Goal: Task Accomplishment & Management: Use online tool/utility

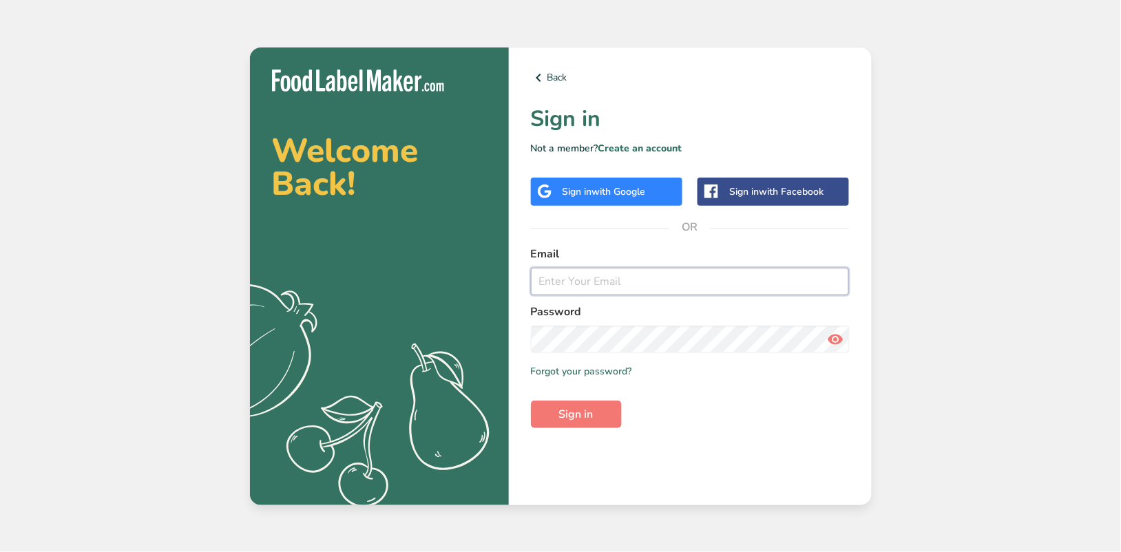
click at [666, 279] on input "email" at bounding box center [690, 282] width 319 height 28
type input "meriem.haddi@kerry.com"
click at [531, 401] on button "Sign in" at bounding box center [576, 415] width 91 height 28
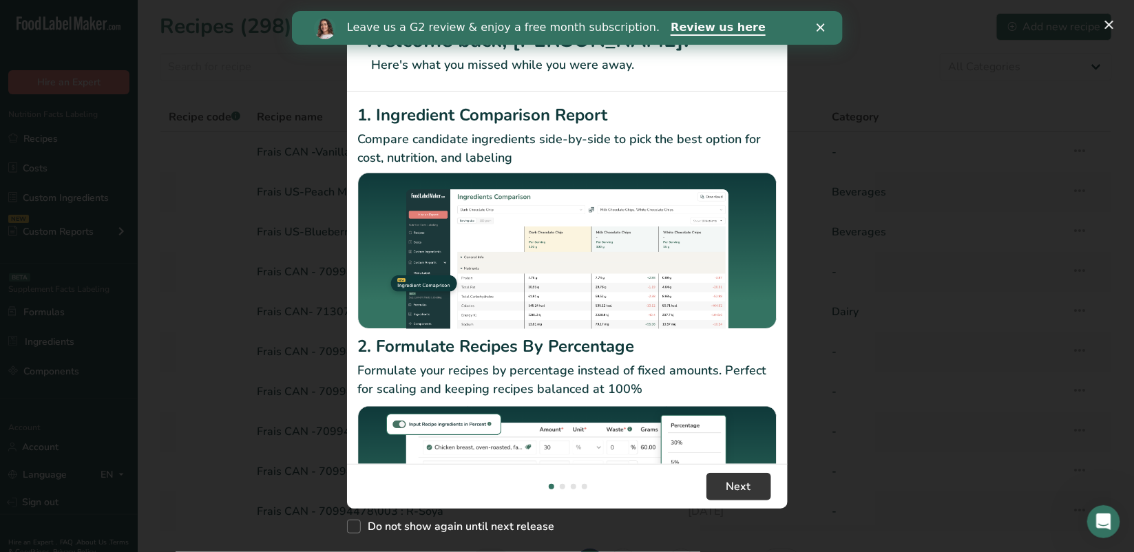
click at [819, 24] on icon "Close" at bounding box center [820, 27] width 8 height 8
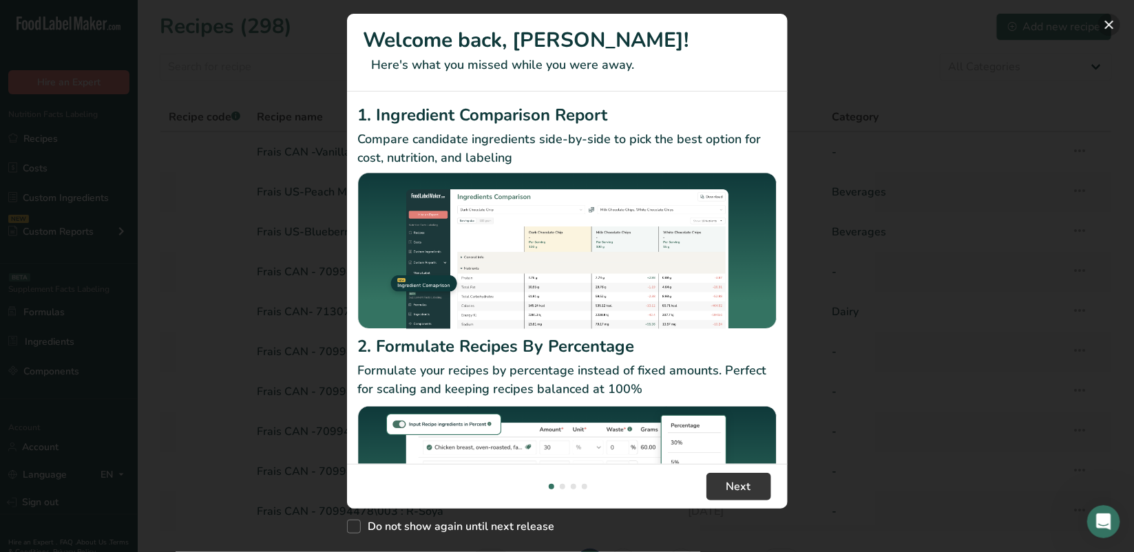
click at [1114, 21] on button "New Features" at bounding box center [1110, 25] width 22 height 22
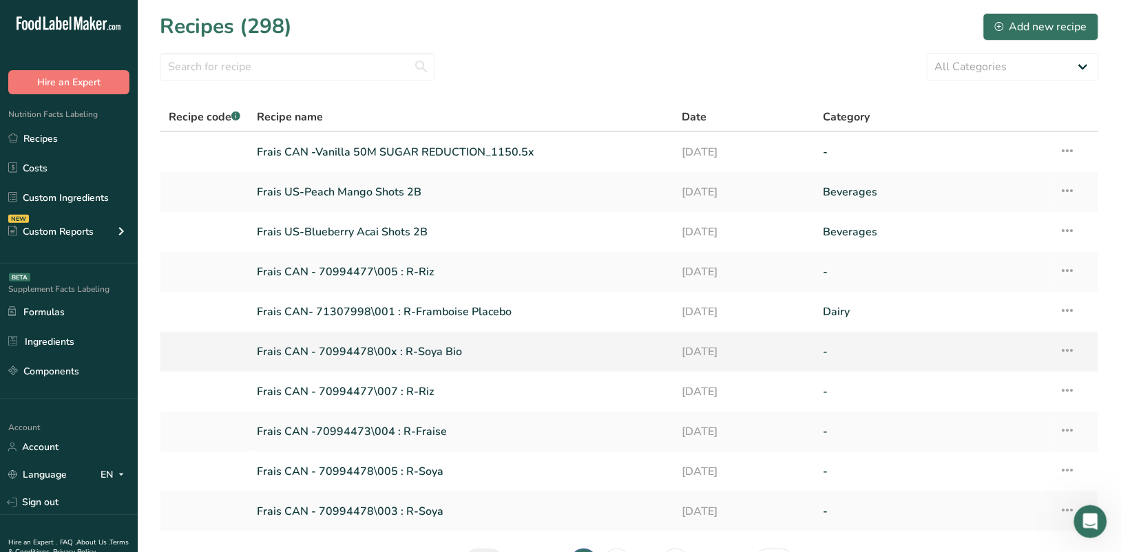
click at [331, 349] on link "Frais CAN - 70994478\00x : R-Soya Bio" at bounding box center [461, 352] width 408 height 29
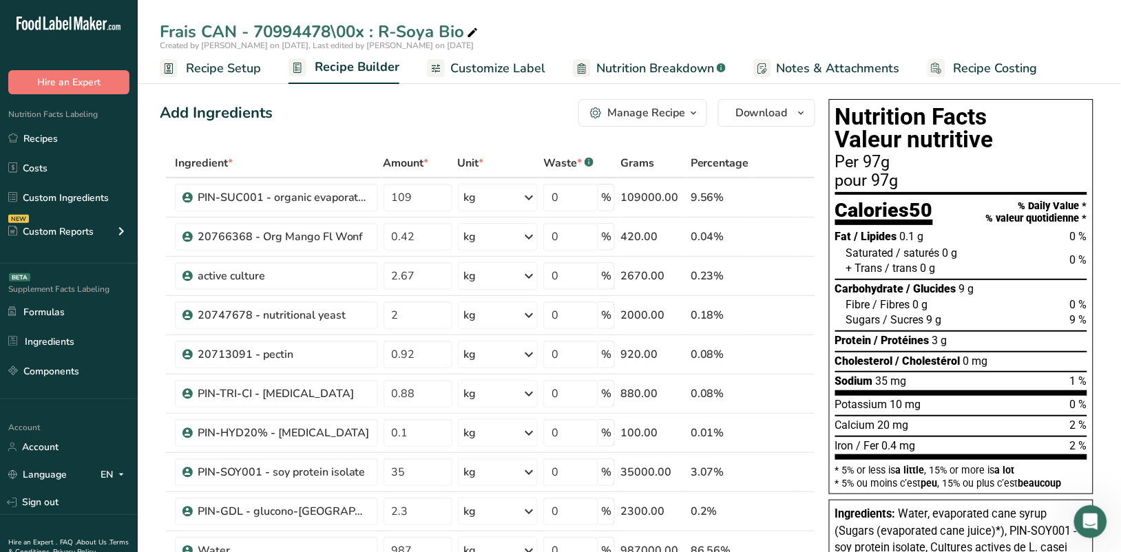
click at [510, 64] on span "Customize Label" at bounding box center [497, 68] width 95 height 19
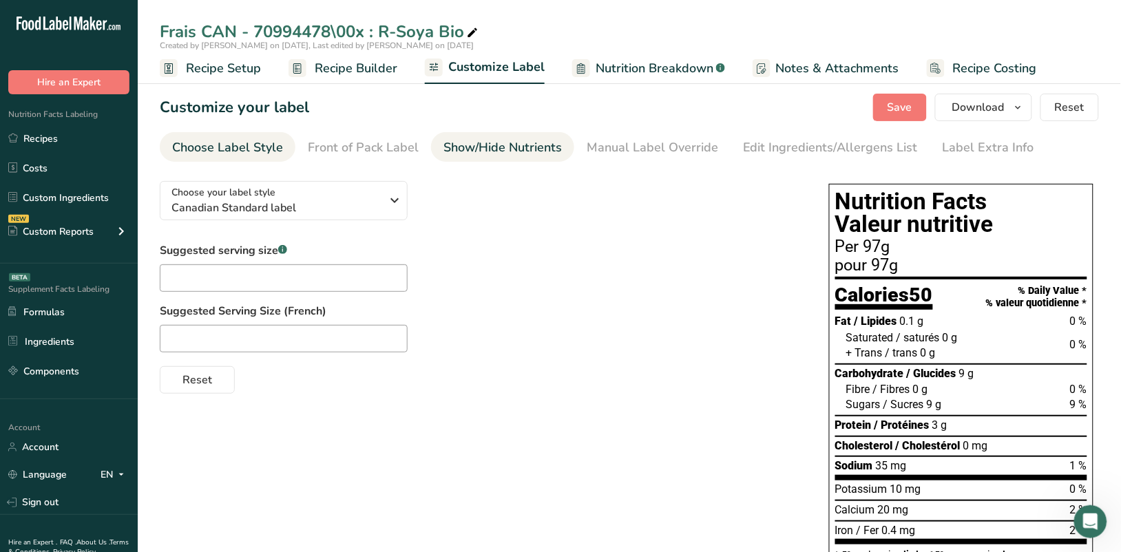
click at [497, 146] on div "Show/Hide Nutrients" at bounding box center [503, 147] width 118 height 19
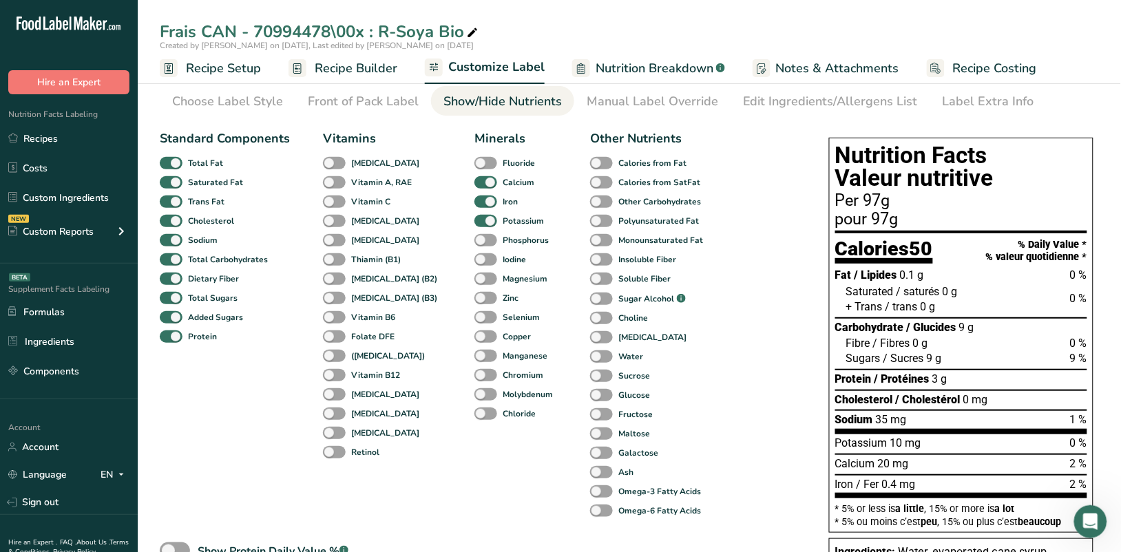
scroll to position [86, 0]
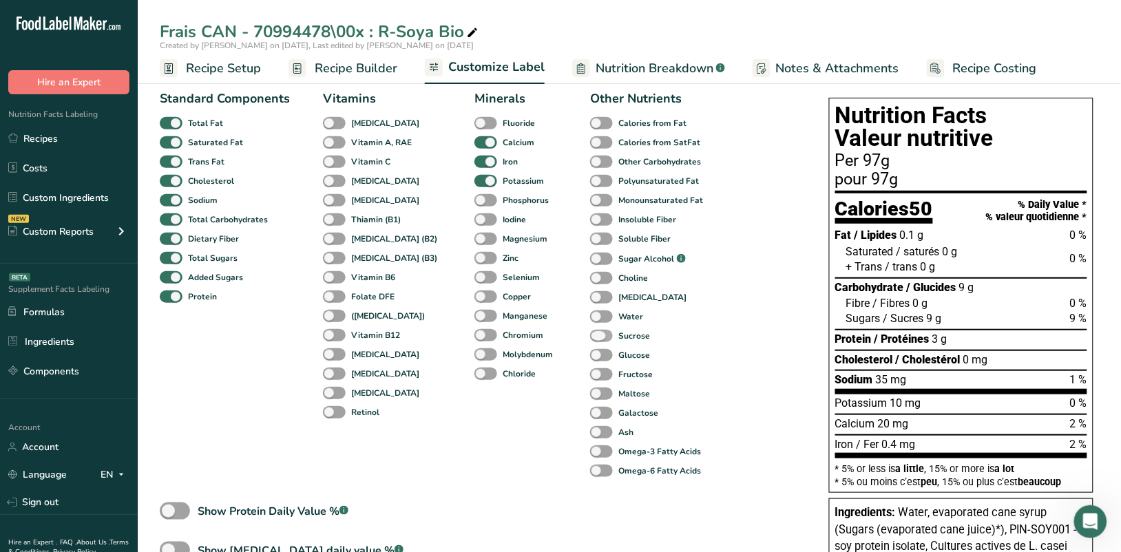
click at [590, 339] on span at bounding box center [601, 336] width 23 height 13
click at [590, 339] on input "Sucrose" at bounding box center [594, 335] width 9 height 9
checkbox input "true"
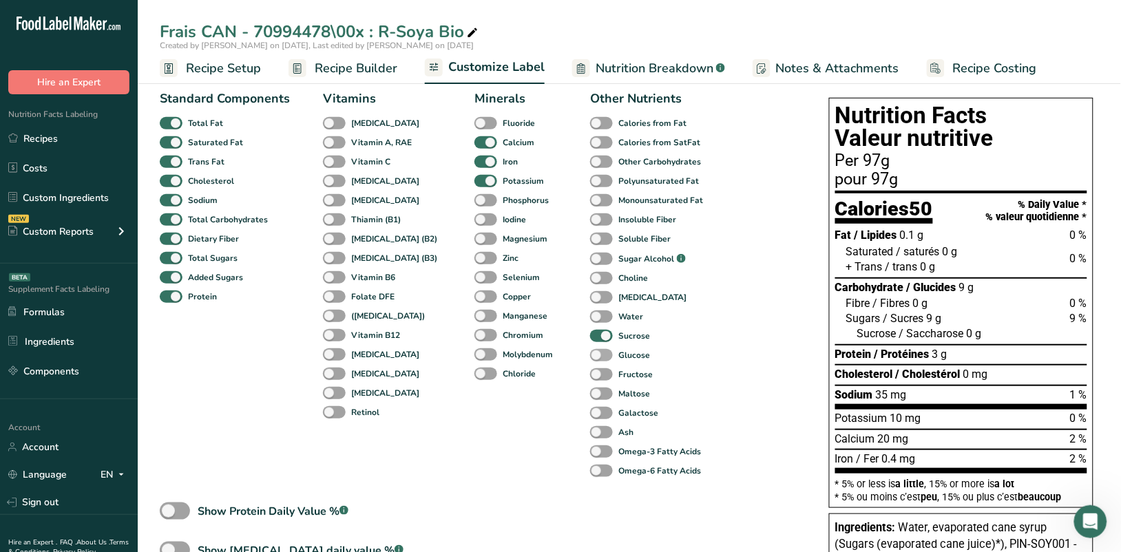
click at [590, 356] on span at bounding box center [601, 355] width 23 height 13
click at [590, 356] on input "Glucose" at bounding box center [594, 355] width 9 height 9
checkbox input "true"
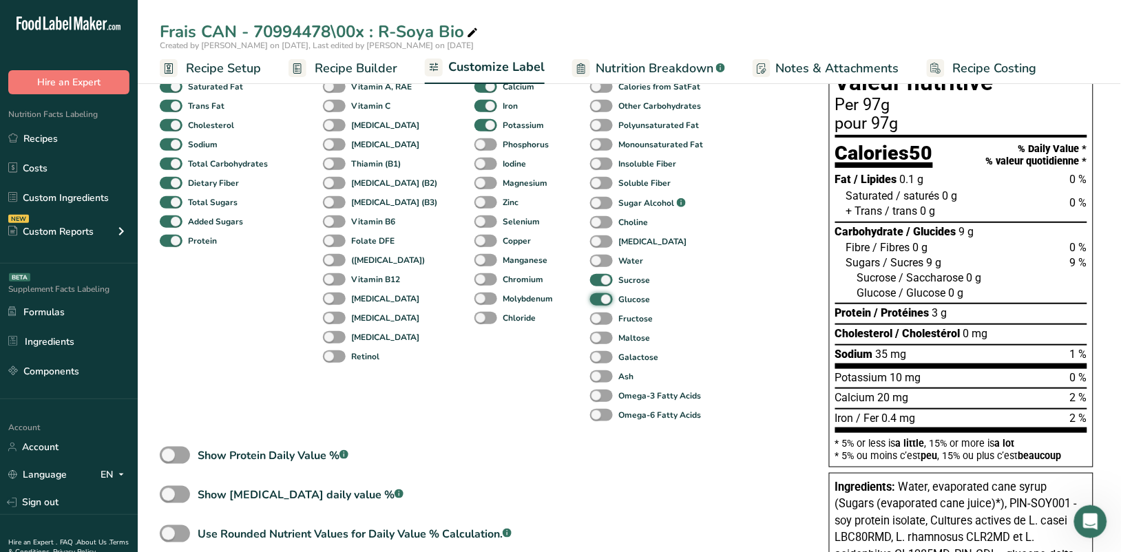
scroll to position [172, 0]
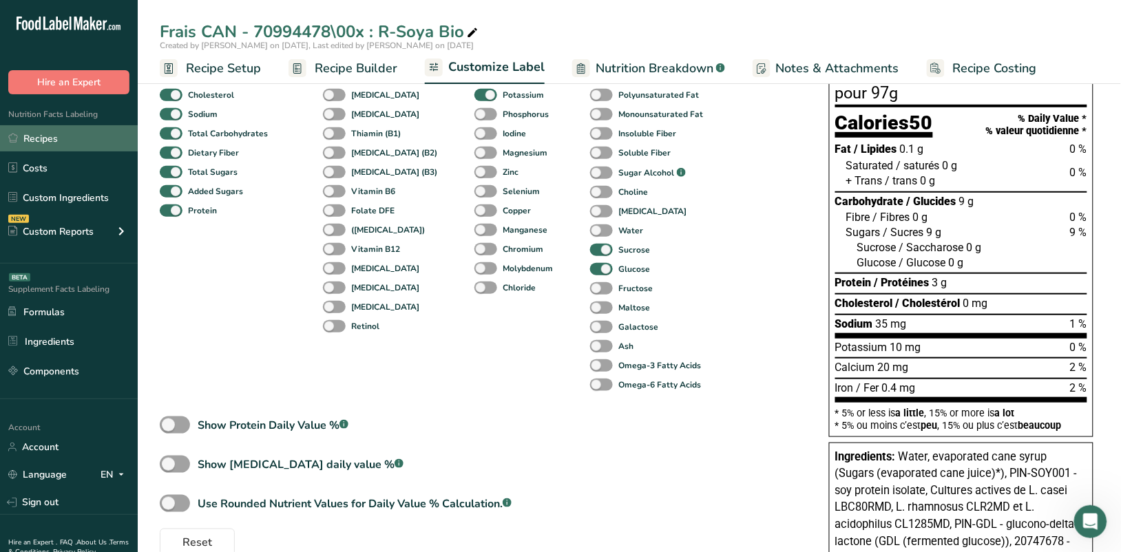
click at [43, 143] on link "Recipes" at bounding box center [69, 138] width 138 height 26
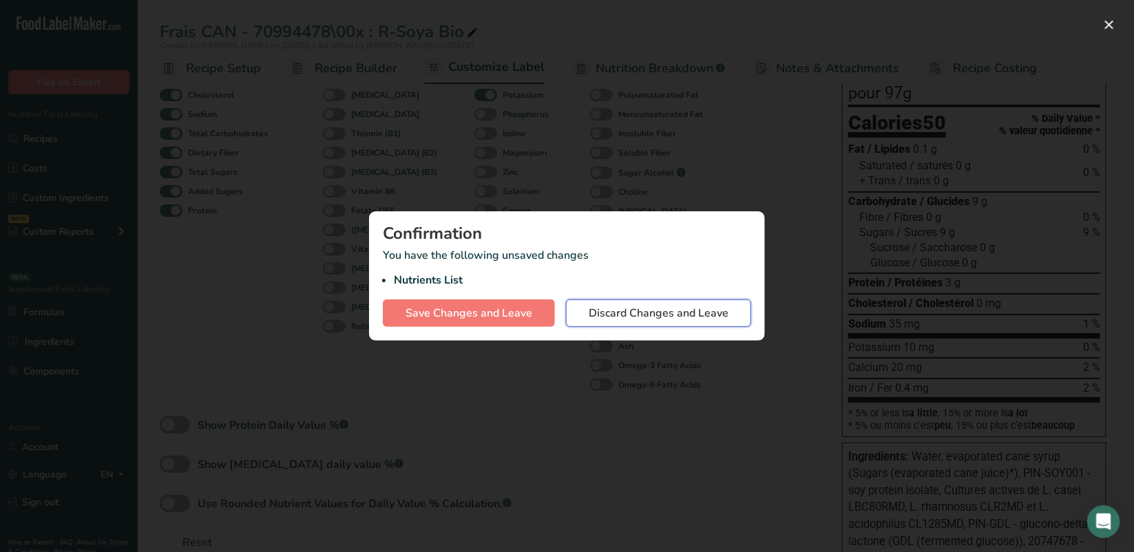
click at [648, 320] on span "Discard Changes and Leave" at bounding box center [659, 313] width 140 height 17
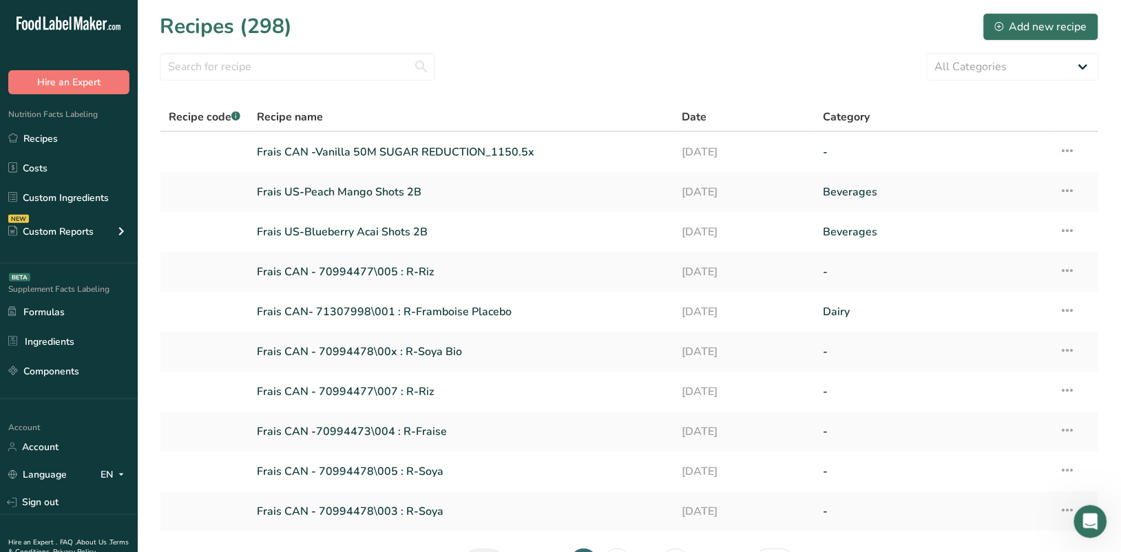
scroll to position [90, 0]
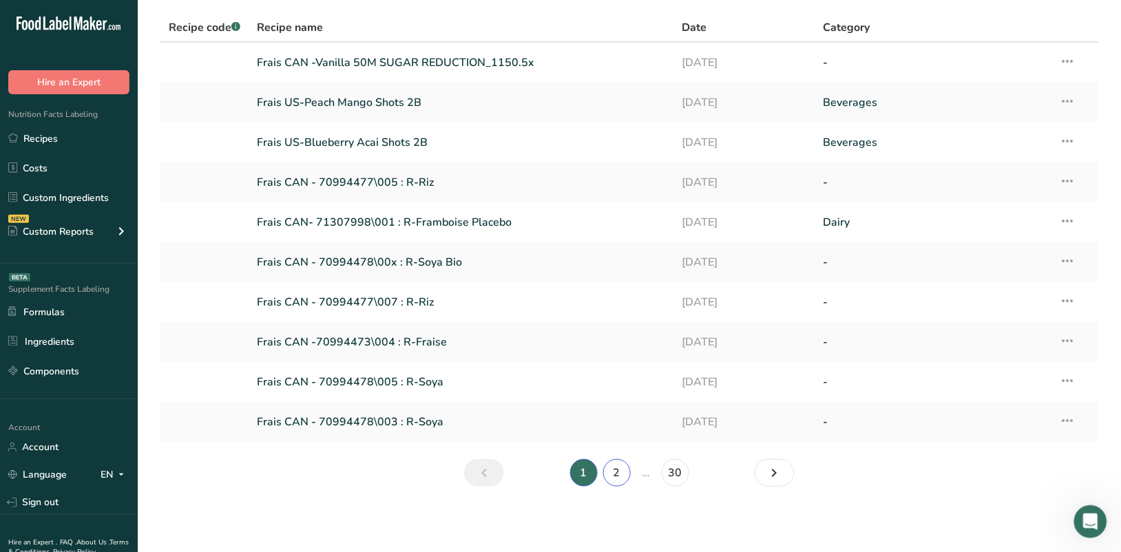
click at [622, 481] on link "2" at bounding box center [617, 473] width 28 height 28
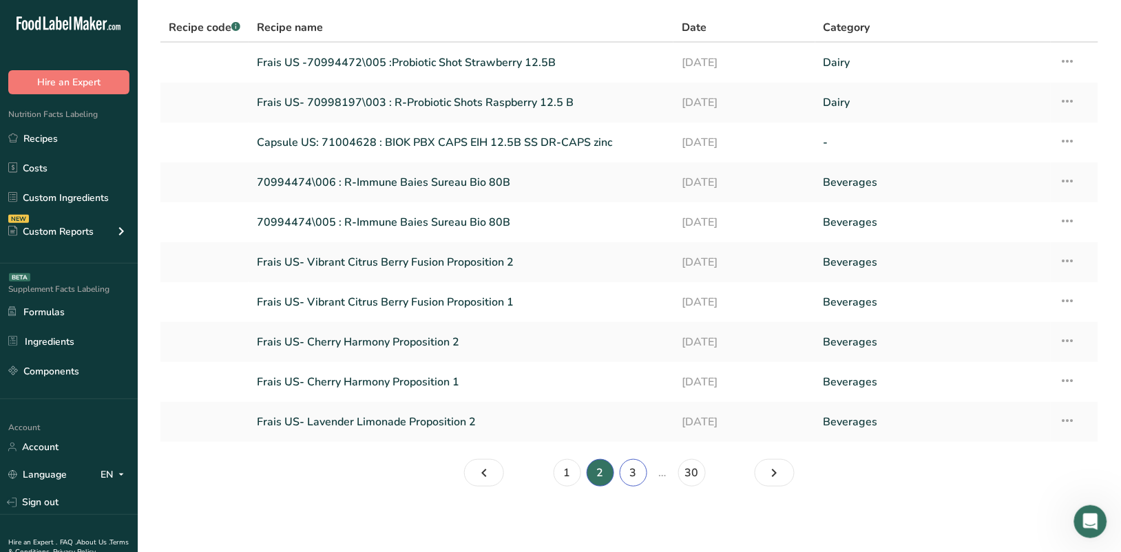
click at [641, 472] on link "3" at bounding box center [634, 473] width 28 height 28
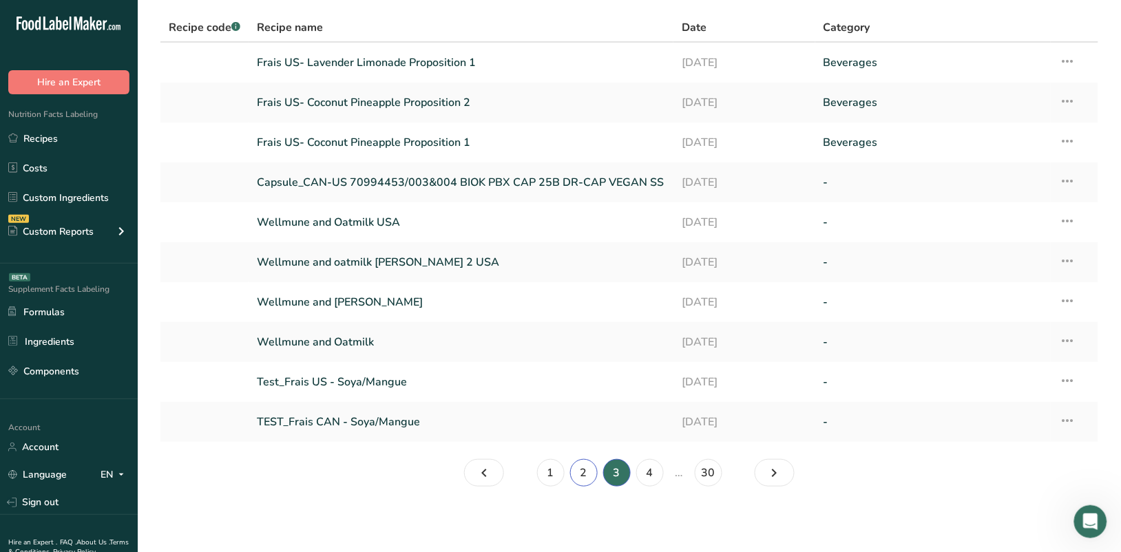
click at [590, 473] on link "2" at bounding box center [584, 473] width 28 height 28
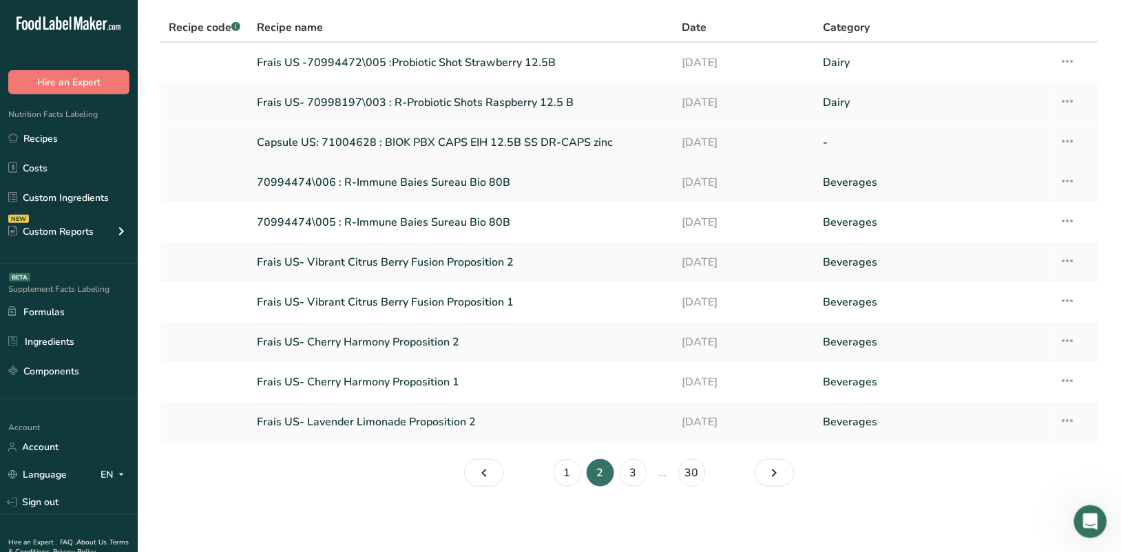
click at [503, 138] on link "Capsule US: 71004628 : BIOK PBX CAPS EIH 12.5B SS DR-CAPS zinc" at bounding box center [461, 142] width 408 height 29
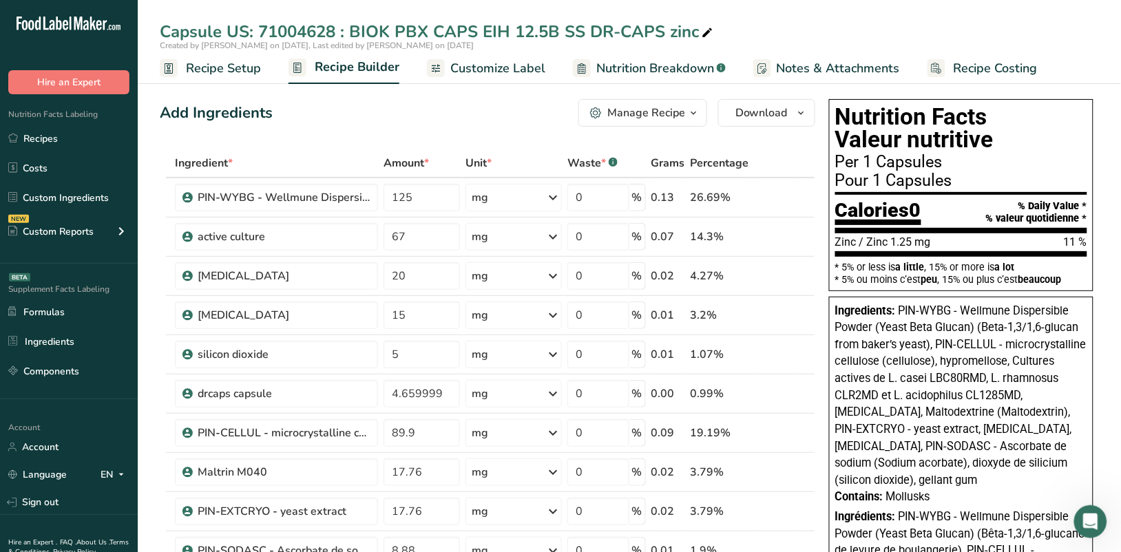
click at [652, 64] on span "Nutrition Breakdown" at bounding box center [655, 68] width 118 height 19
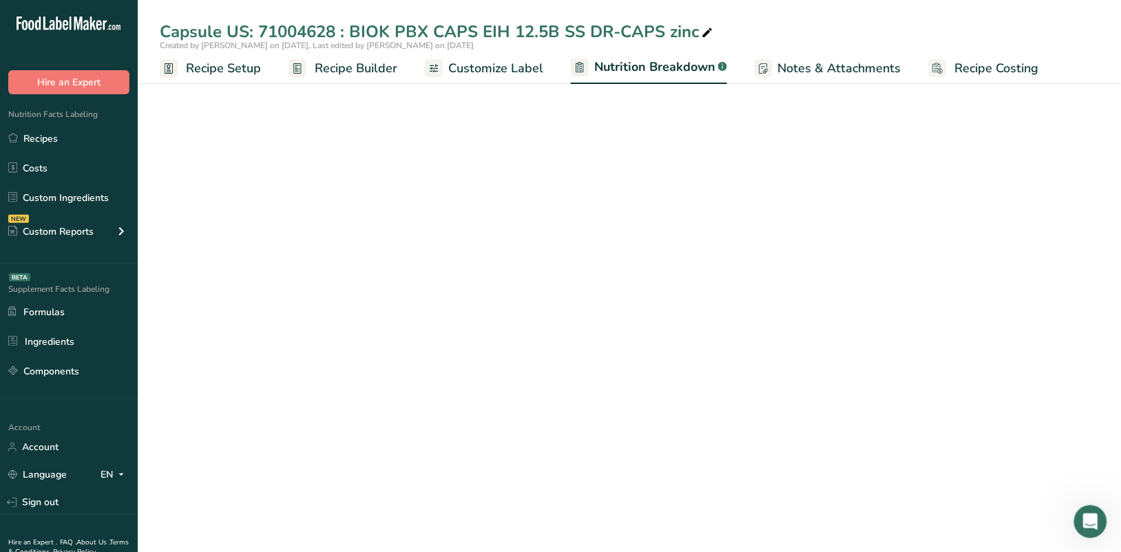
select select "Calories"
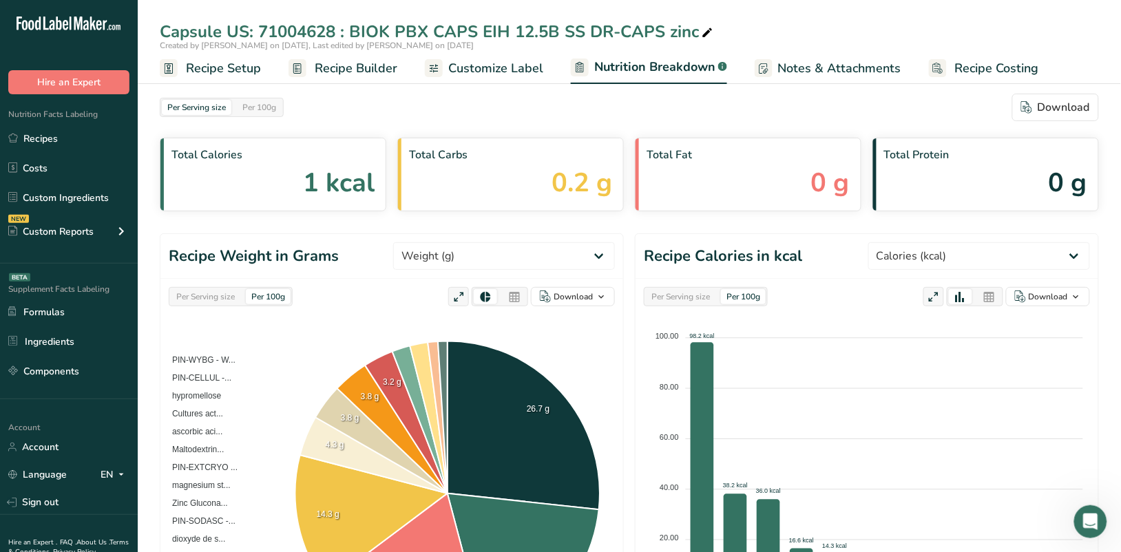
click at [483, 74] on span "Customize Label" at bounding box center [495, 68] width 95 height 19
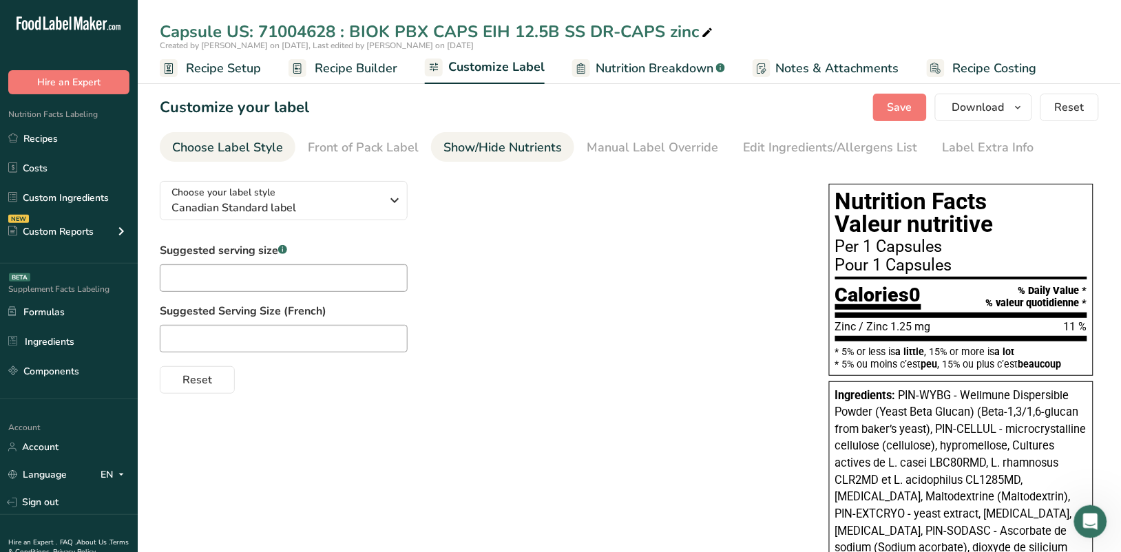
click at [517, 150] on div "Show/Hide Nutrients" at bounding box center [503, 147] width 118 height 19
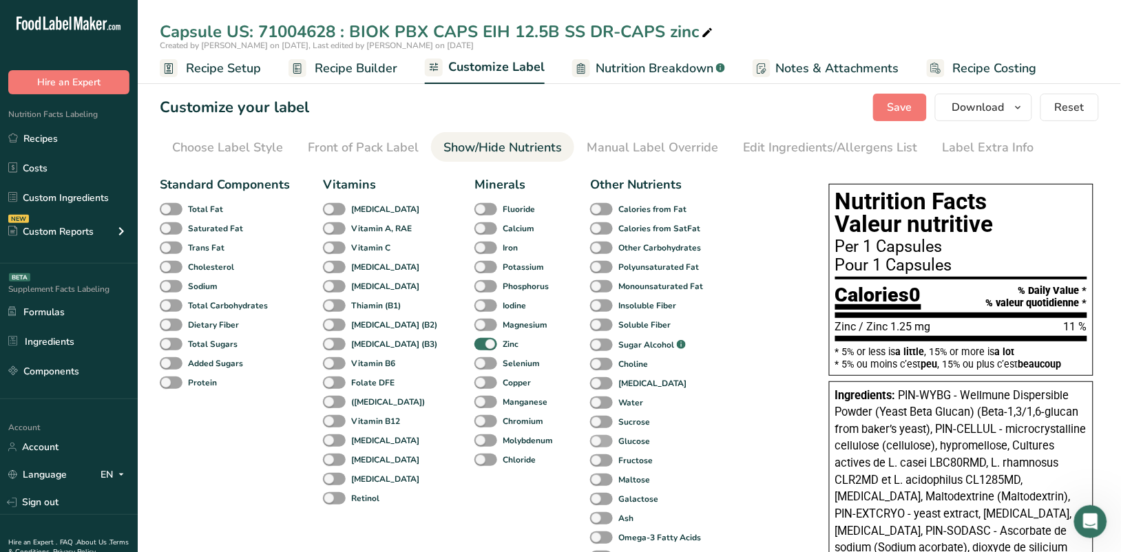
click at [590, 443] on span at bounding box center [601, 441] width 23 height 13
click at [590, 443] on input "Glucose" at bounding box center [594, 441] width 9 height 9
checkbox input "true"
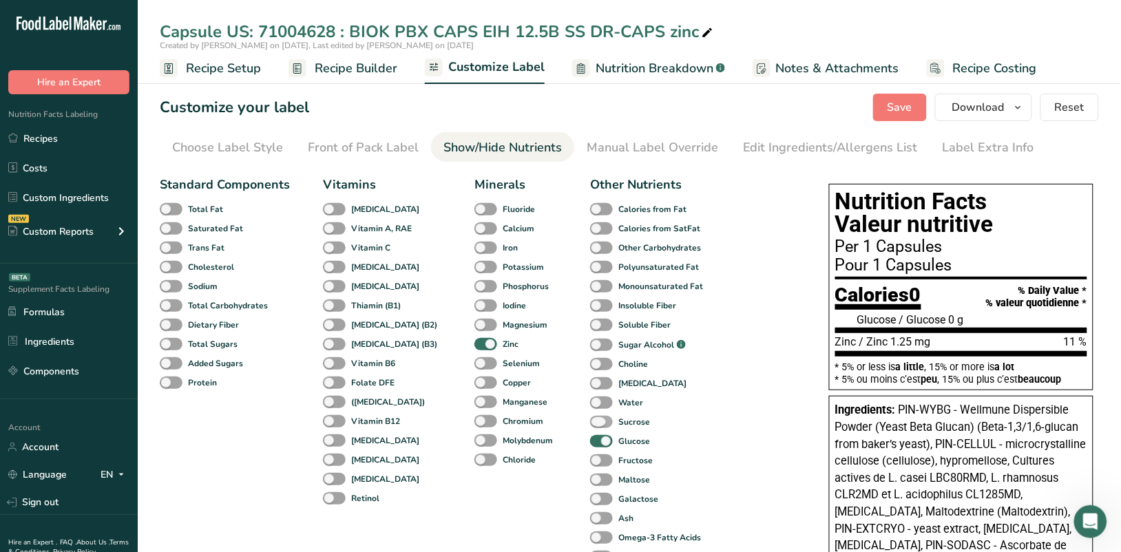
click at [590, 421] on span at bounding box center [601, 422] width 23 height 13
click at [590, 421] on input "Sucrose" at bounding box center [594, 421] width 9 height 9
checkbox input "true"
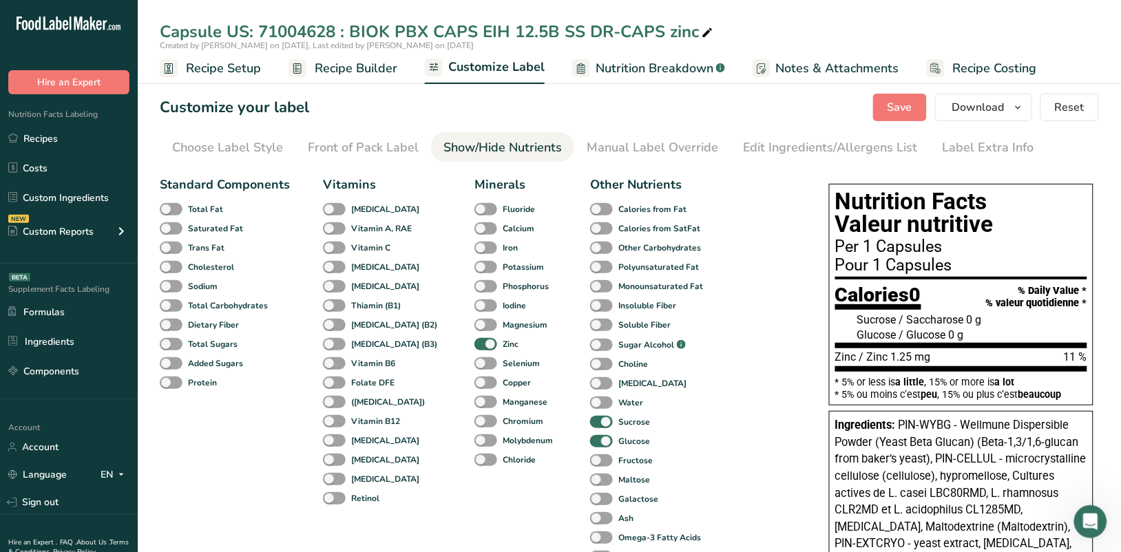
click at [372, 72] on span "Recipe Builder" at bounding box center [356, 68] width 83 height 19
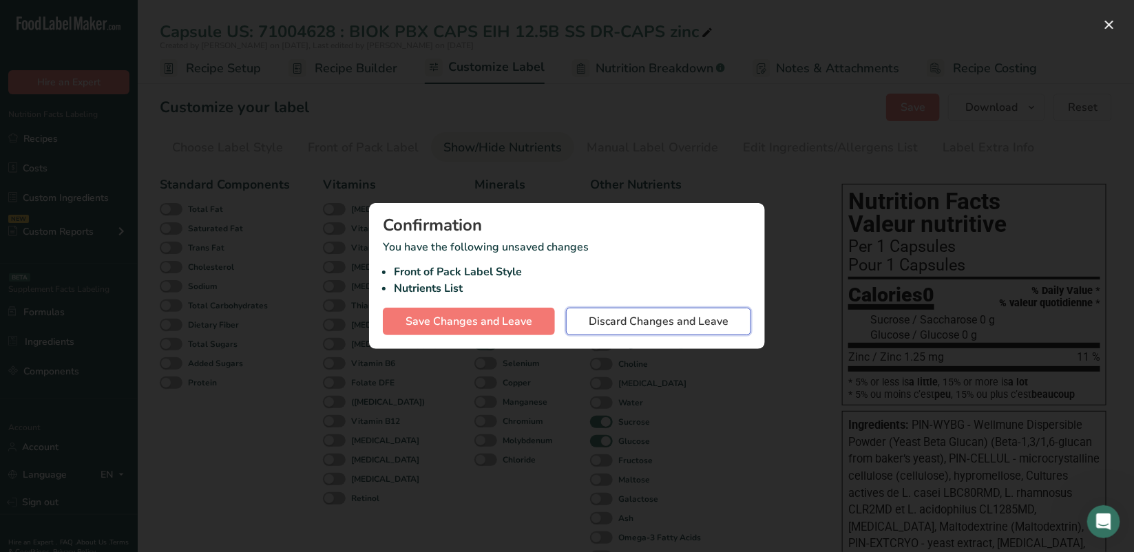
click at [659, 327] on span "Discard Changes and Leave" at bounding box center [659, 321] width 140 height 17
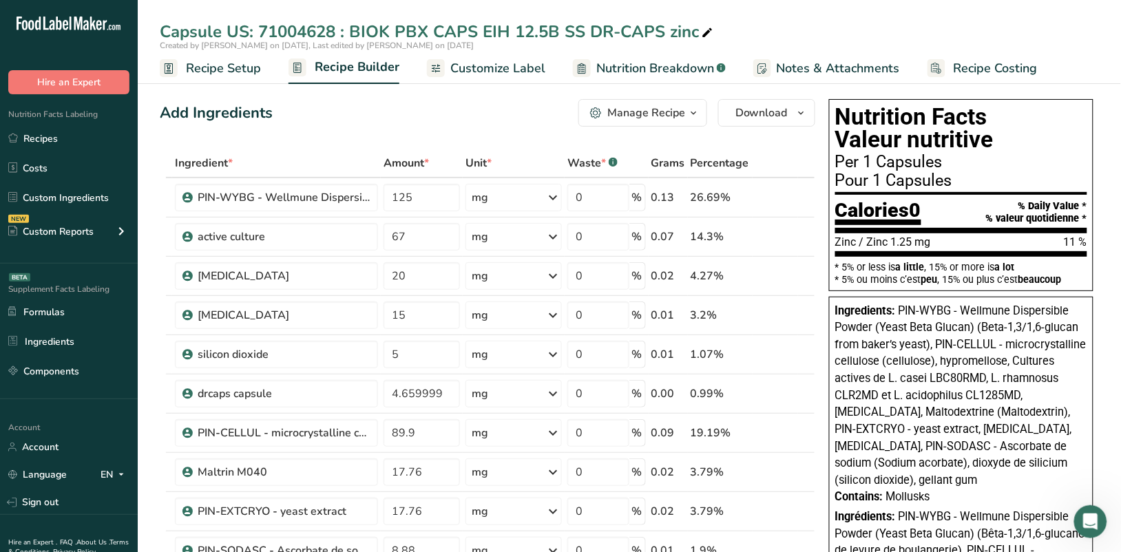
click at [224, 72] on span "Recipe Setup" at bounding box center [223, 68] width 75 height 19
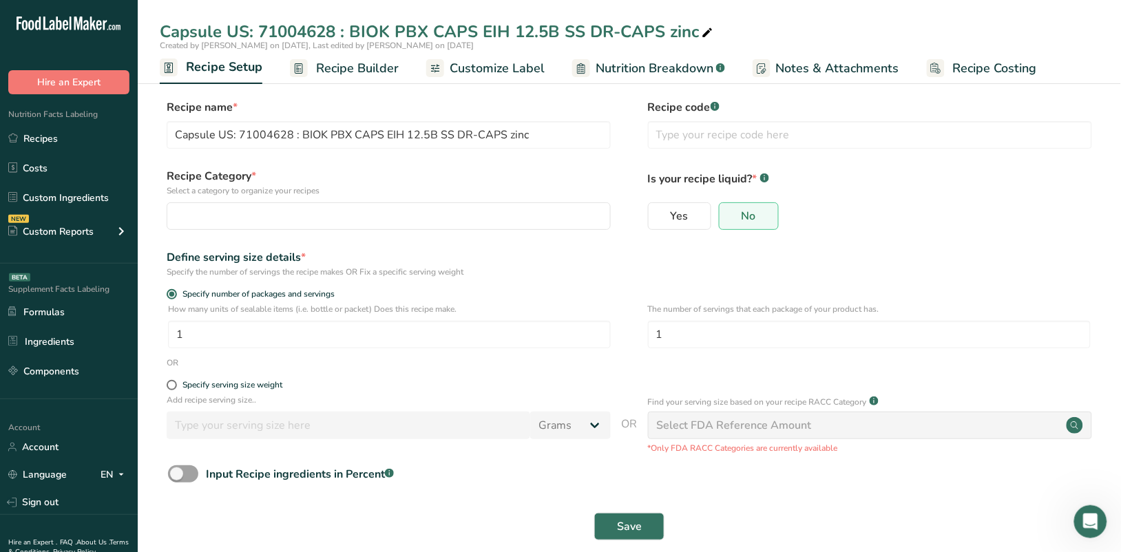
click at [362, 68] on span "Recipe Builder" at bounding box center [357, 68] width 83 height 19
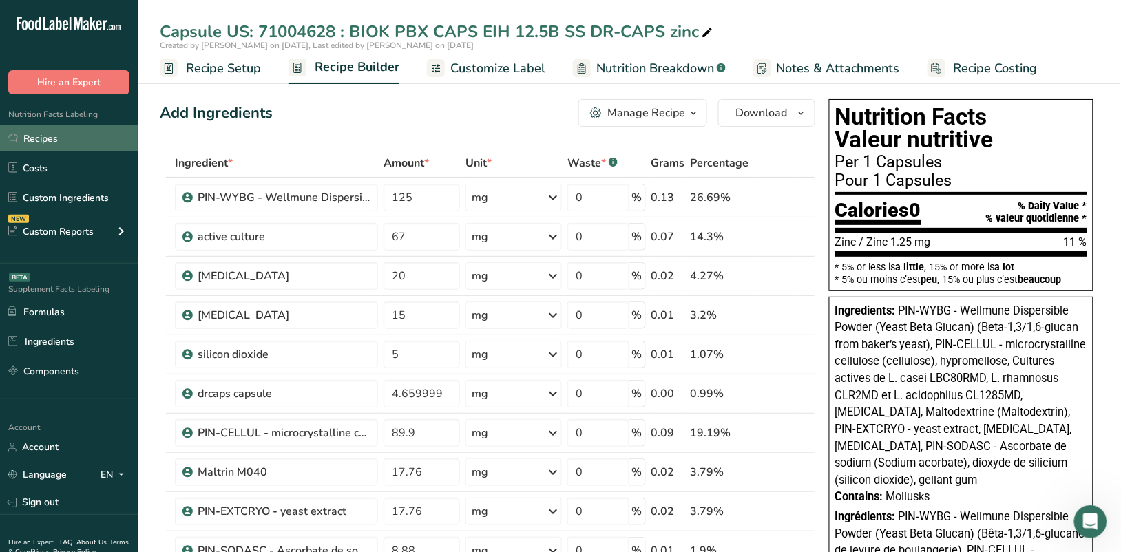
click at [50, 138] on link "Recipes" at bounding box center [69, 138] width 138 height 26
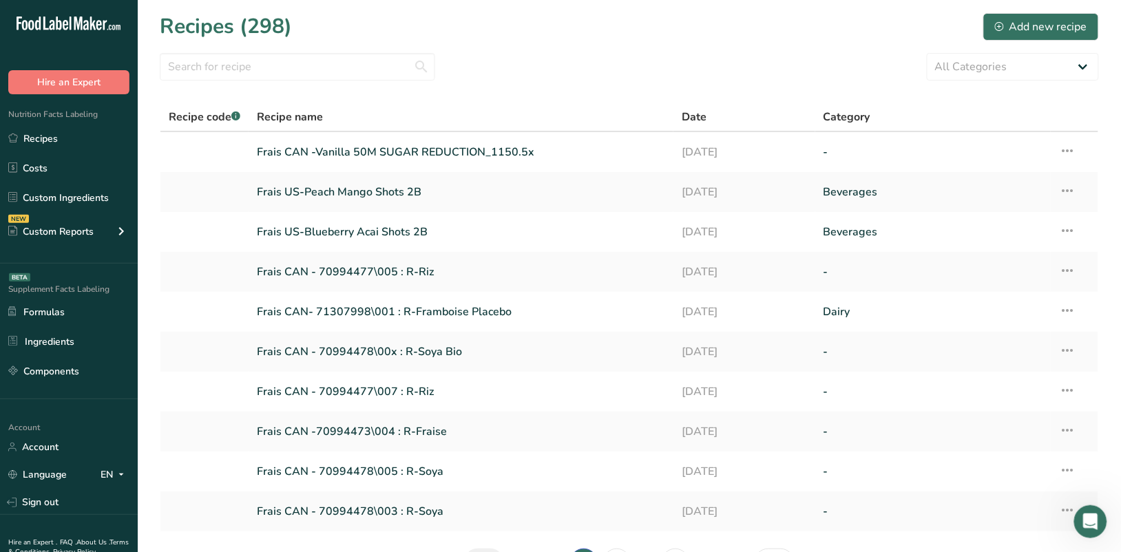
scroll to position [90, 0]
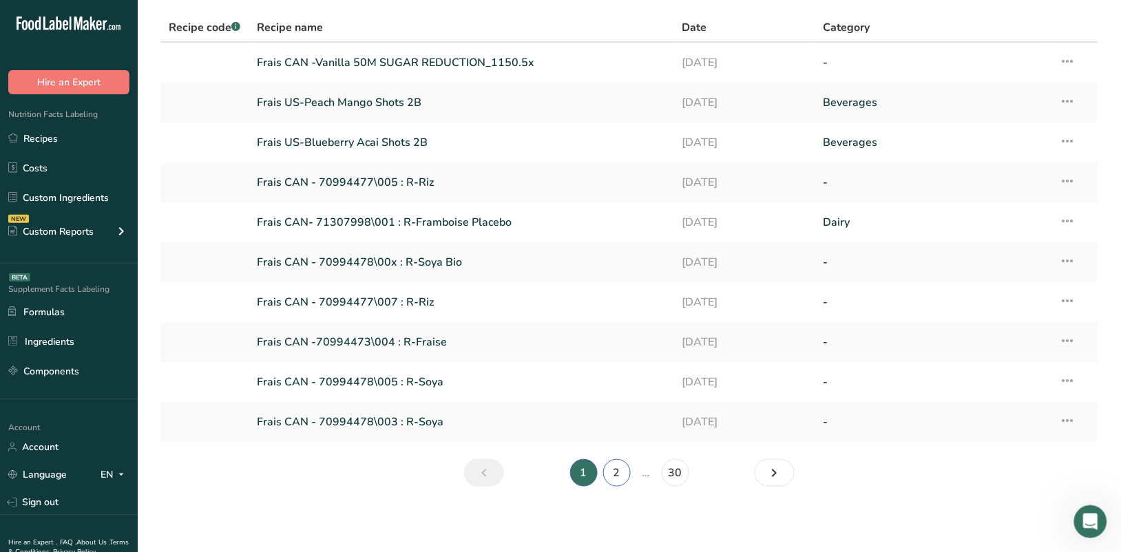
click at [627, 470] on link "2" at bounding box center [617, 473] width 28 height 28
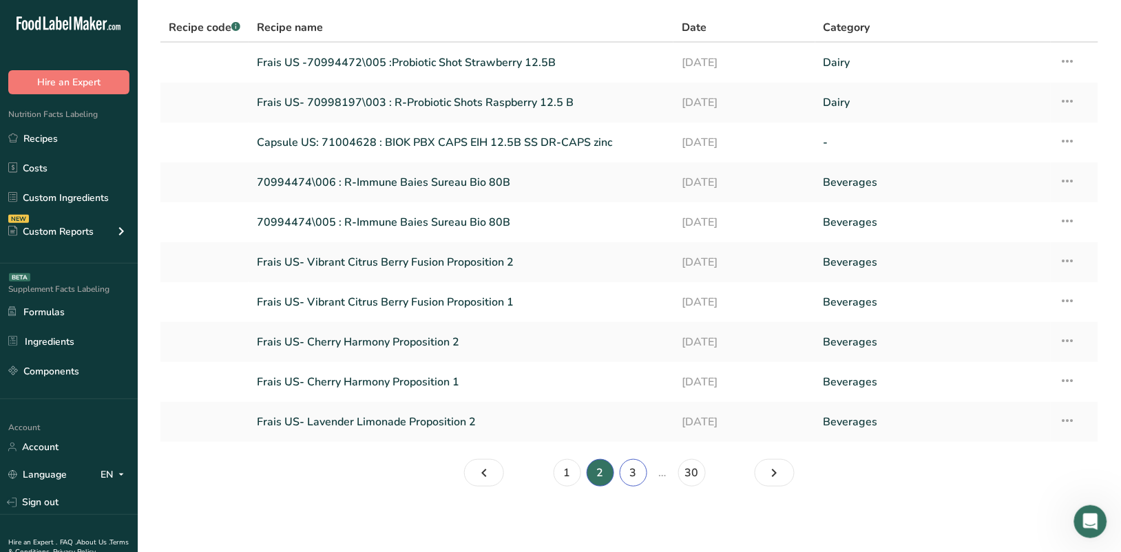
click at [637, 476] on link "3" at bounding box center [634, 473] width 28 height 28
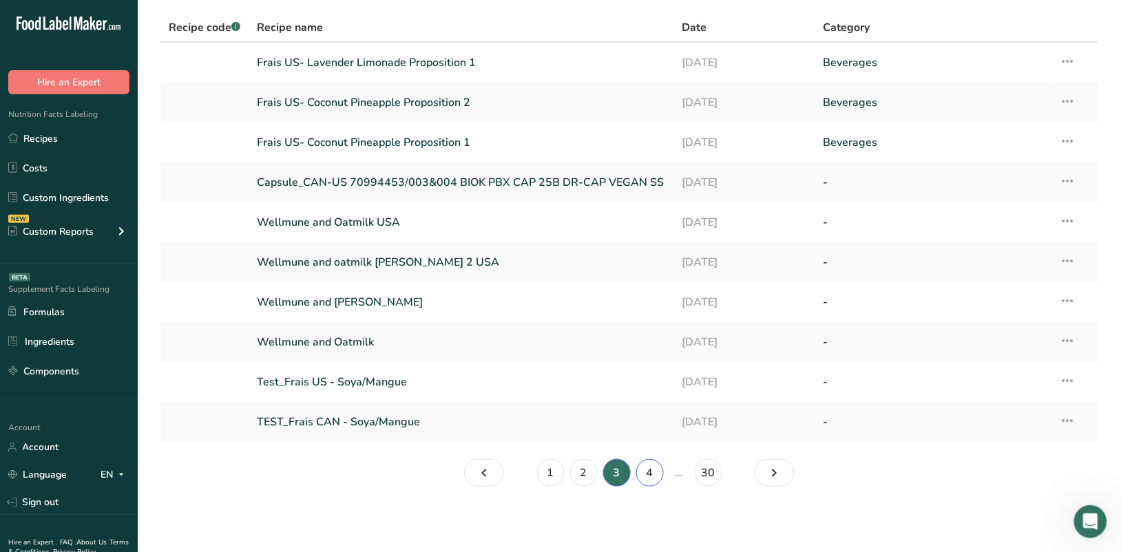
click at [647, 480] on link "4" at bounding box center [650, 473] width 28 height 28
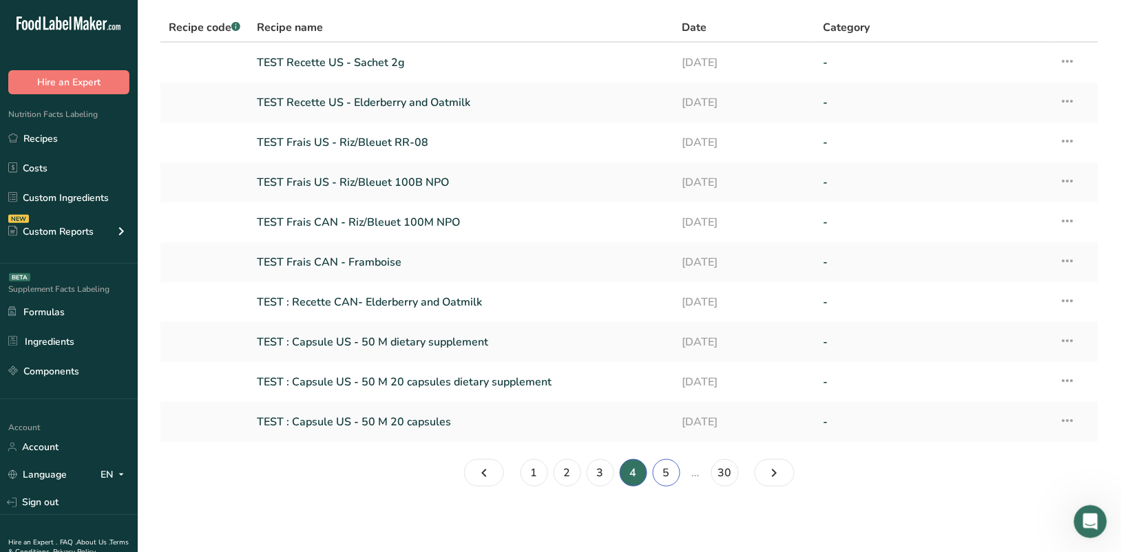
click at [663, 472] on link "5" at bounding box center [667, 473] width 28 height 28
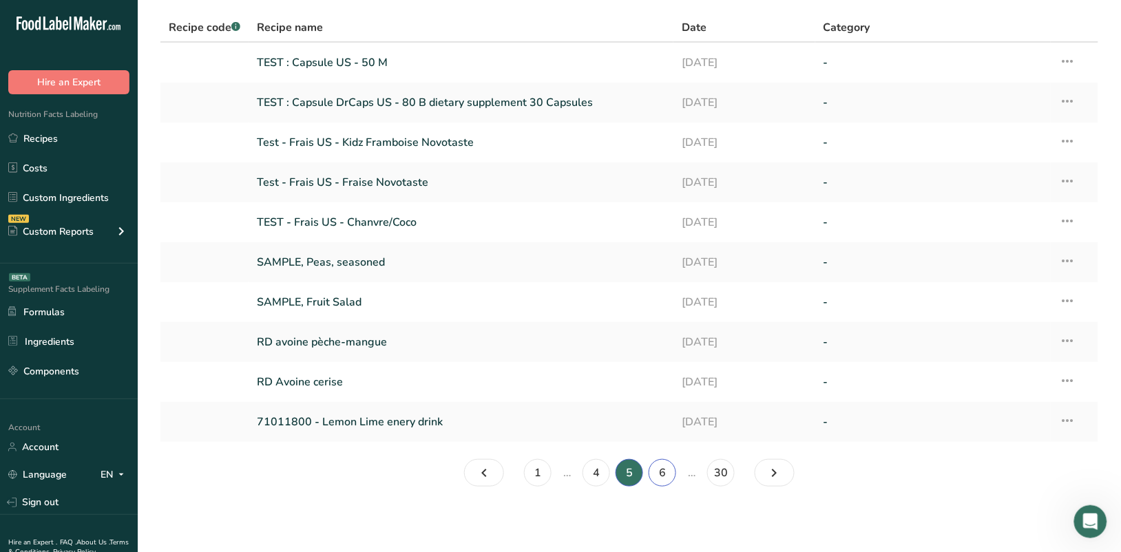
click at [663, 472] on link "6" at bounding box center [663, 473] width 28 height 28
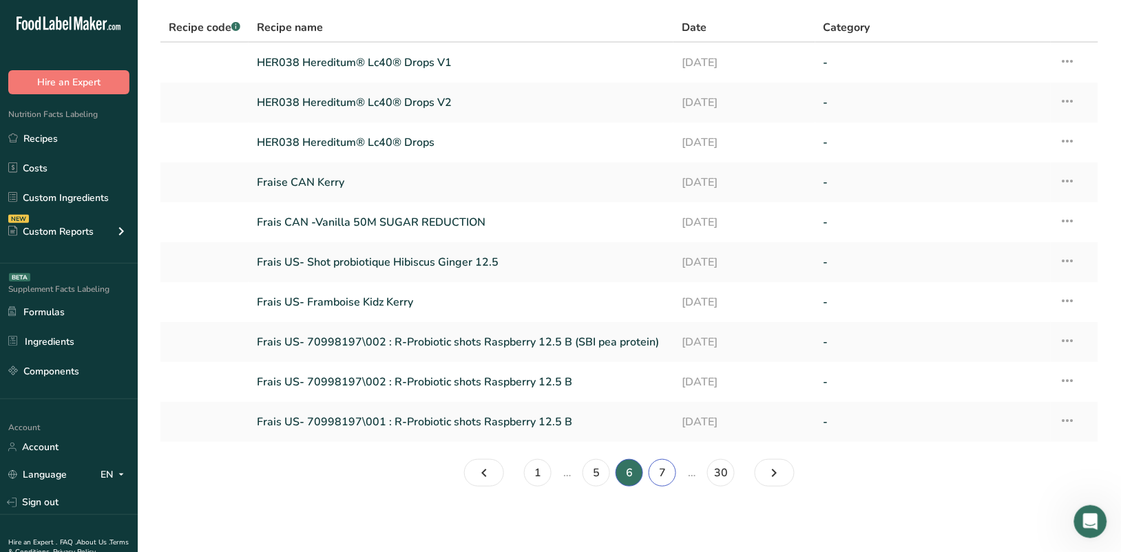
click at [663, 472] on link "7" at bounding box center [663, 473] width 28 height 28
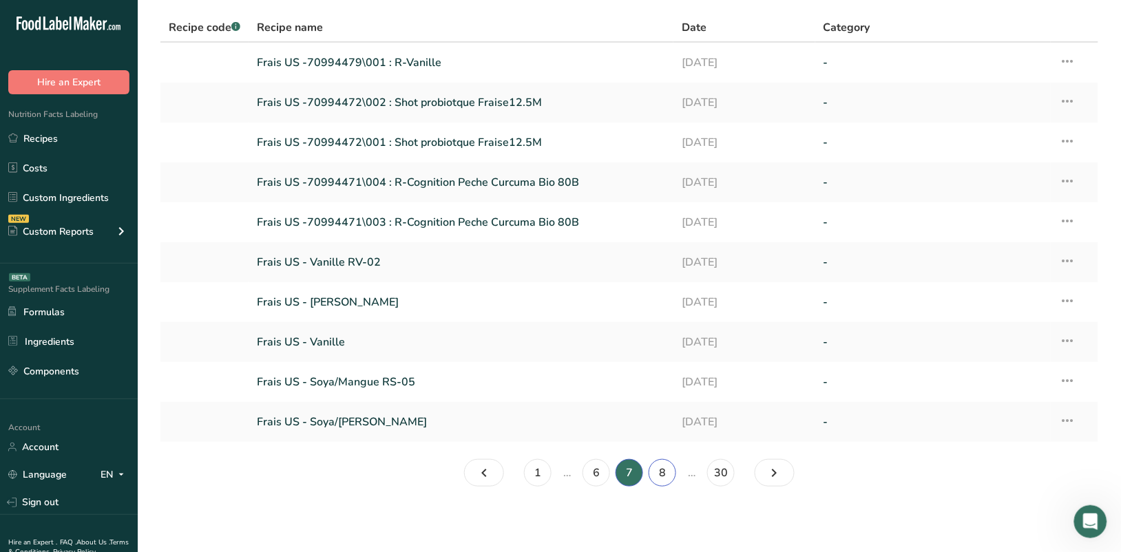
click at [663, 472] on link "8" at bounding box center [663, 473] width 28 height 28
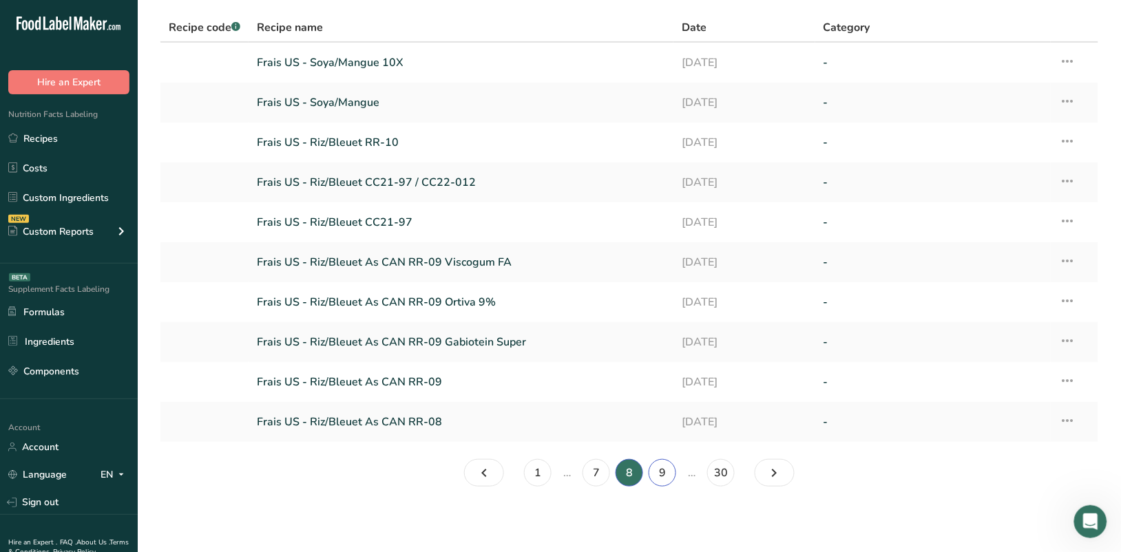
click at [663, 472] on link "9" at bounding box center [663, 473] width 28 height 28
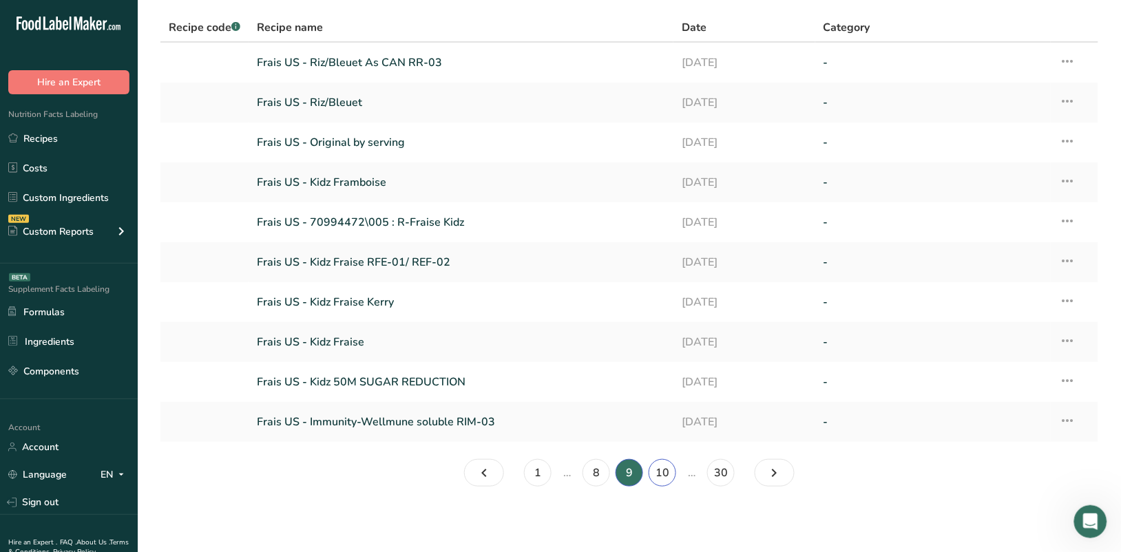
click at [663, 472] on link "10" at bounding box center [663, 473] width 28 height 28
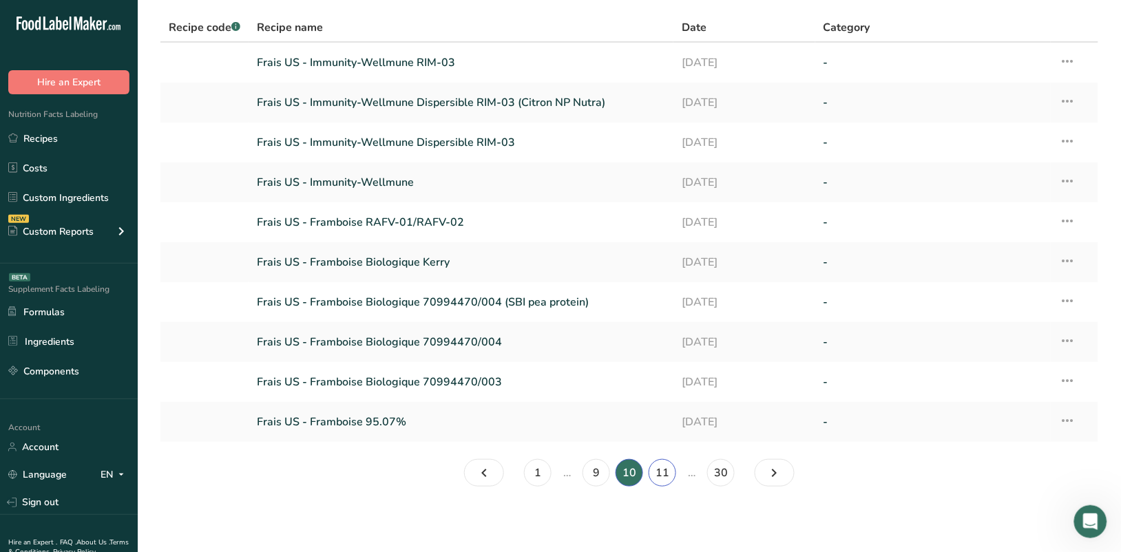
click at [663, 472] on link "11" at bounding box center [663, 473] width 28 height 28
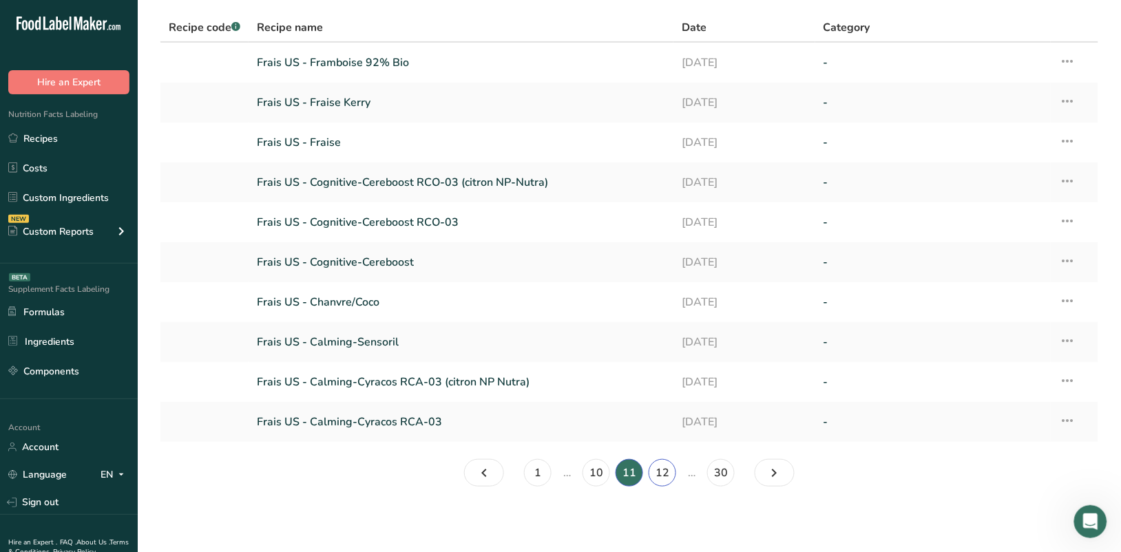
click at [663, 472] on link "12" at bounding box center [663, 473] width 28 height 28
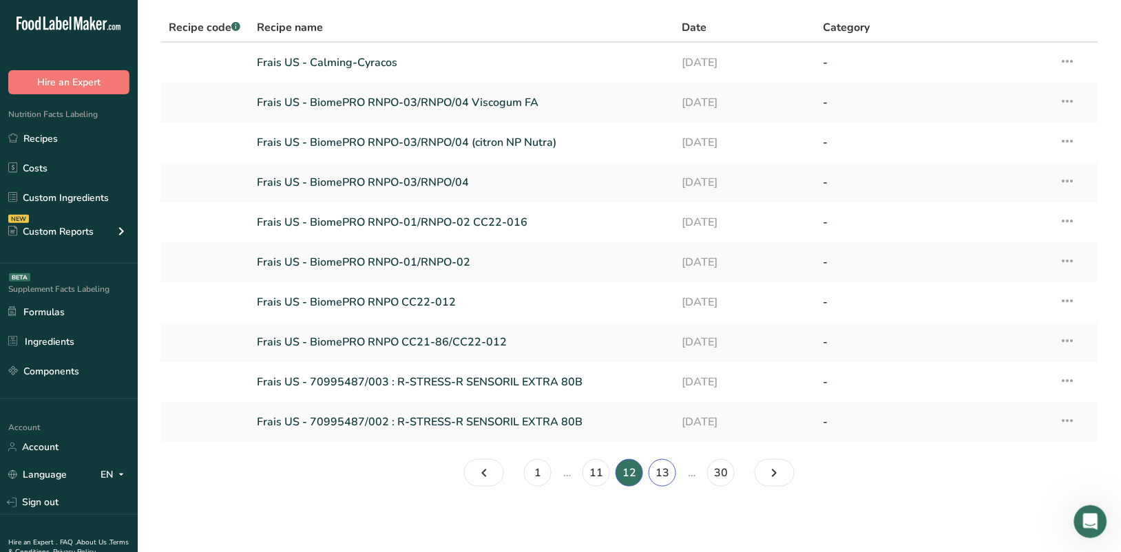
click at [663, 472] on link "13" at bounding box center [663, 473] width 28 height 28
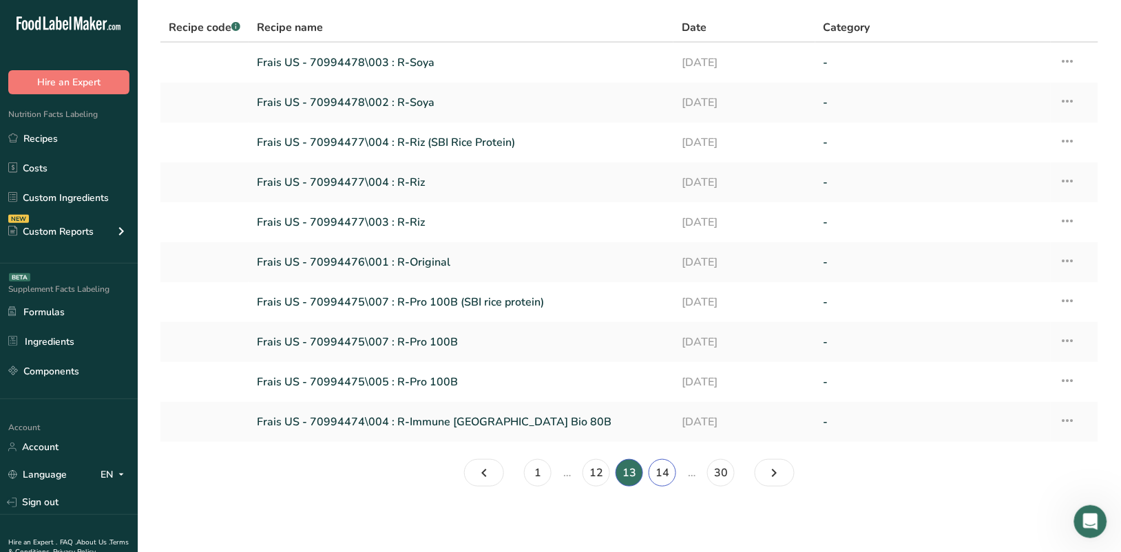
click at [663, 472] on link "14" at bounding box center [663, 473] width 28 height 28
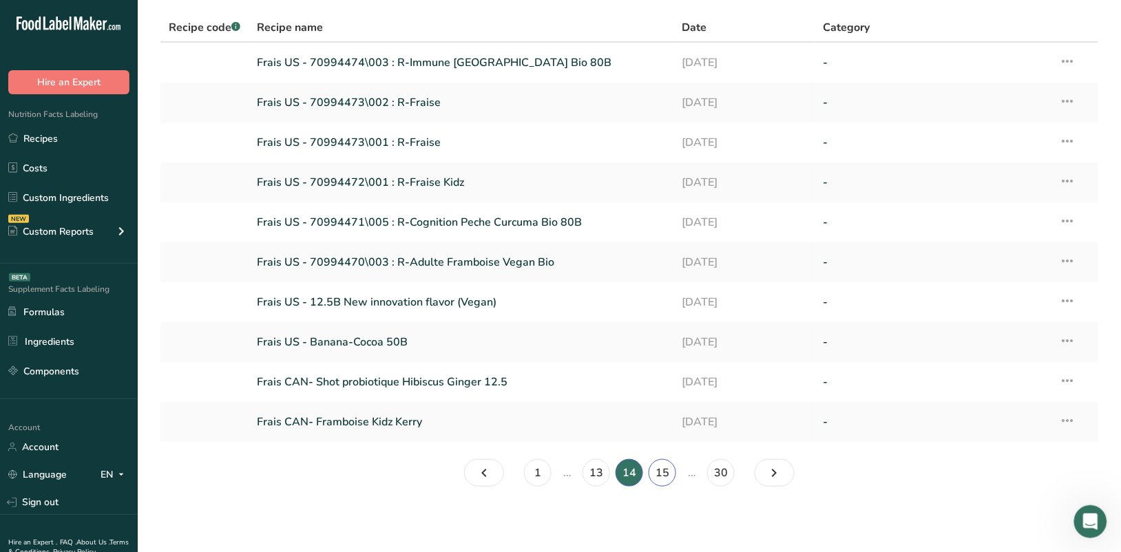
click at [663, 472] on link "15" at bounding box center [663, 473] width 28 height 28
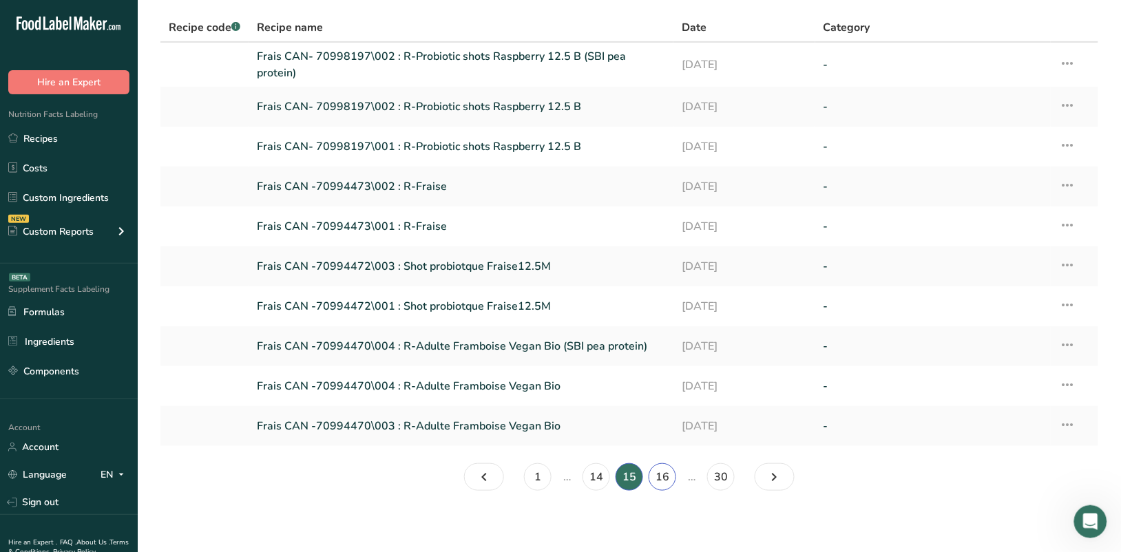
click at [663, 472] on link "16" at bounding box center [663, 478] width 28 height 28
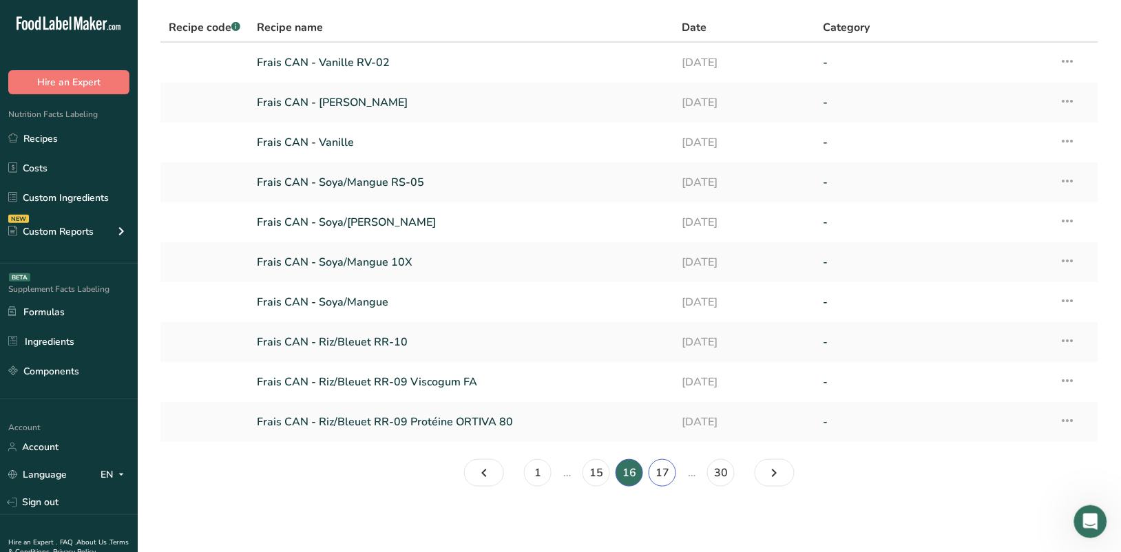
click at [666, 473] on link "17" at bounding box center [663, 473] width 28 height 28
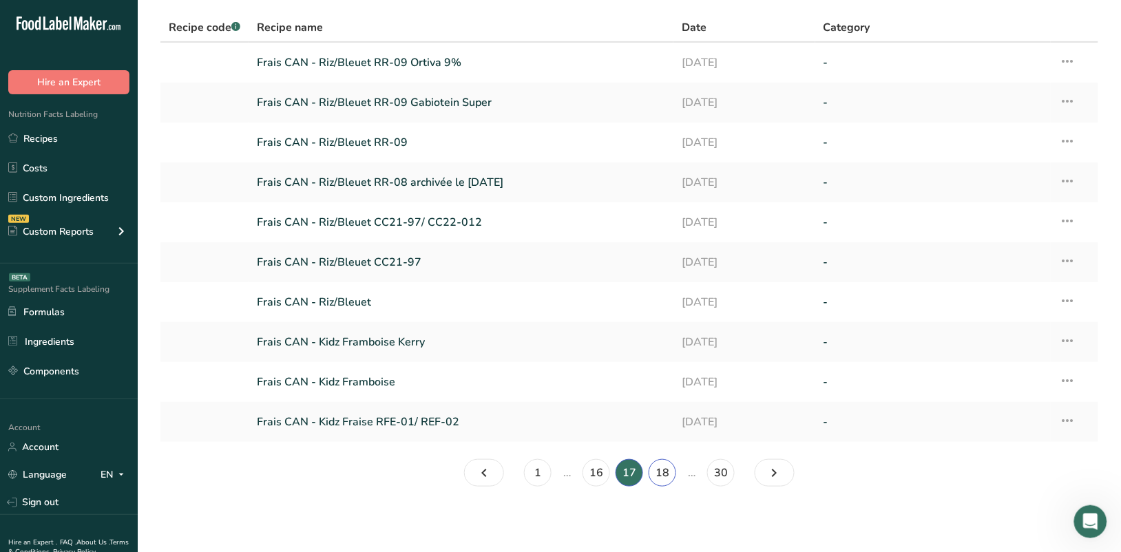
click at [666, 473] on link "18" at bounding box center [663, 473] width 28 height 28
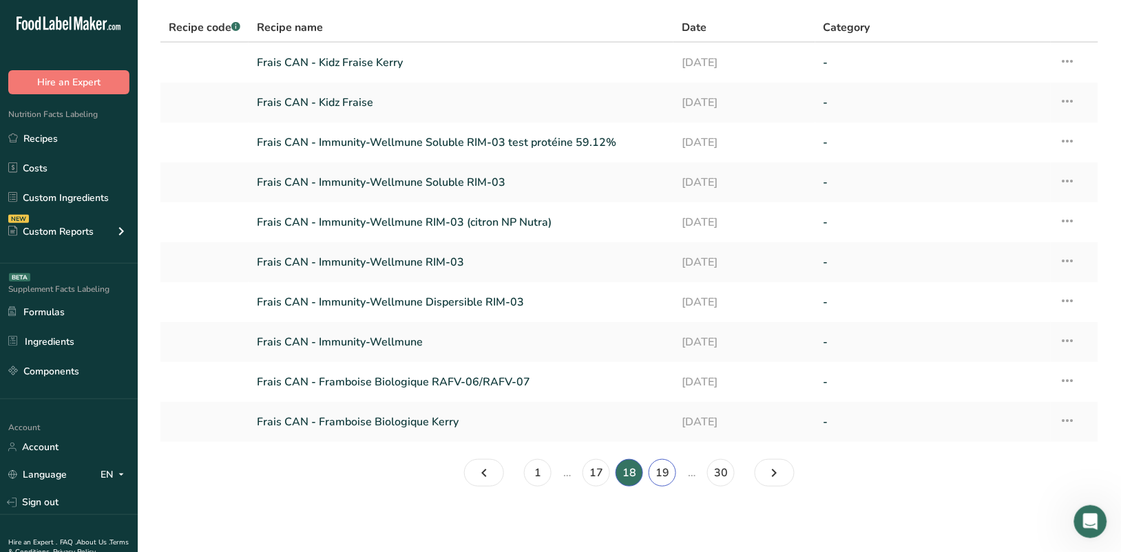
click at [666, 473] on link "19" at bounding box center [663, 473] width 28 height 28
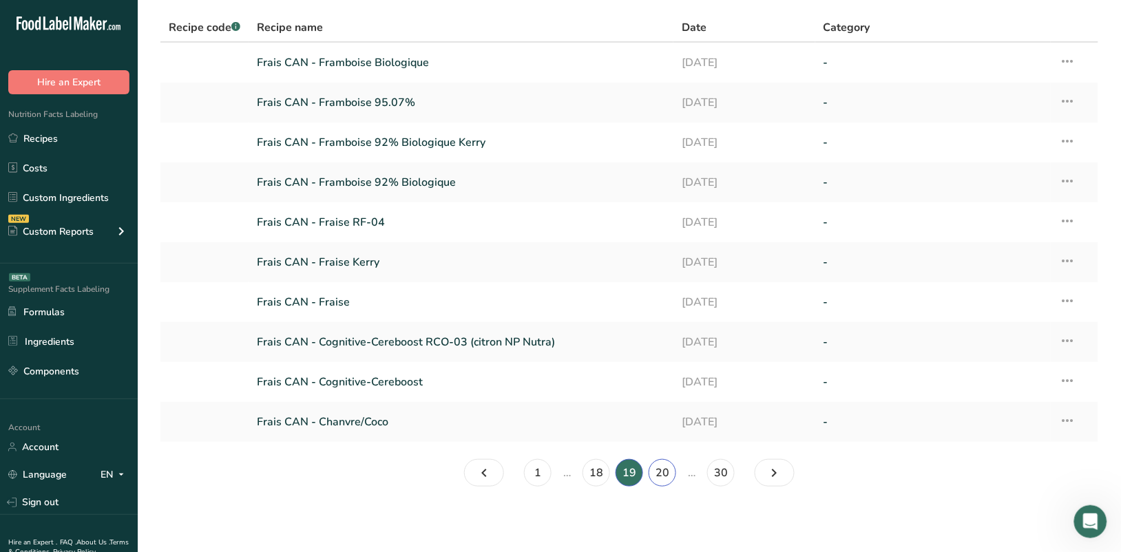
click at [666, 473] on link "20" at bounding box center [663, 473] width 28 height 28
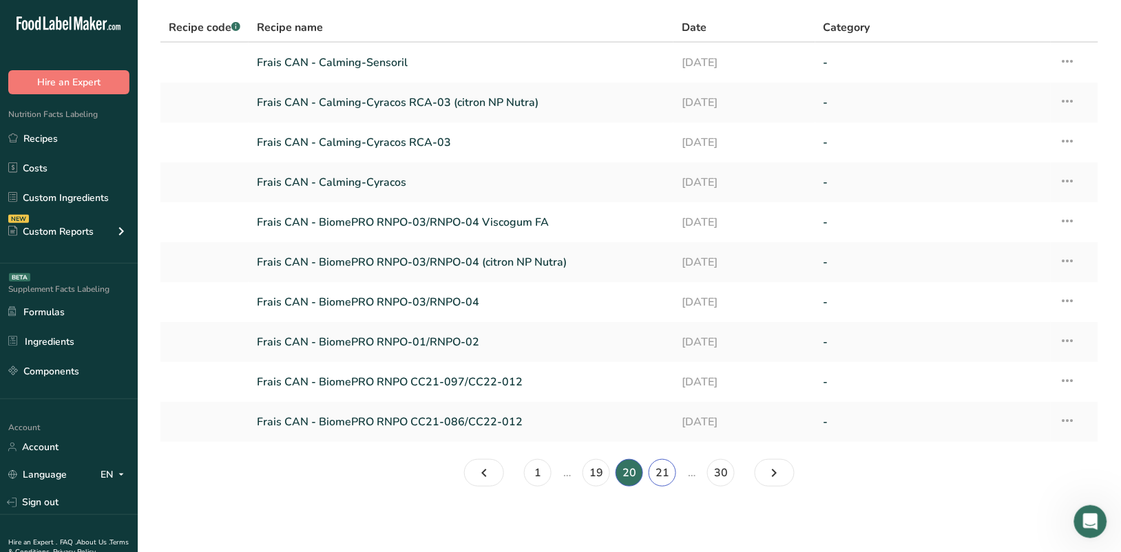
click at [666, 473] on link "21" at bounding box center [663, 473] width 28 height 28
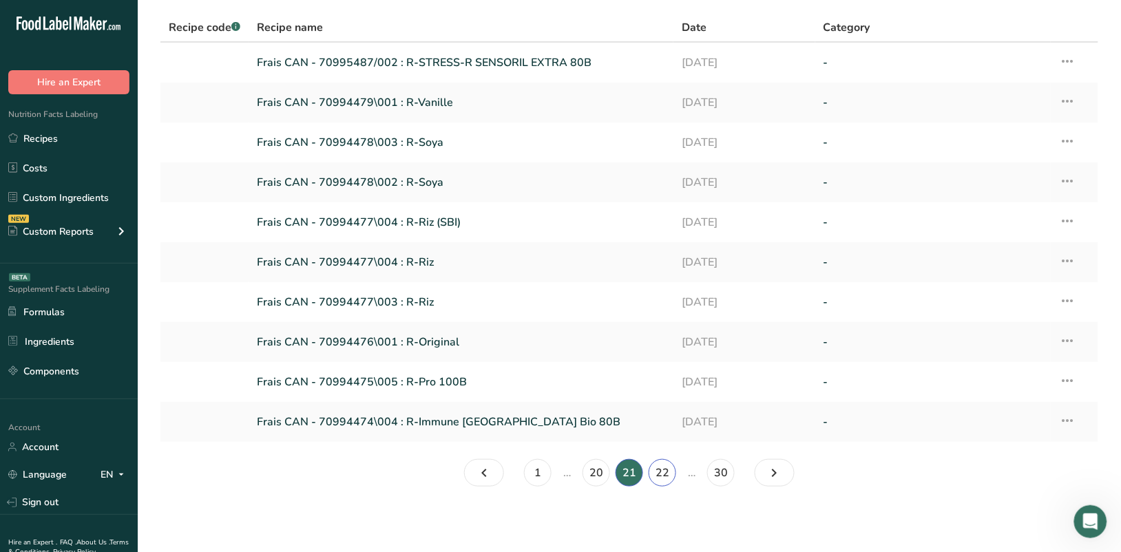
click at [666, 473] on link "22" at bounding box center [663, 473] width 28 height 28
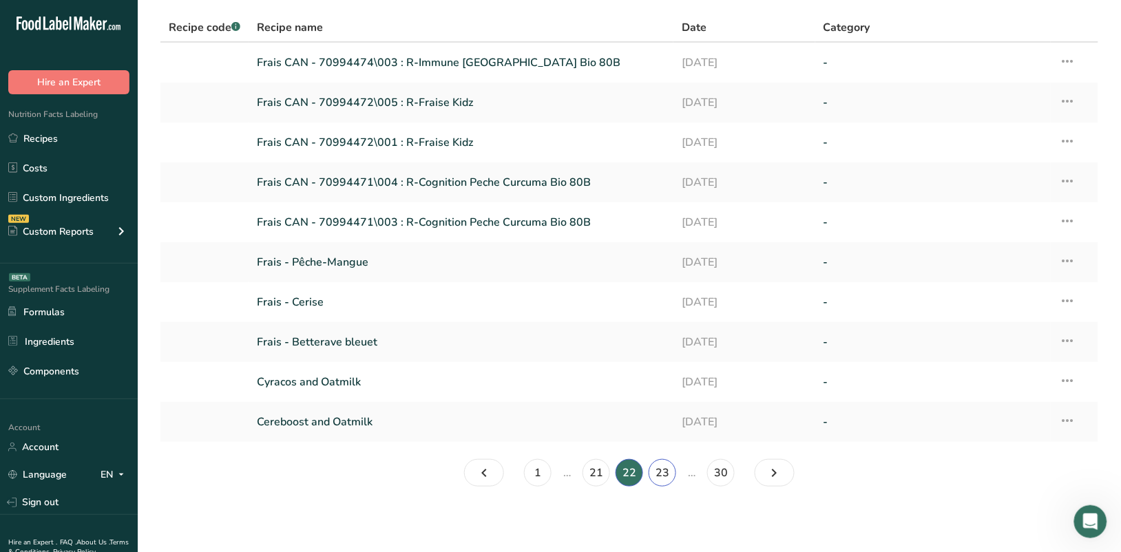
click at [666, 473] on link "23" at bounding box center [663, 473] width 28 height 28
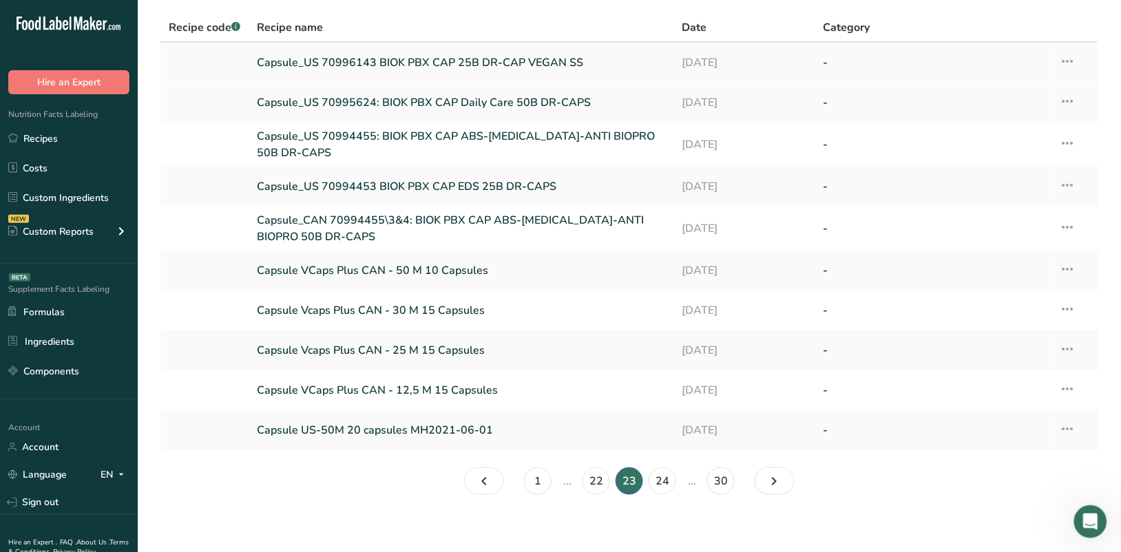
click at [528, 61] on link "Capsule_US 70996143 BIOK PBX CAP 25B DR-CAP VEGAN SS" at bounding box center [461, 62] width 408 height 29
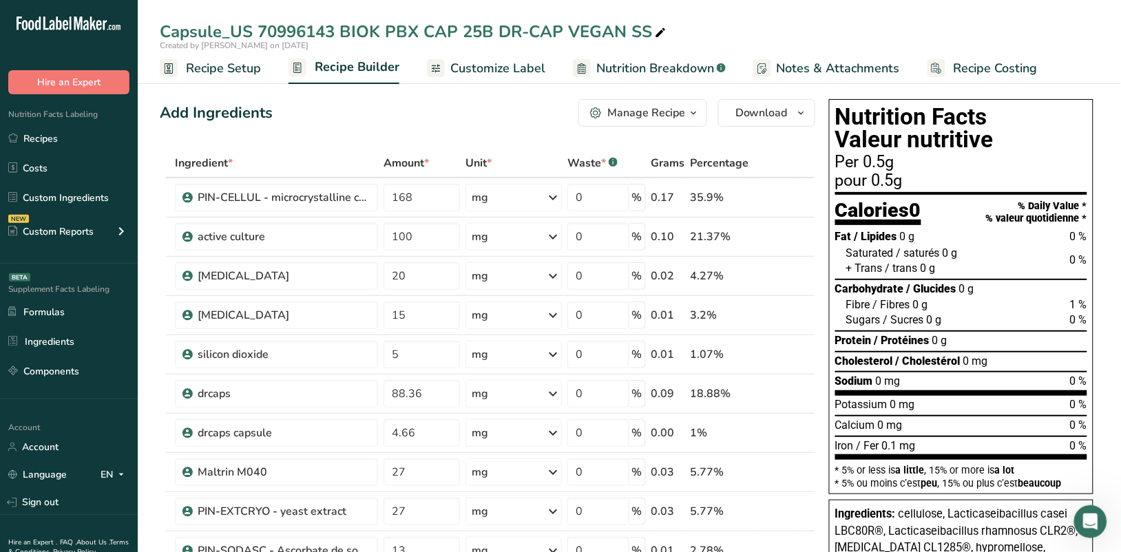
click at [522, 71] on span "Customize Label" at bounding box center [497, 68] width 95 height 19
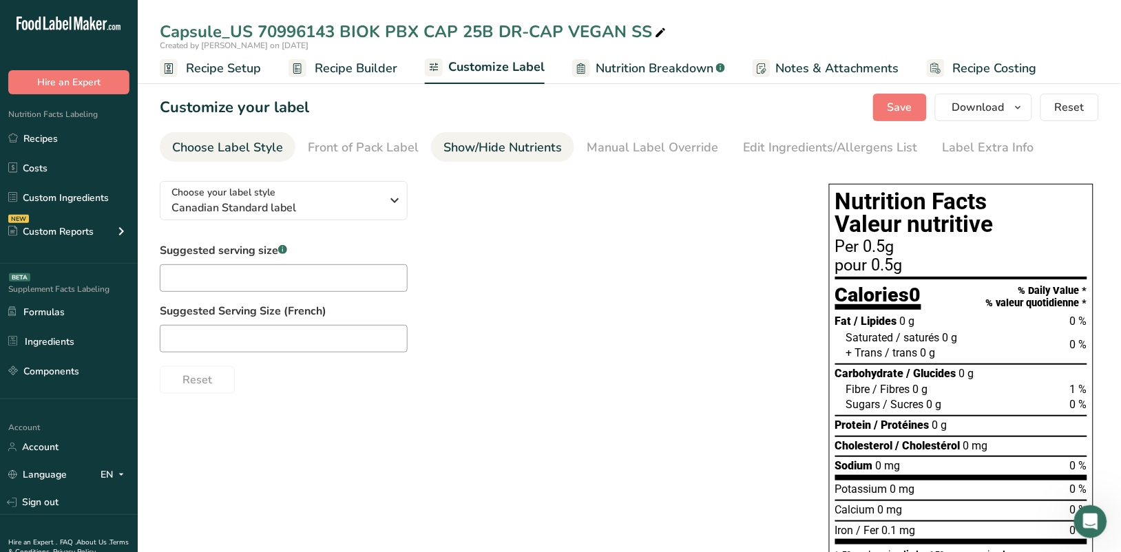
click at [532, 145] on div "Show/Hide Nutrients" at bounding box center [503, 147] width 118 height 19
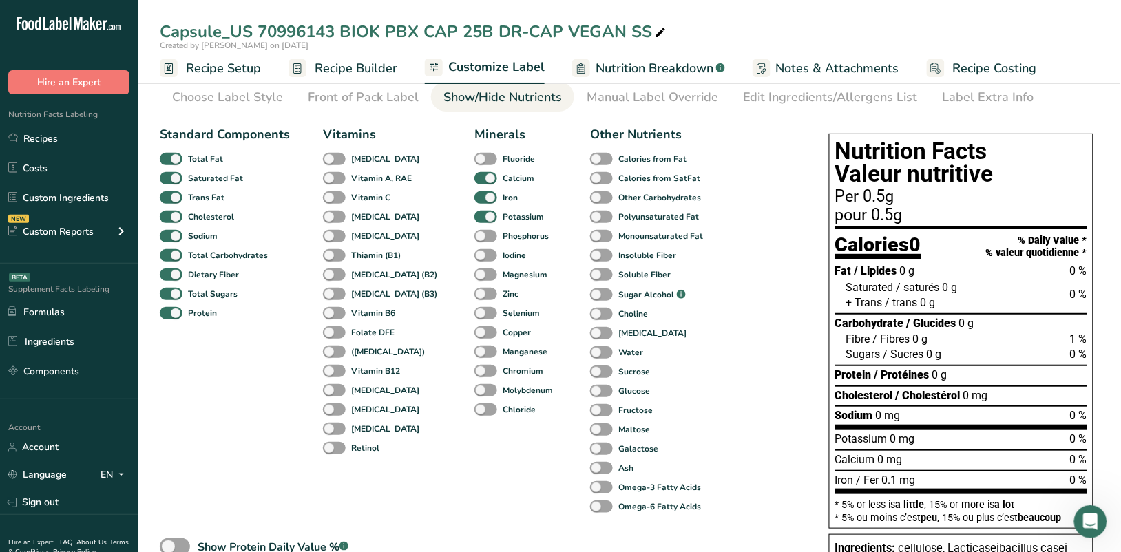
scroll to position [50, 0]
click at [590, 393] on span at bounding box center [601, 392] width 23 height 13
click at [590, 393] on input "Glucose" at bounding box center [594, 391] width 9 height 9
checkbox input "true"
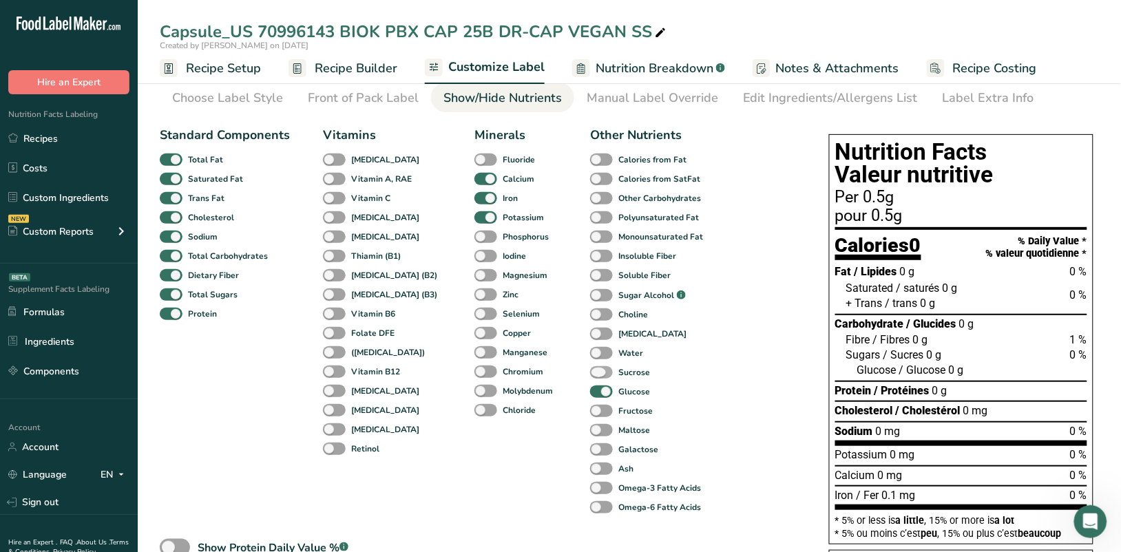
click at [590, 375] on span at bounding box center [601, 372] width 23 height 13
click at [590, 375] on input "Sucrose" at bounding box center [594, 372] width 9 height 9
checkbox input "true"
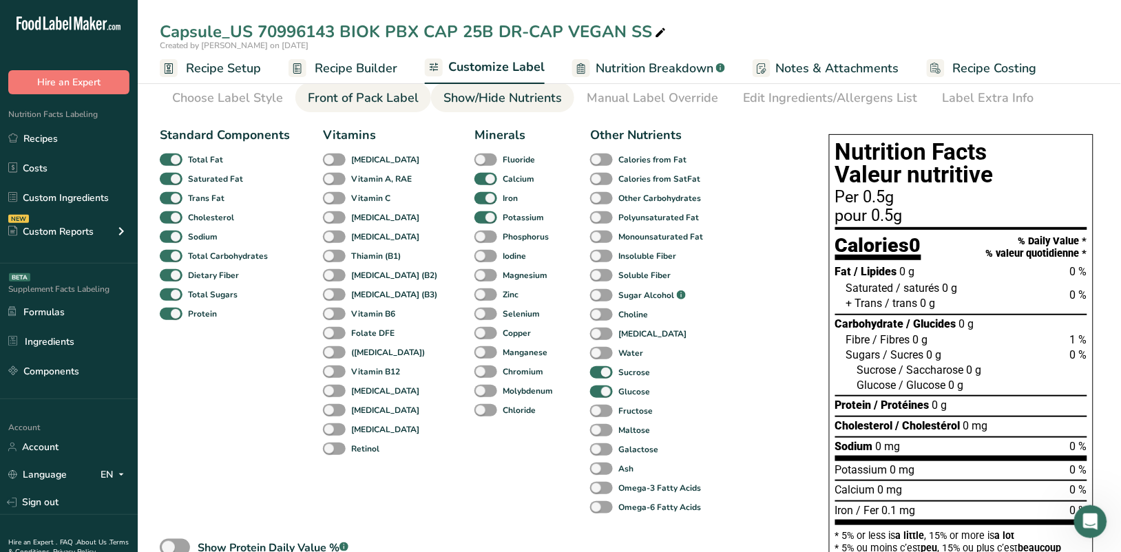
click at [393, 94] on div "Front of Pack Label" at bounding box center [363, 98] width 111 height 19
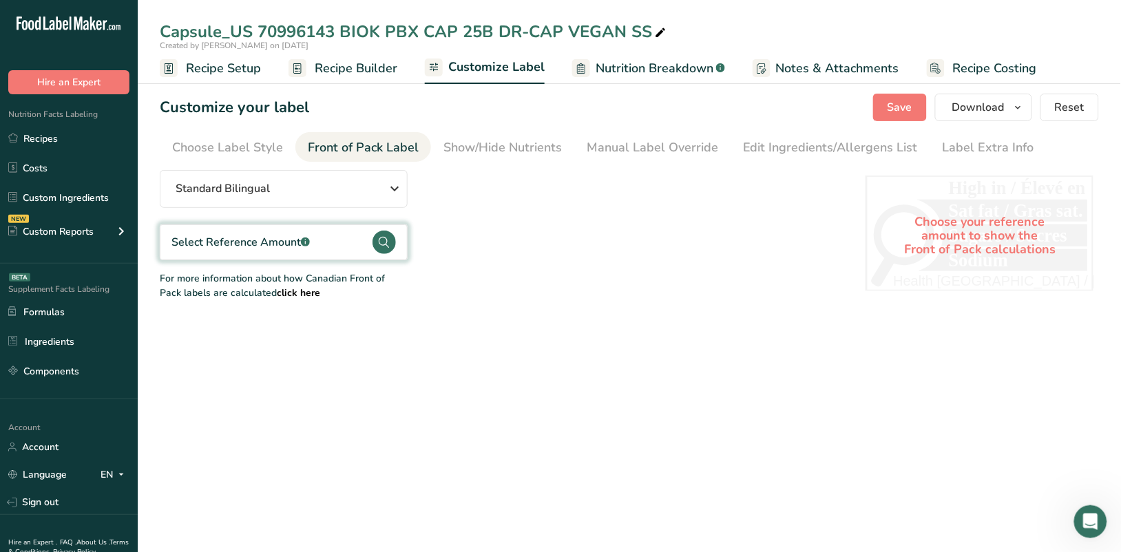
scroll to position [0, 0]
click at [526, 141] on div "Show/Hide Nutrients" at bounding box center [503, 147] width 118 height 19
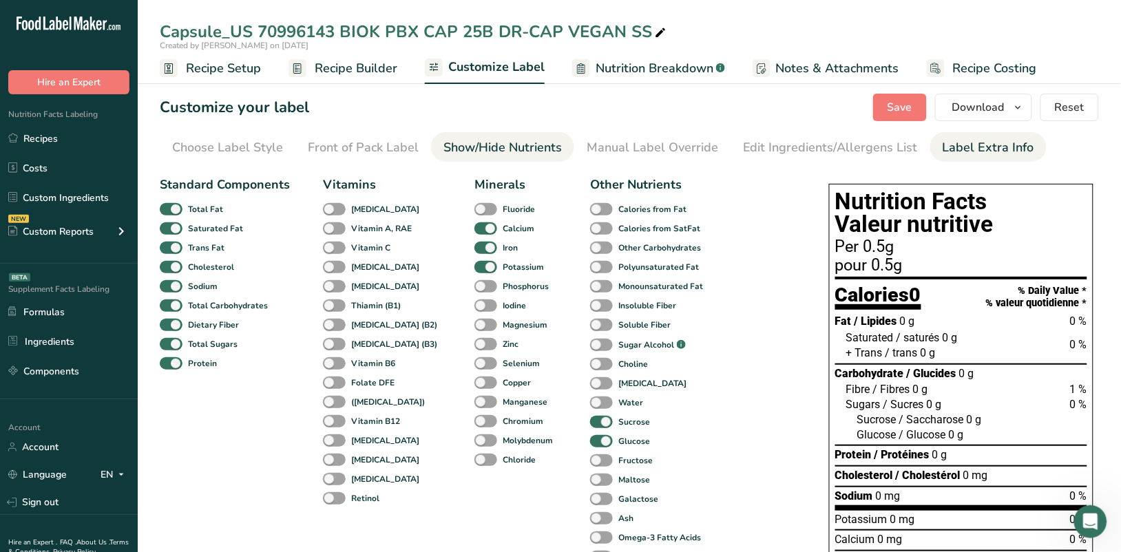
click at [995, 145] on div "Label Extra Info" at bounding box center [989, 147] width 92 height 19
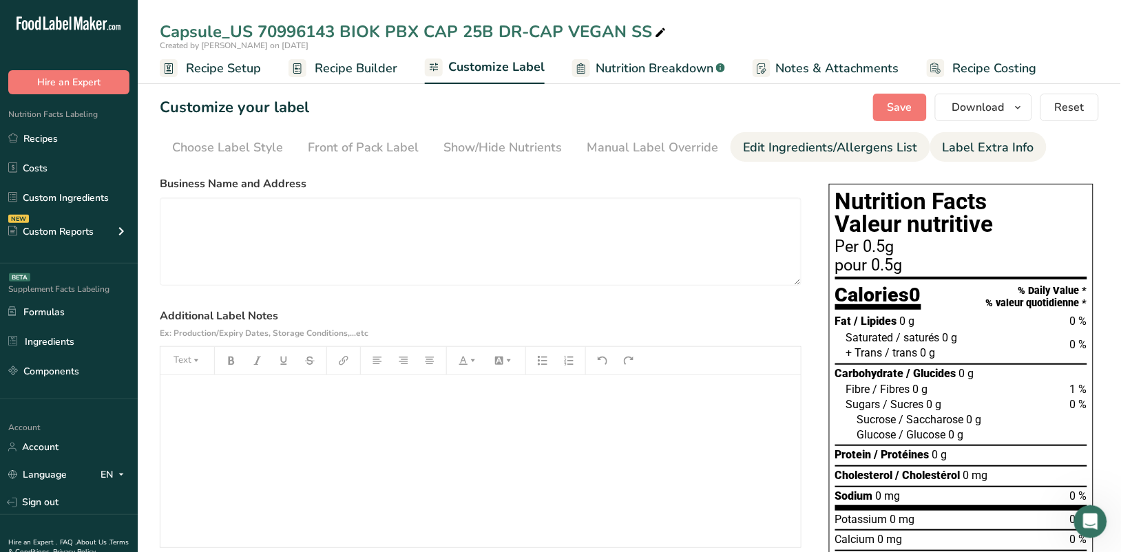
click at [894, 146] on div "Edit Ingredients/Allergens List" at bounding box center [830, 147] width 175 height 19
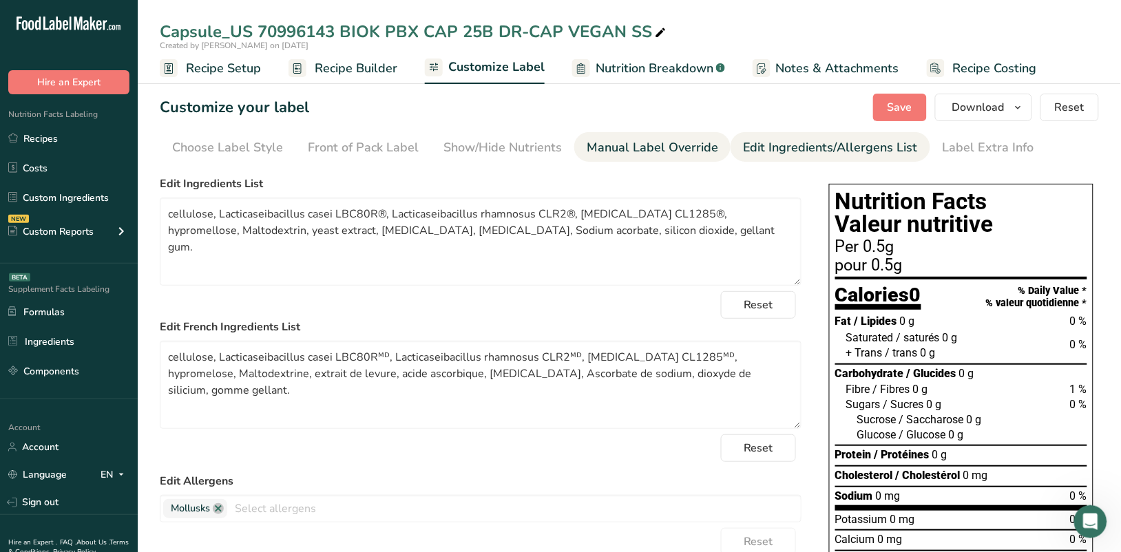
click at [651, 149] on div "Manual Label Override" at bounding box center [653, 147] width 132 height 19
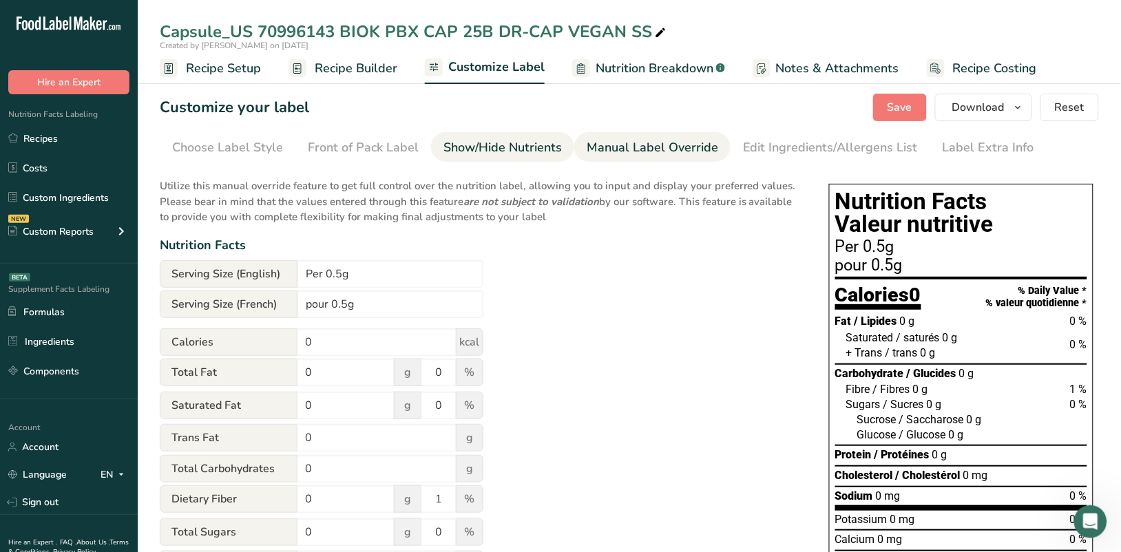
click at [484, 153] on div "Show/Hide Nutrients" at bounding box center [503, 147] width 118 height 19
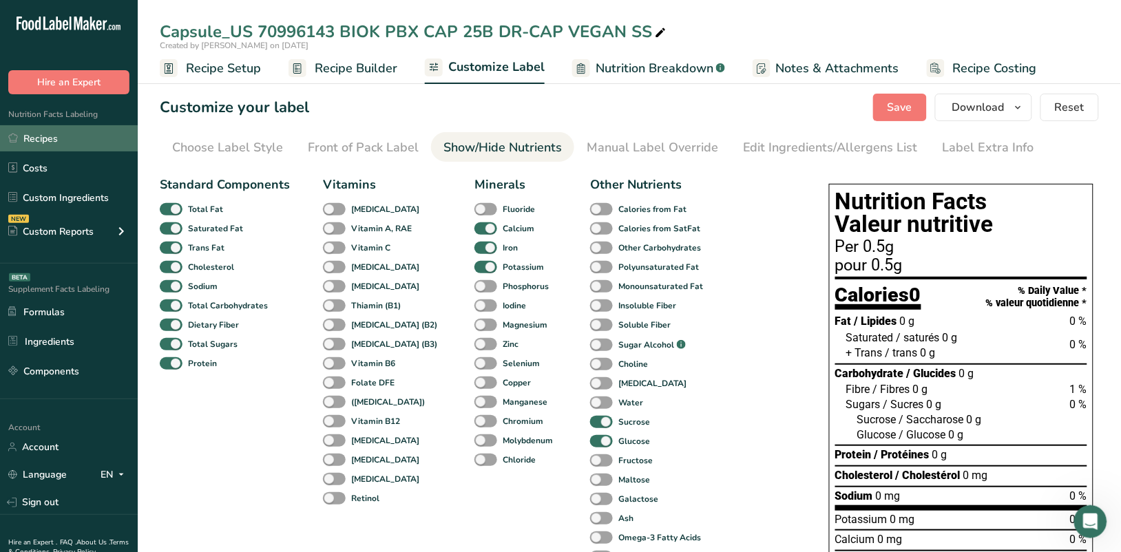
click at [39, 134] on link "Recipes" at bounding box center [69, 138] width 138 height 26
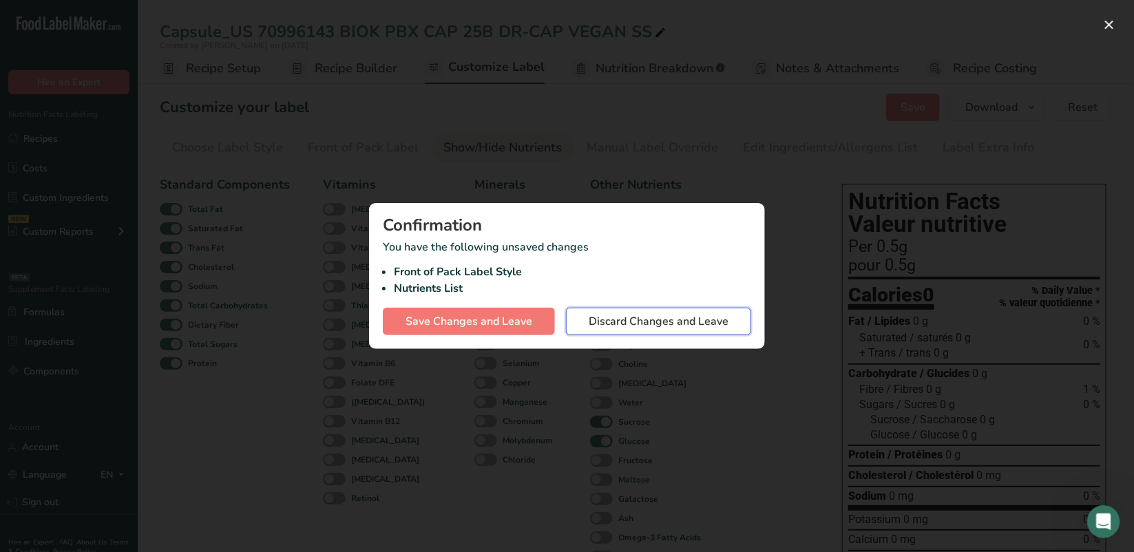
click at [613, 322] on span "Discard Changes and Leave" at bounding box center [659, 321] width 140 height 17
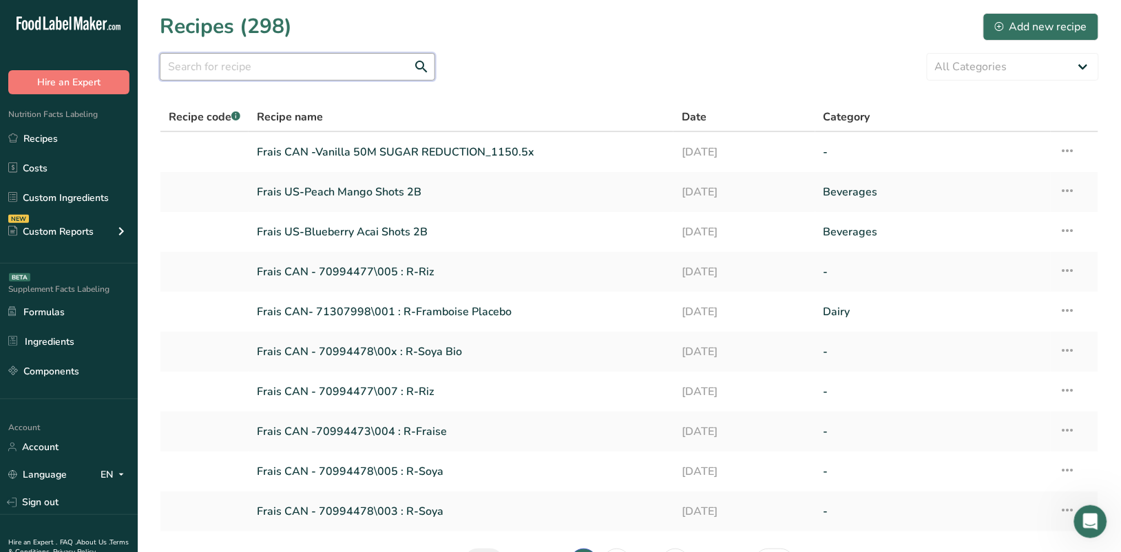
click at [357, 62] on input "text" at bounding box center [298, 67] width 276 height 28
paste input "0994451"
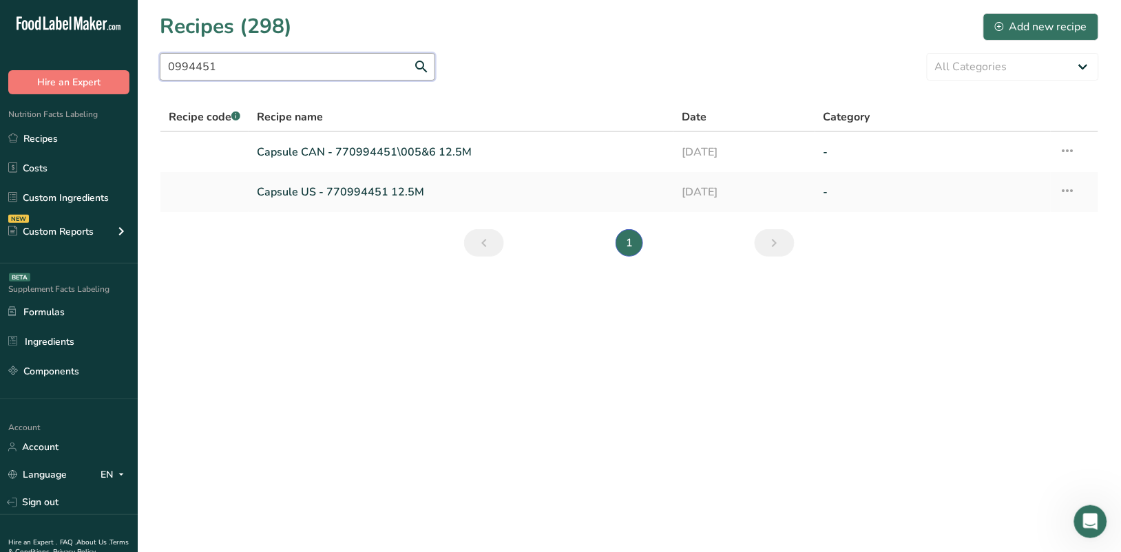
click at [167, 69] on input "0994451" at bounding box center [298, 67] width 276 height 28
type input "70994451"
click at [394, 148] on link "Capsule CAN - 770994451\005&6 12.5M" at bounding box center [461, 152] width 408 height 29
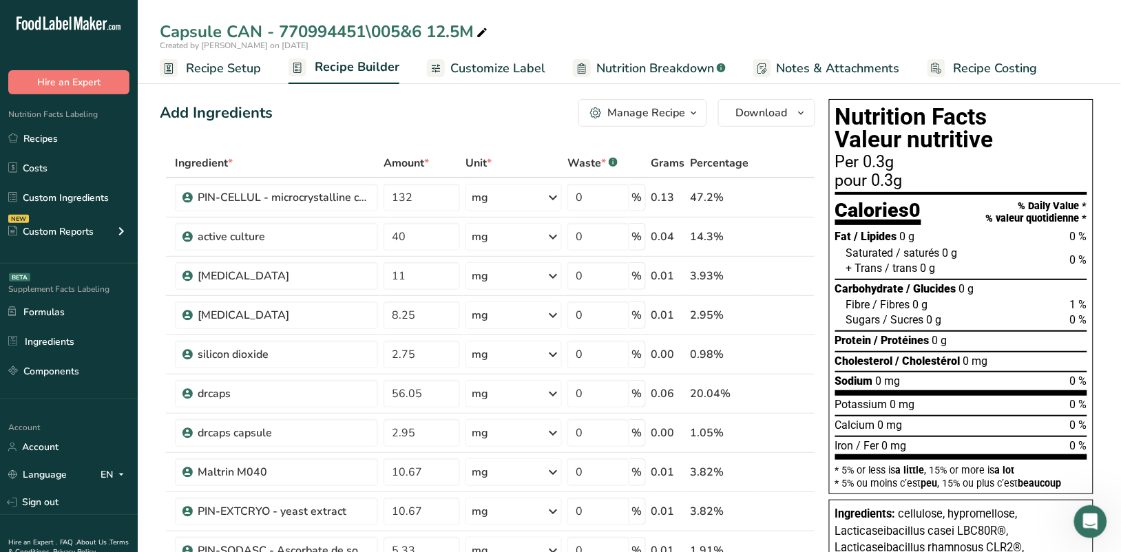
click at [517, 64] on span "Customize Label" at bounding box center [497, 68] width 95 height 19
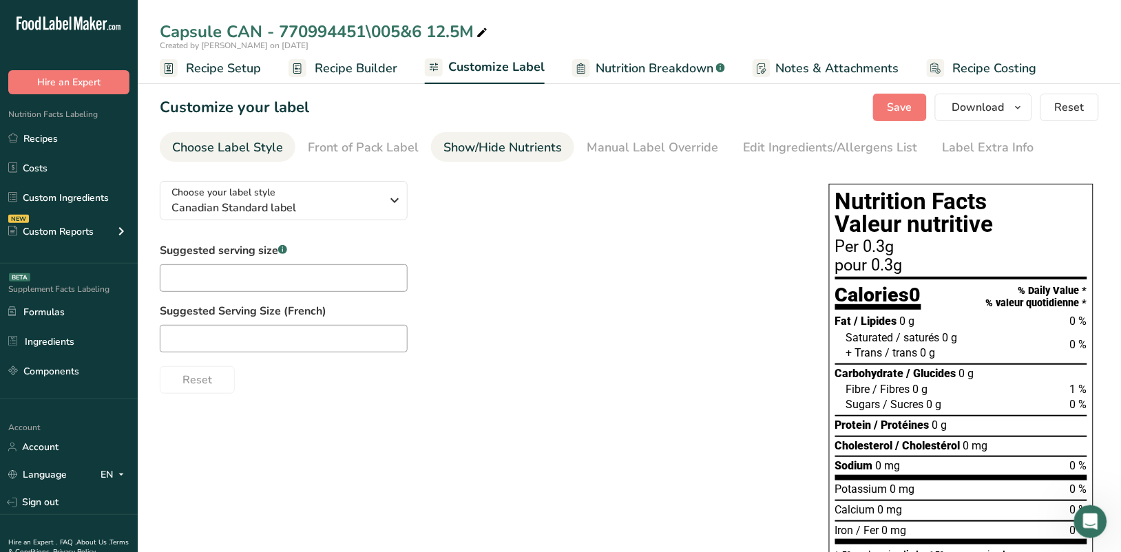
click at [504, 148] on div "Show/Hide Nutrients" at bounding box center [503, 147] width 118 height 19
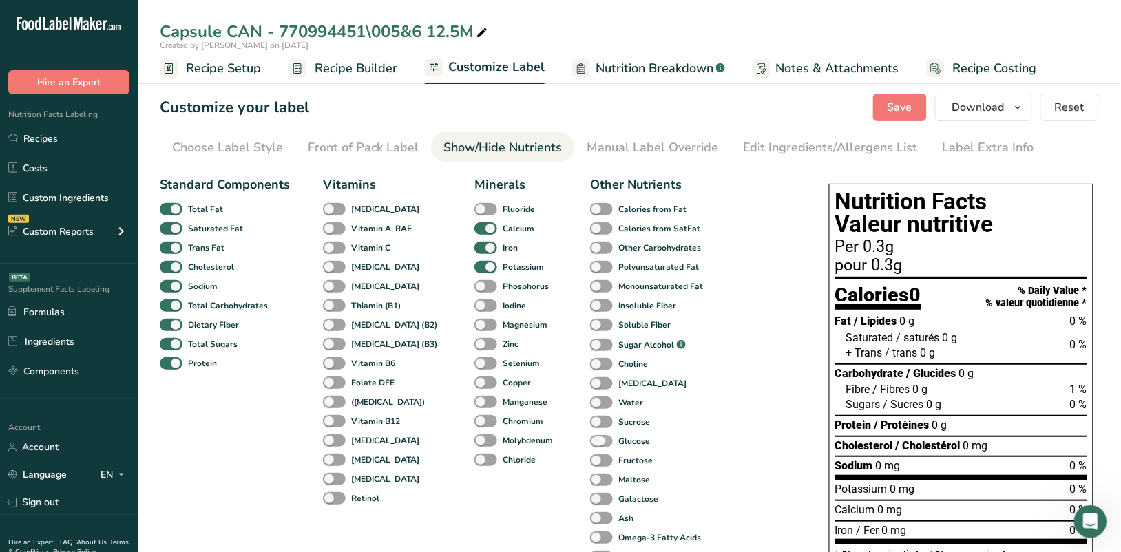
click at [613, 444] on span "Glucose" at bounding box center [631, 441] width 37 height 12
click at [590, 444] on input "Glucose" at bounding box center [594, 441] width 9 height 9
checkbox input "true"
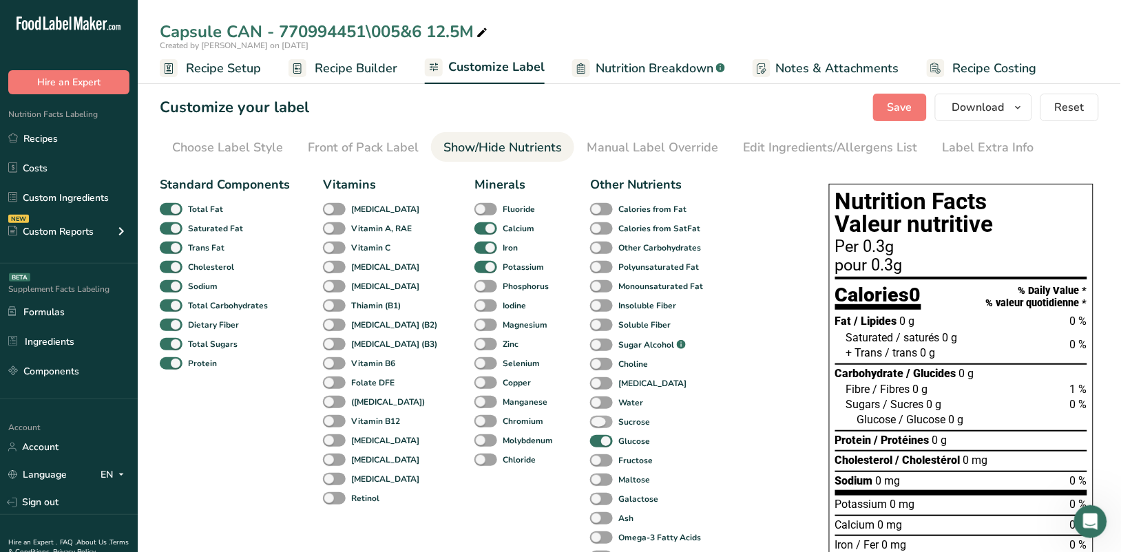
click at [590, 420] on span at bounding box center [601, 422] width 23 height 13
click at [590, 420] on input "Sucrose" at bounding box center [594, 421] width 9 height 9
checkbox input "true"
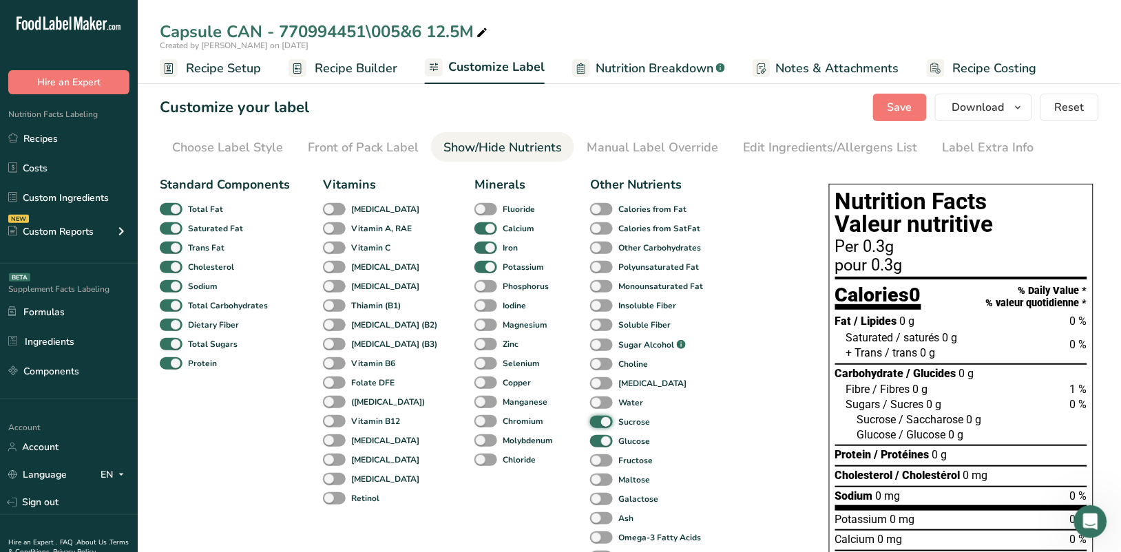
scroll to position [69, 0]
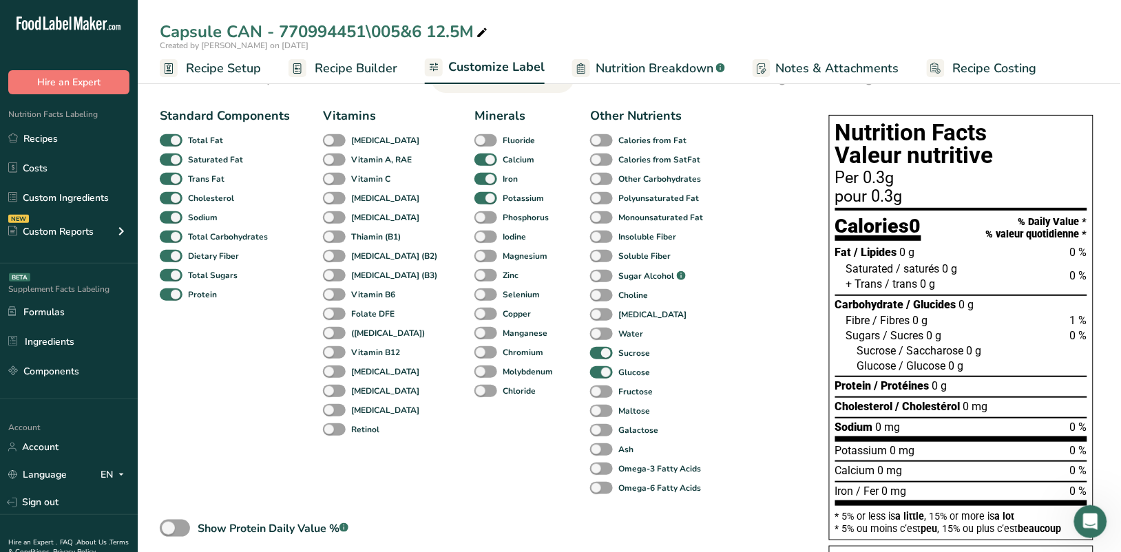
click at [229, 67] on span "Recipe Setup" at bounding box center [223, 68] width 75 height 19
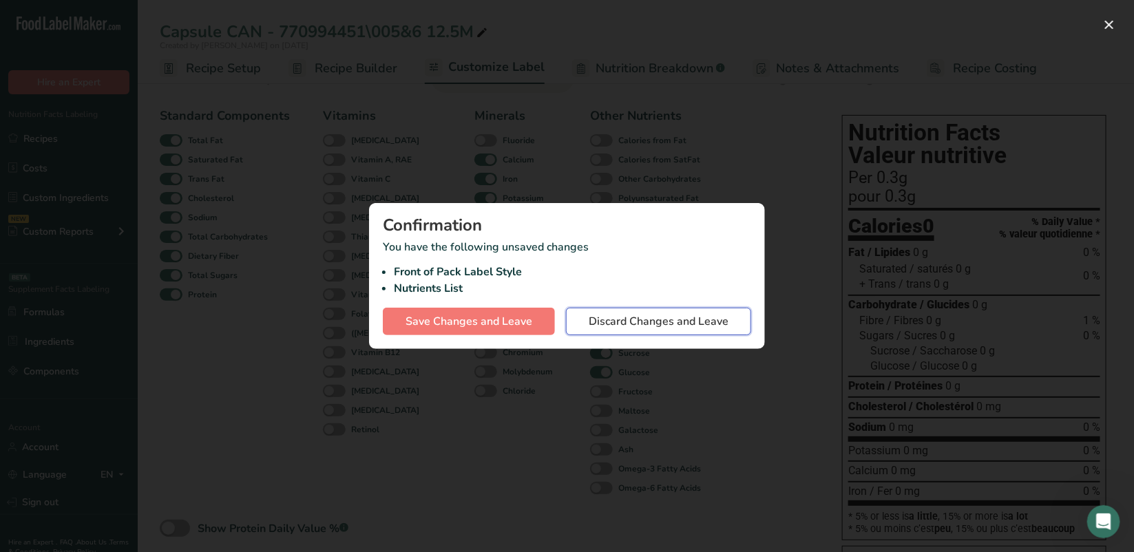
click at [623, 318] on span "Discard Changes and Leave" at bounding box center [659, 321] width 140 height 17
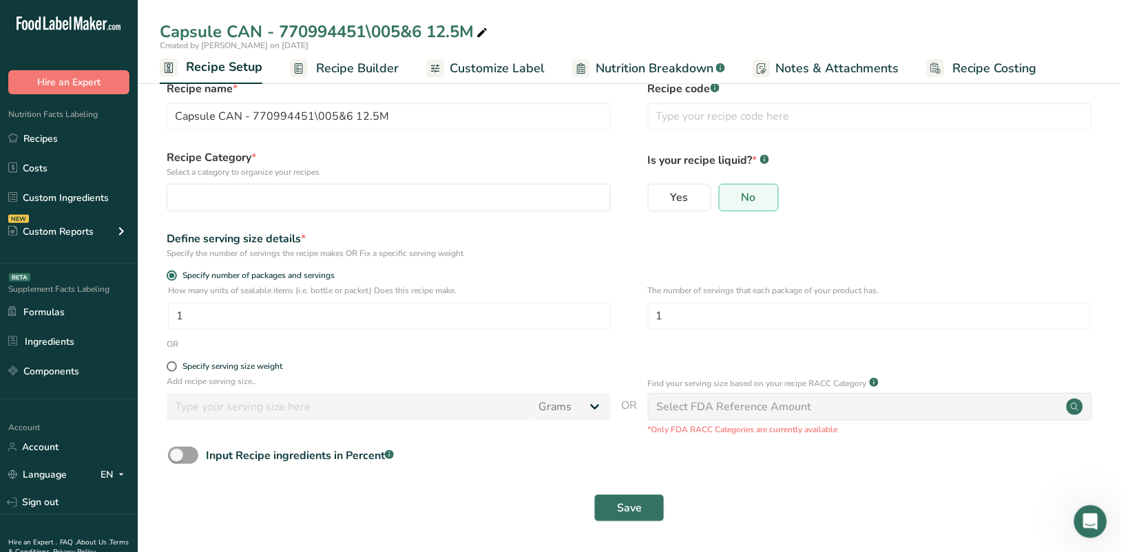
scroll to position [19, 0]
click at [379, 70] on span "Recipe Builder" at bounding box center [357, 68] width 83 height 19
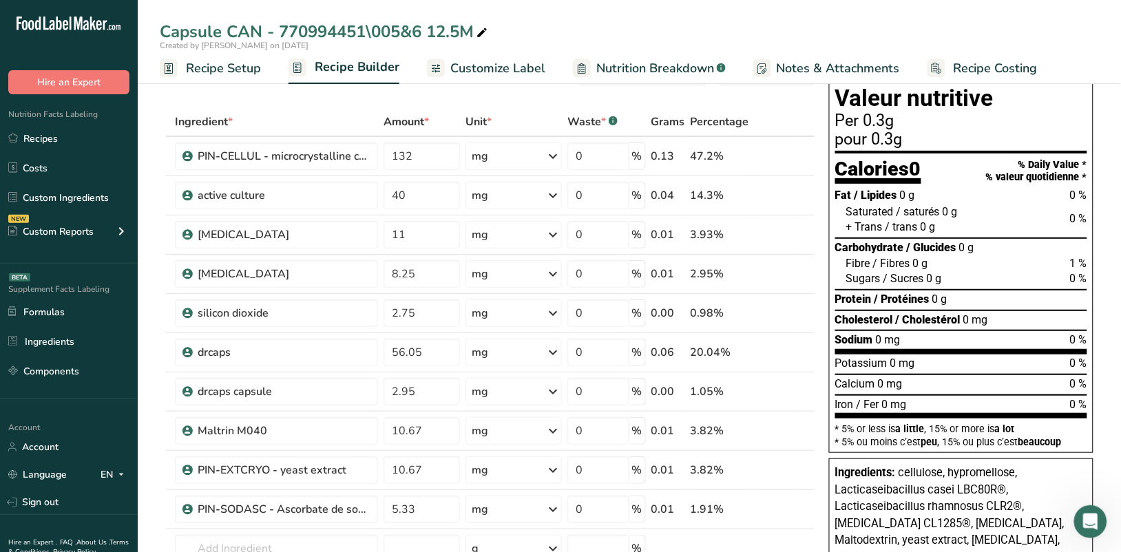
scroll to position [25, 0]
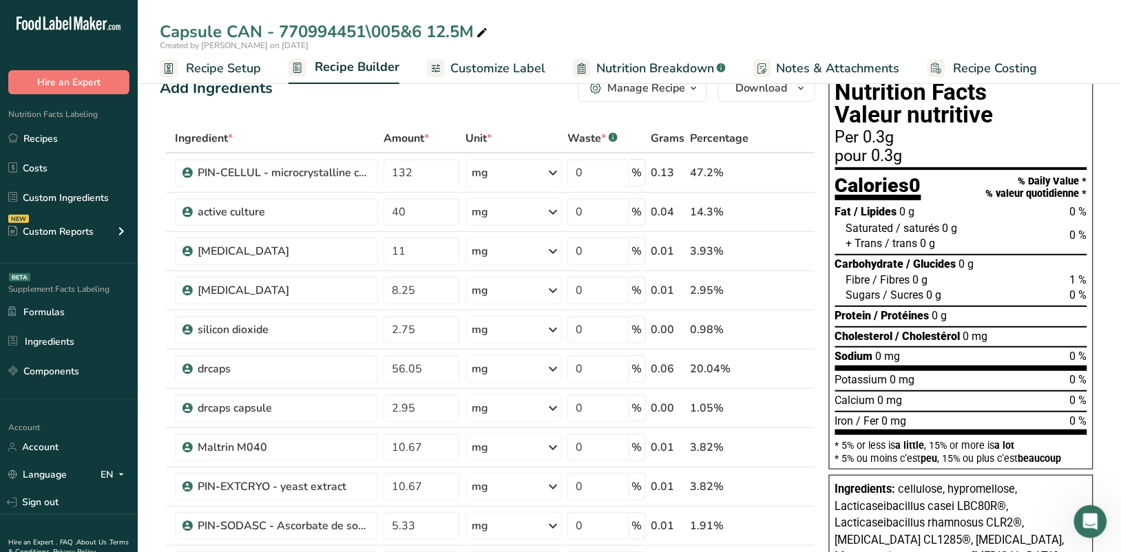
click at [497, 69] on span "Customize Label" at bounding box center [497, 68] width 95 height 19
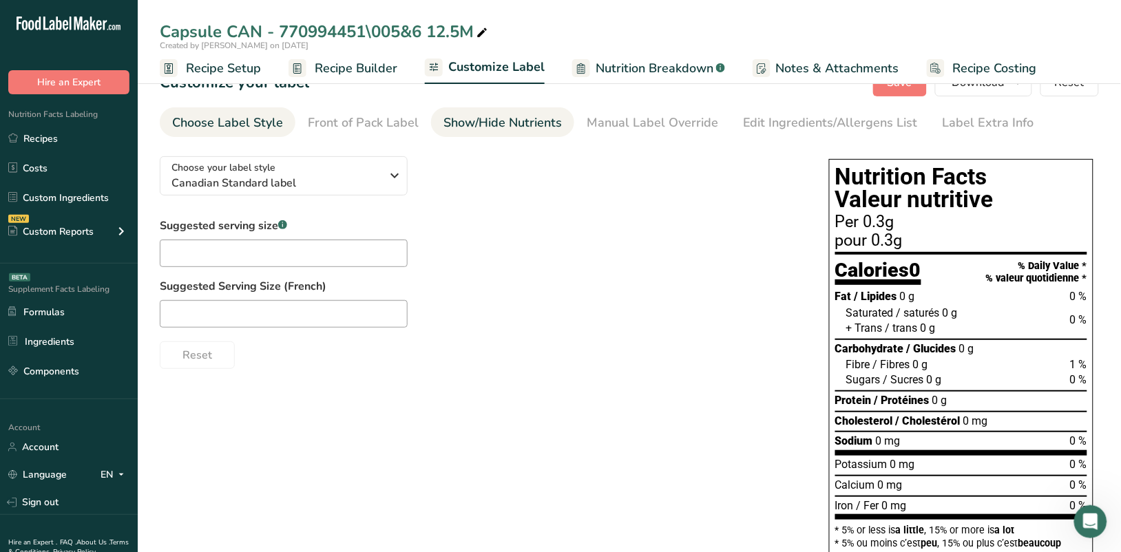
click at [486, 123] on div "Show/Hide Nutrients" at bounding box center [503, 123] width 118 height 19
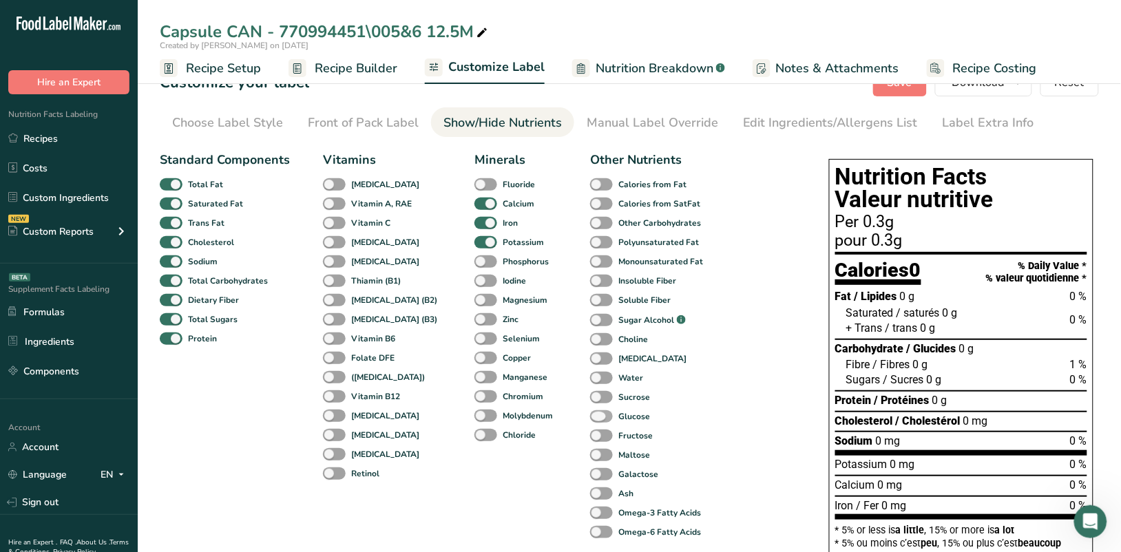
click at [590, 414] on span at bounding box center [601, 417] width 23 height 13
click at [590, 414] on input "Glucose" at bounding box center [594, 416] width 9 height 9
checkbox input "true"
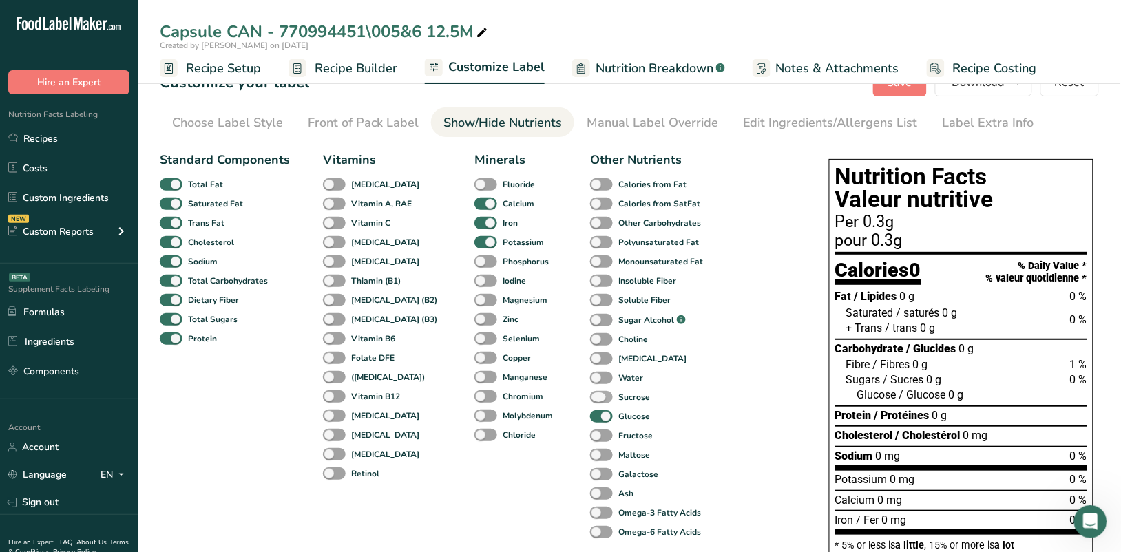
click at [590, 396] on span at bounding box center [601, 397] width 23 height 13
click at [590, 396] on input "Sucrose" at bounding box center [594, 397] width 9 height 9
checkbox input "true"
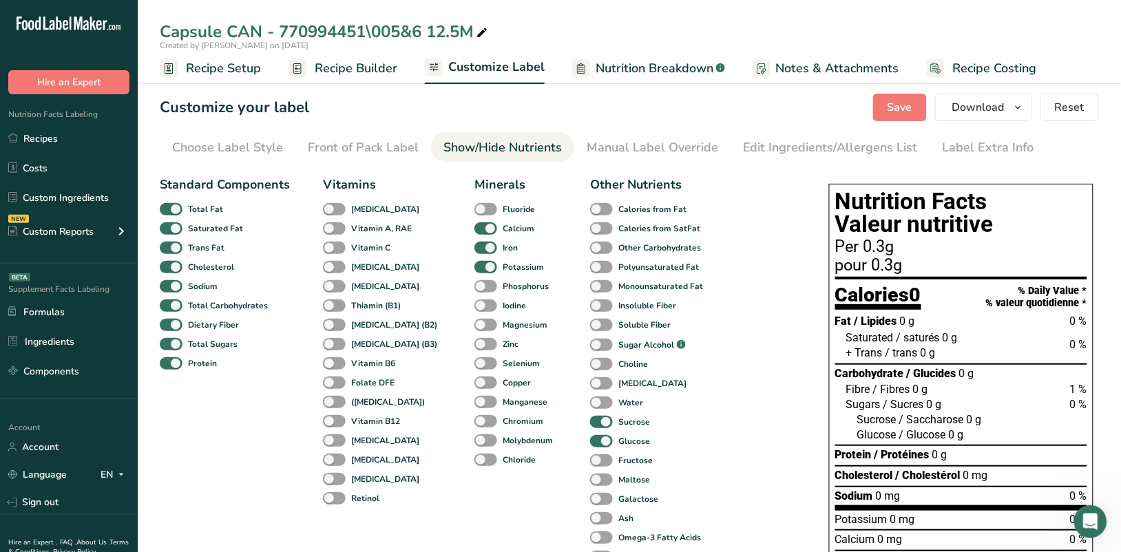
click at [670, 68] on span "Nutrition Breakdown" at bounding box center [655, 68] width 118 height 19
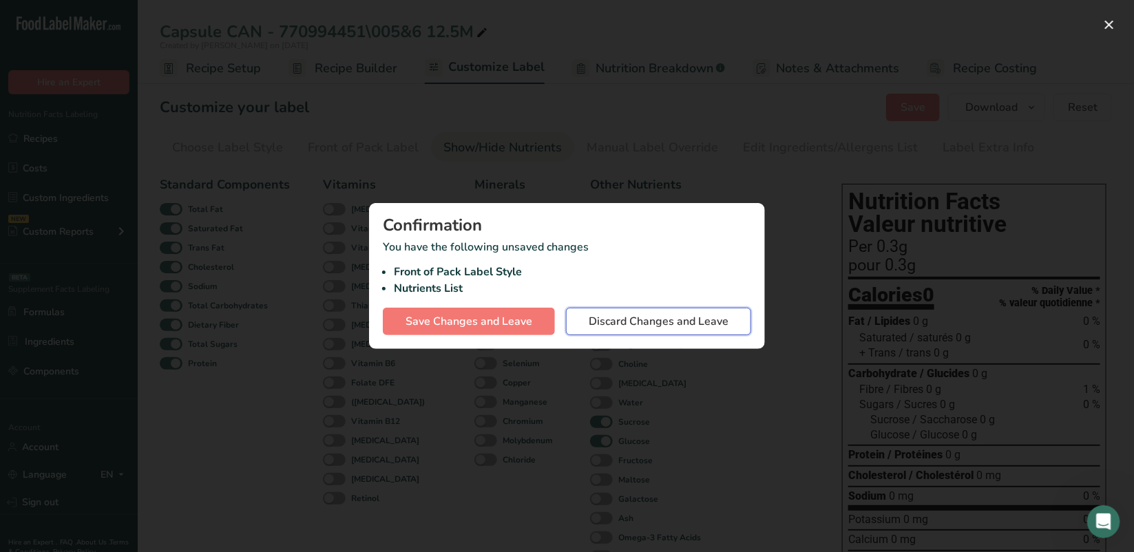
click at [629, 321] on span "Discard Changes and Leave" at bounding box center [659, 321] width 140 height 17
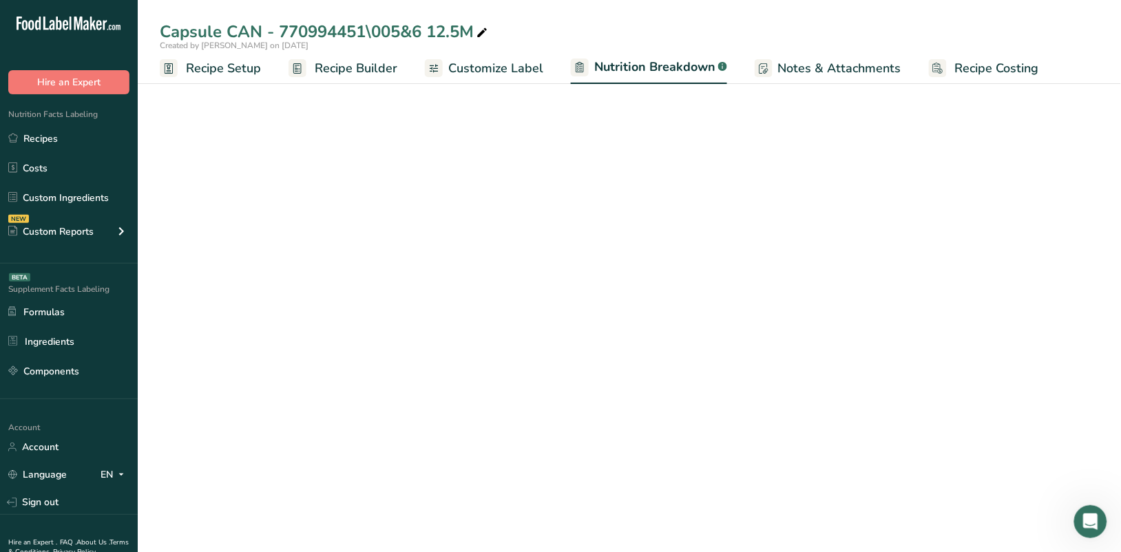
select select "Calories"
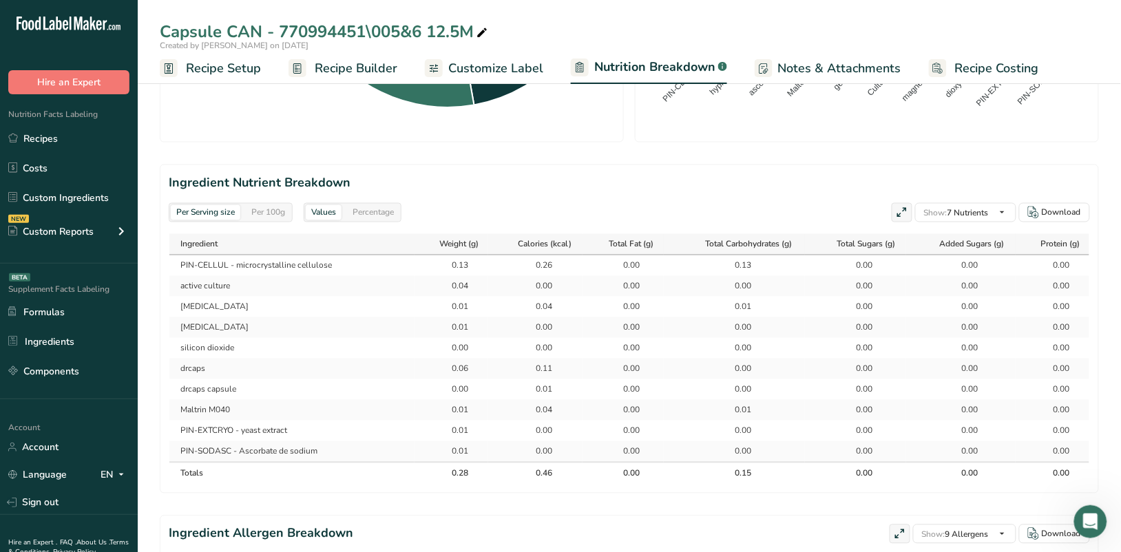
scroll to position [0, 1]
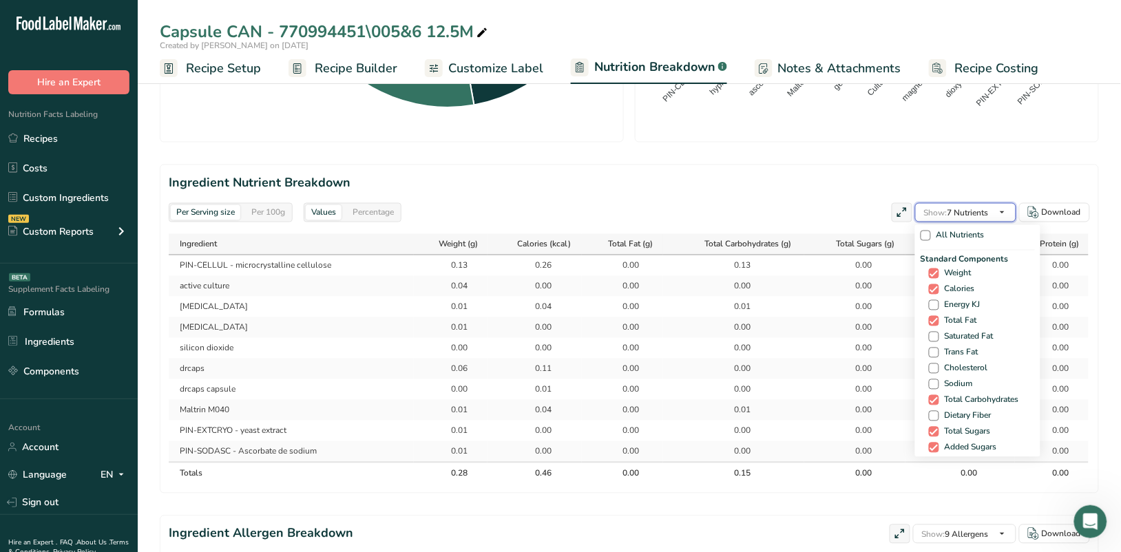
click at [1003, 217] on icon "button" at bounding box center [1002, 213] width 11 height 17
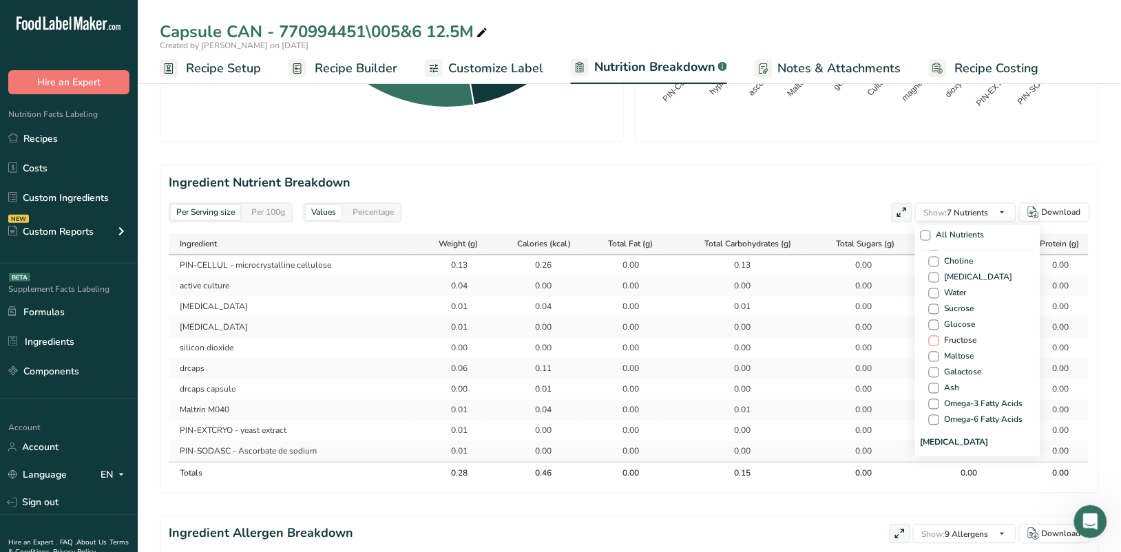
click at [930, 338] on span at bounding box center [934, 341] width 10 height 10
click at [930, 338] on input "Fructose" at bounding box center [933, 341] width 9 height 9
checkbox input "true"
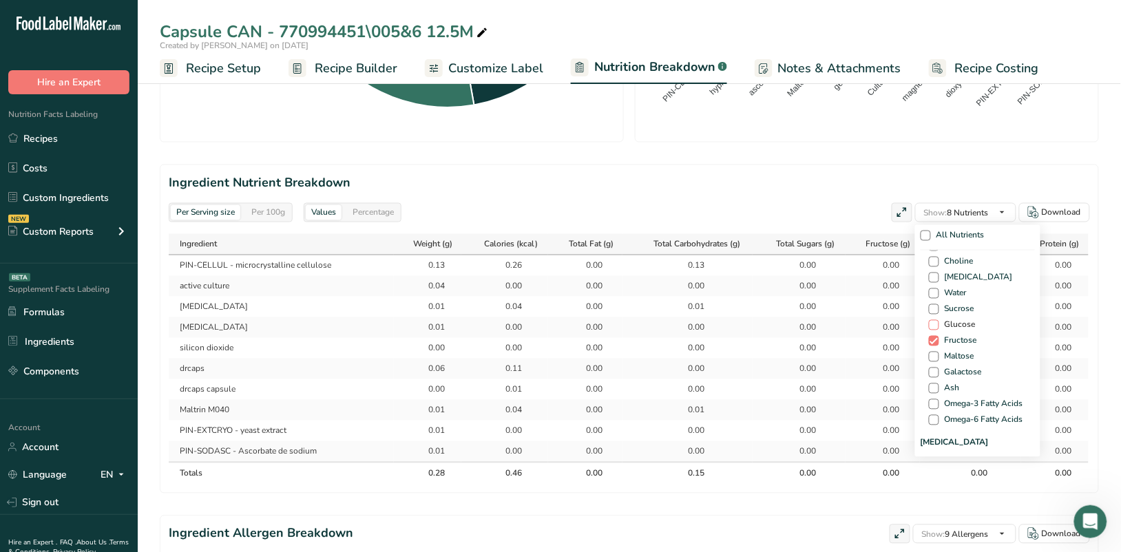
click at [930, 324] on span at bounding box center [934, 325] width 10 height 10
click at [930, 324] on input "Glucose" at bounding box center [933, 325] width 9 height 9
checkbox input "true"
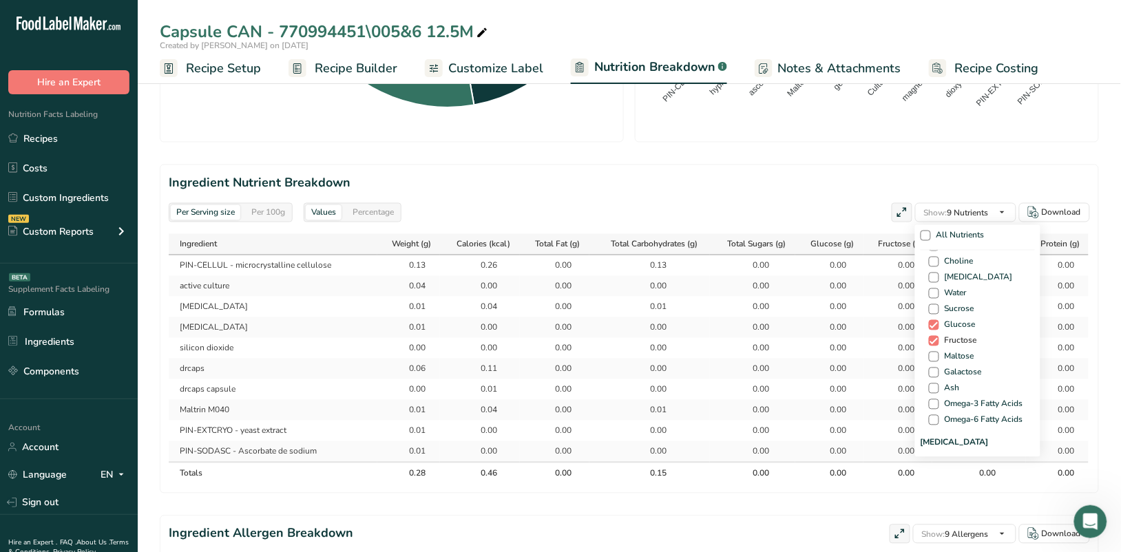
click at [930, 344] on span at bounding box center [934, 341] width 10 height 10
click at [930, 344] on input "Fructose" at bounding box center [933, 341] width 9 height 9
checkbox input "false"
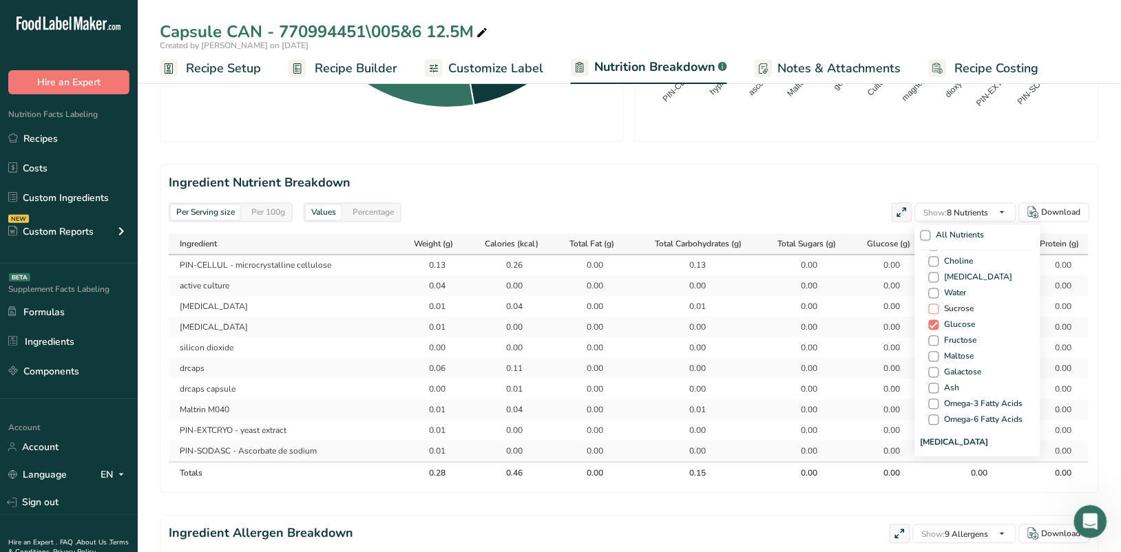
click at [929, 308] on span at bounding box center [934, 309] width 10 height 10
click at [929, 308] on input "Sucrose" at bounding box center [933, 309] width 9 height 9
checkbox input "true"
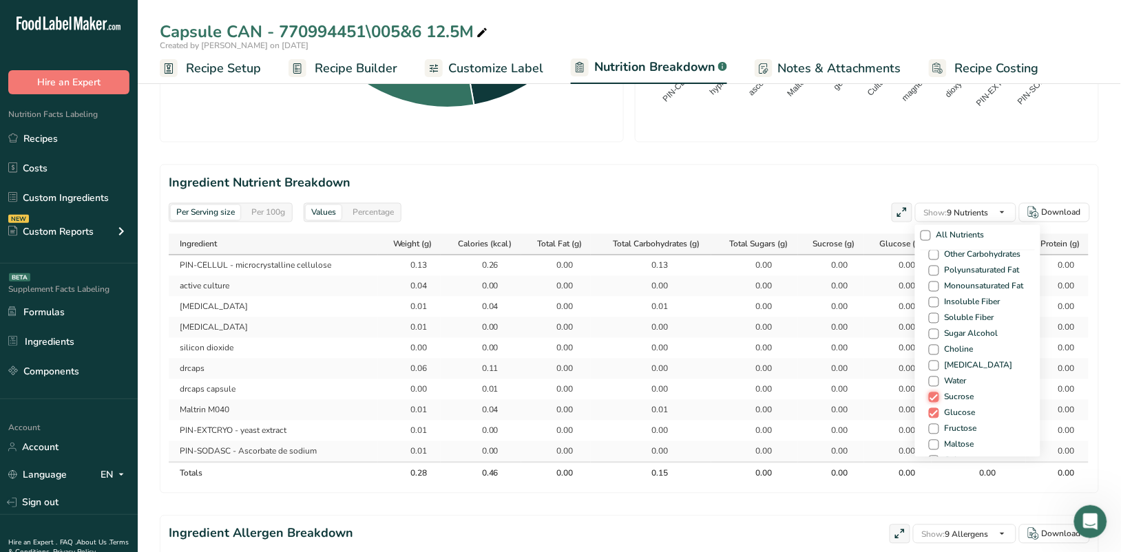
scroll to position [708, 0]
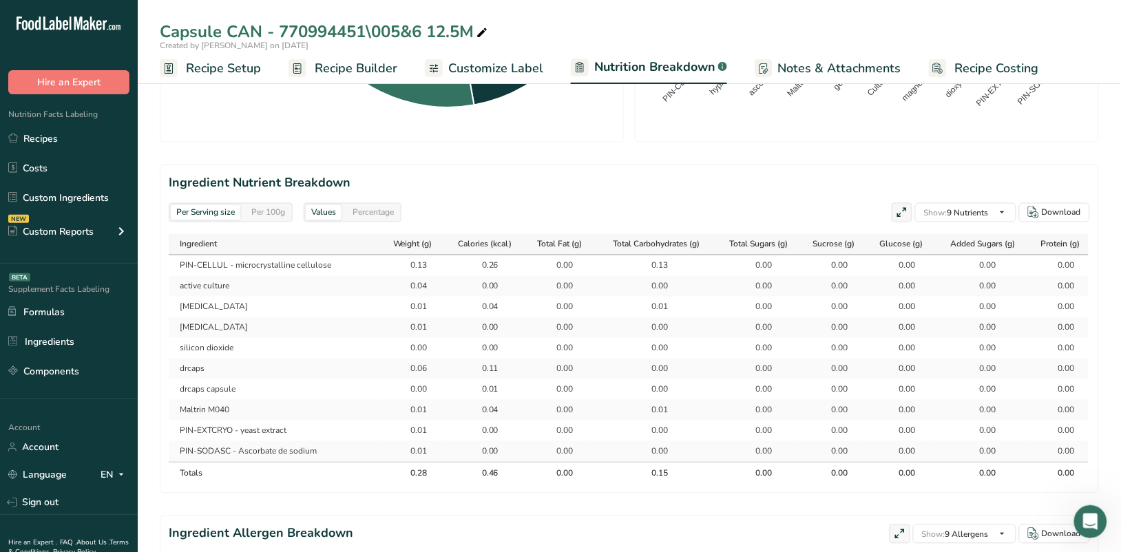
click at [1037, 167] on section "Ingredient Nutrient Breakdown Per Serving size Per 100g Values Percentage Show:…" at bounding box center [630, 329] width 940 height 329
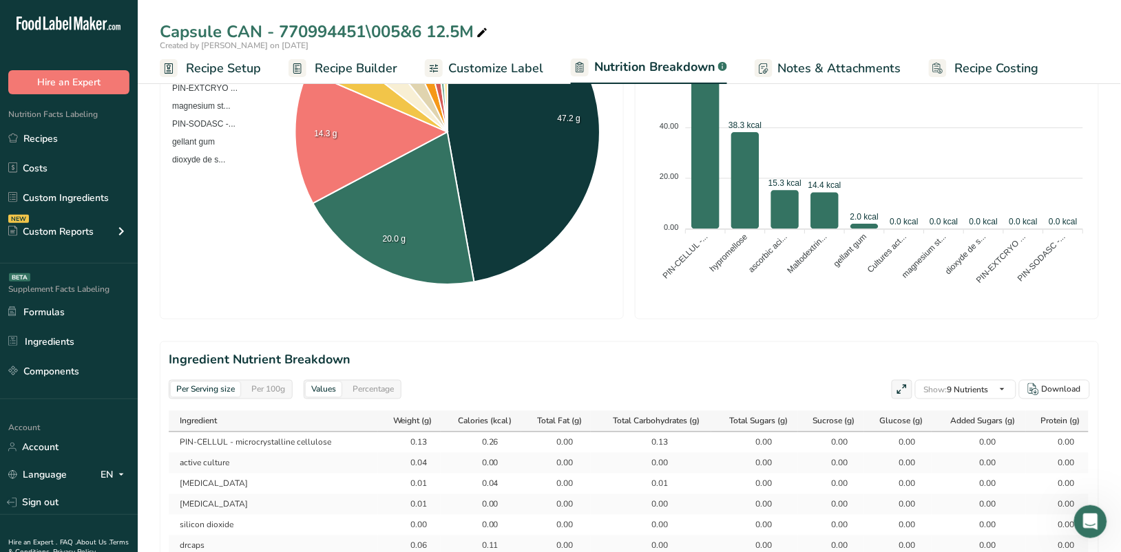
scroll to position [107, 0]
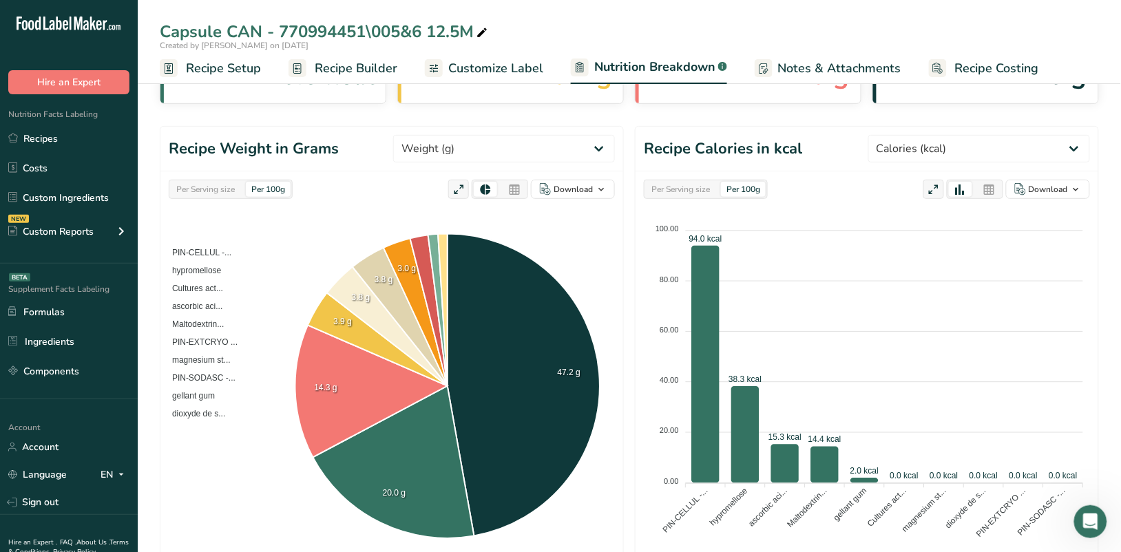
click at [497, 64] on span "Customize Label" at bounding box center [495, 68] width 95 height 19
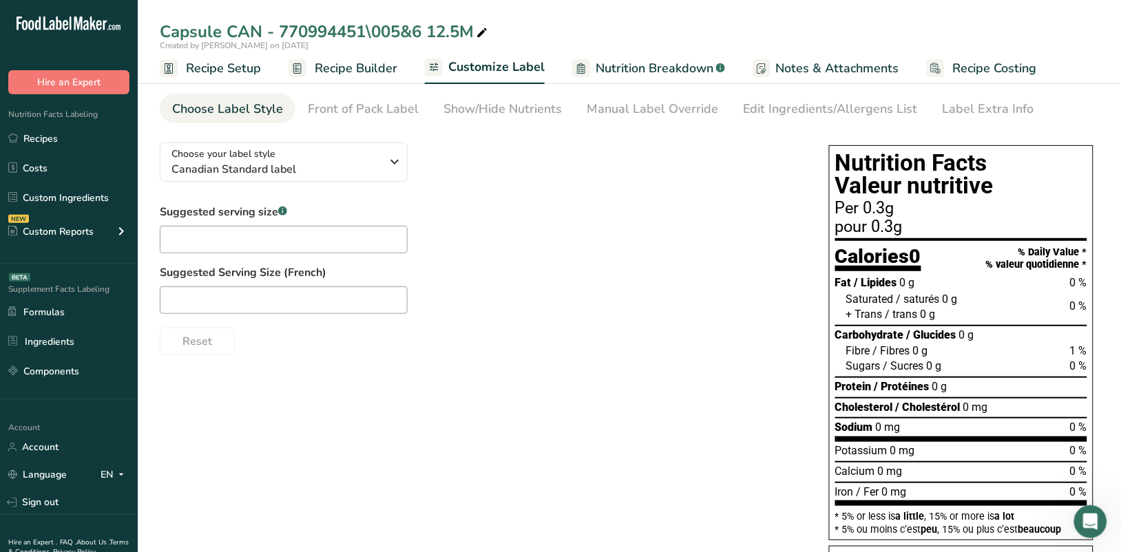
scroll to position [36, 0]
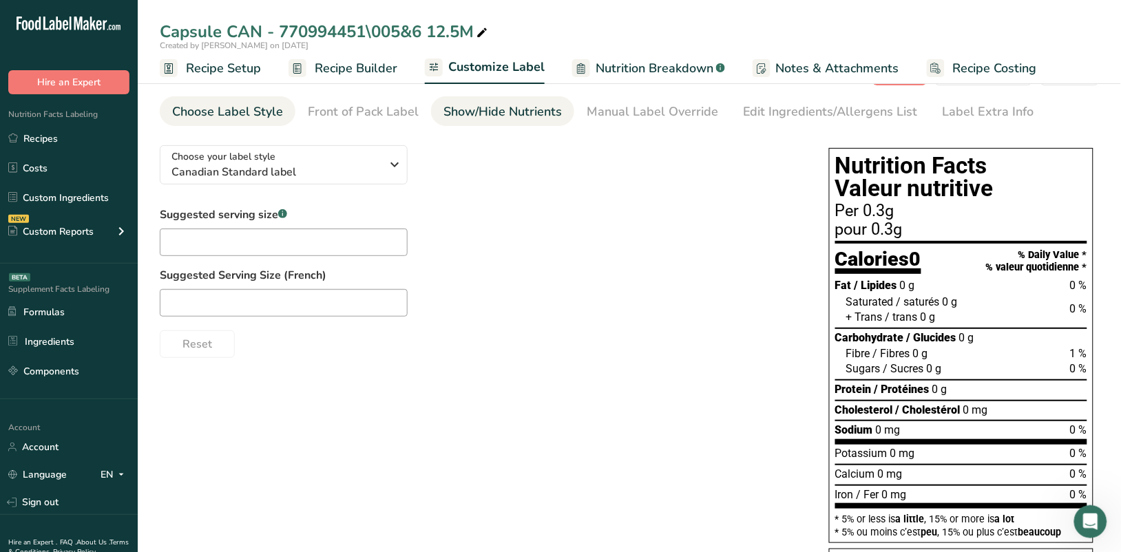
click at [514, 105] on div "Show/Hide Nutrients" at bounding box center [503, 112] width 118 height 19
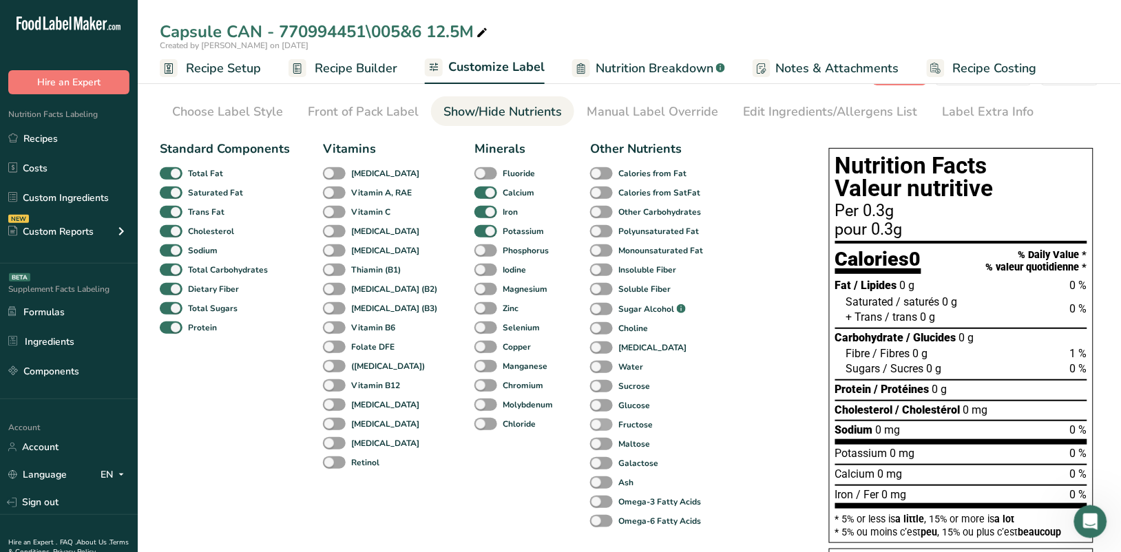
click at [590, 422] on span at bounding box center [601, 425] width 23 height 13
click at [590, 422] on input "Fructose" at bounding box center [594, 424] width 9 height 9
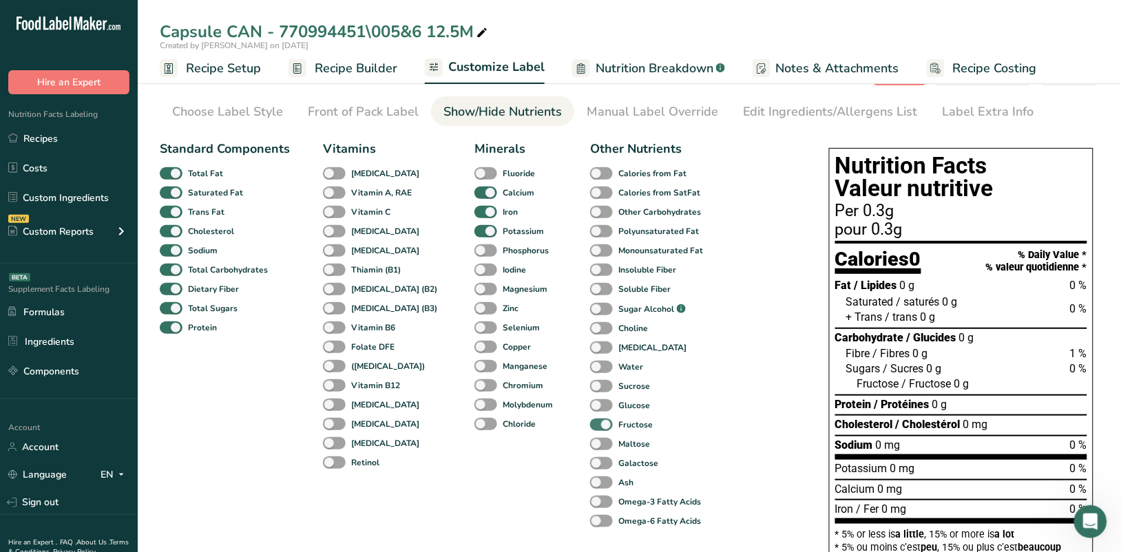
click at [590, 429] on span at bounding box center [601, 425] width 23 height 13
click at [590, 429] on input "Fructose" at bounding box center [594, 424] width 9 height 9
checkbox input "false"
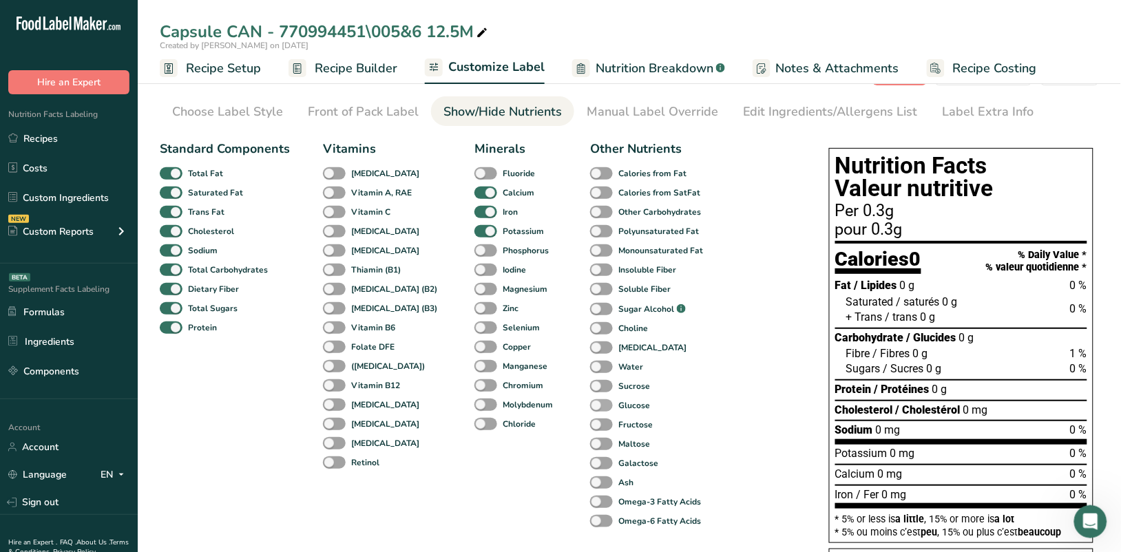
click at [590, 405] on span at bounding box center [601, 405] width 23 height 13
click at [590, 405] on input "Glucose" at bounding box center [594, 405] width 9 height 9
checkbox input "true"
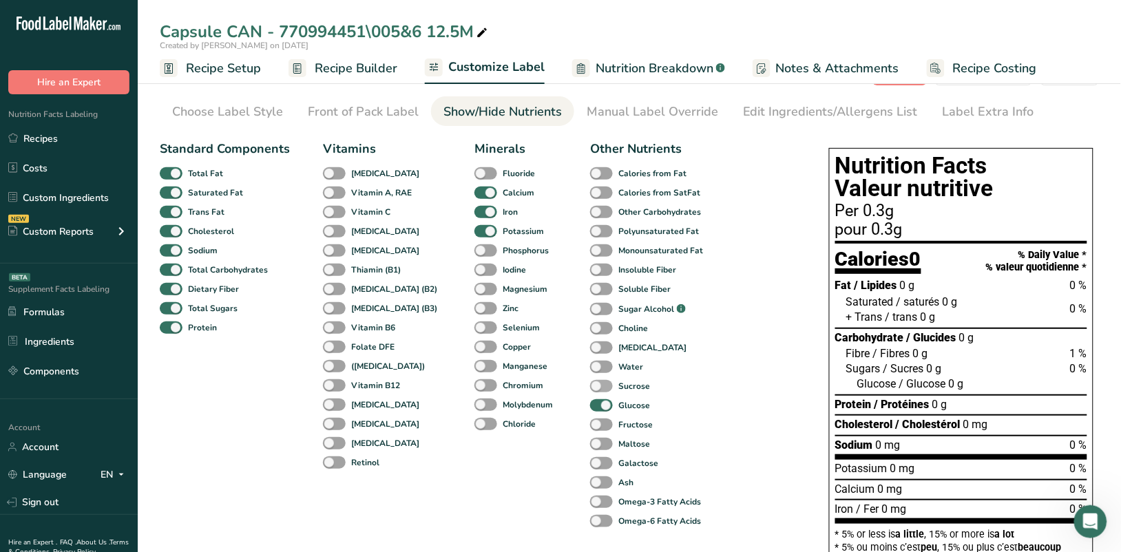
click at [590, 383] on span at bounding box center [601, 386] width 23 height 13
click at [590, 383] on input "Sucrose" at bounding box center [594, 386] width 9 height 9
checkbox input "true"
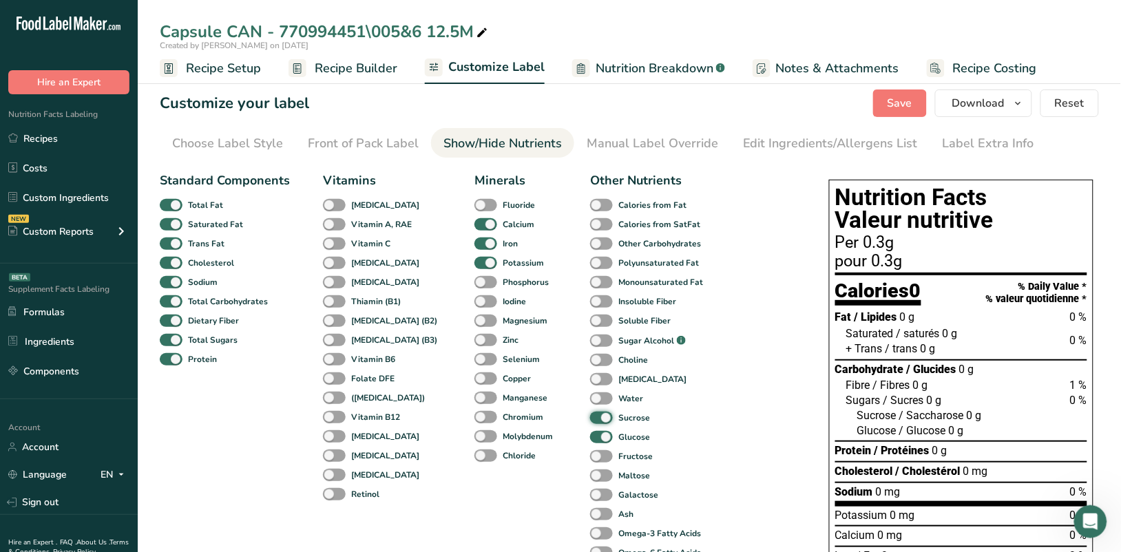
scroll to position [0, 0]
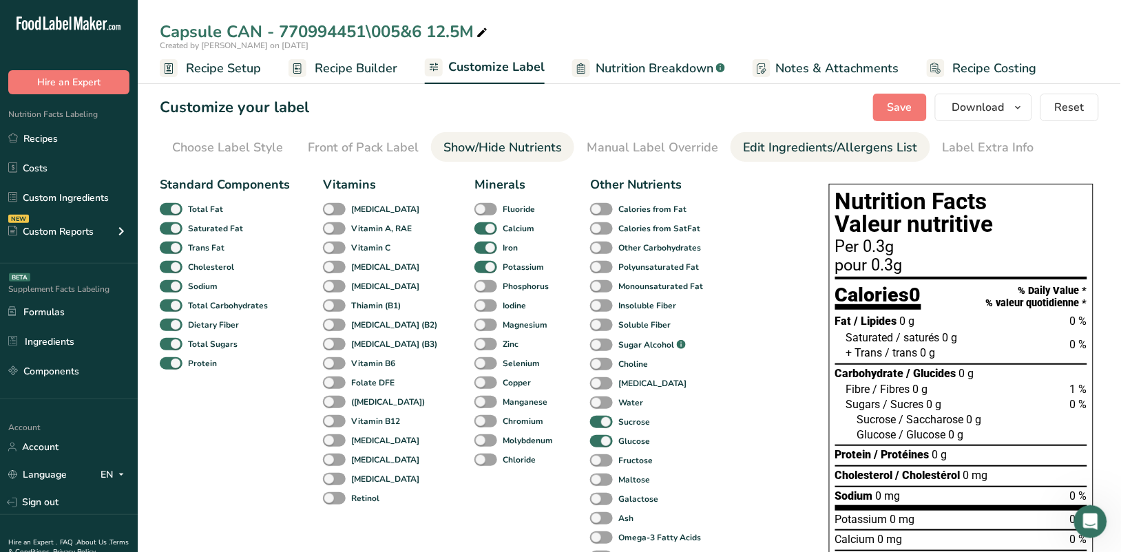
click at [758, 155] on div "Edit Ingredients/Allergens List" at bounding box center [830, 147] width 175 height 19
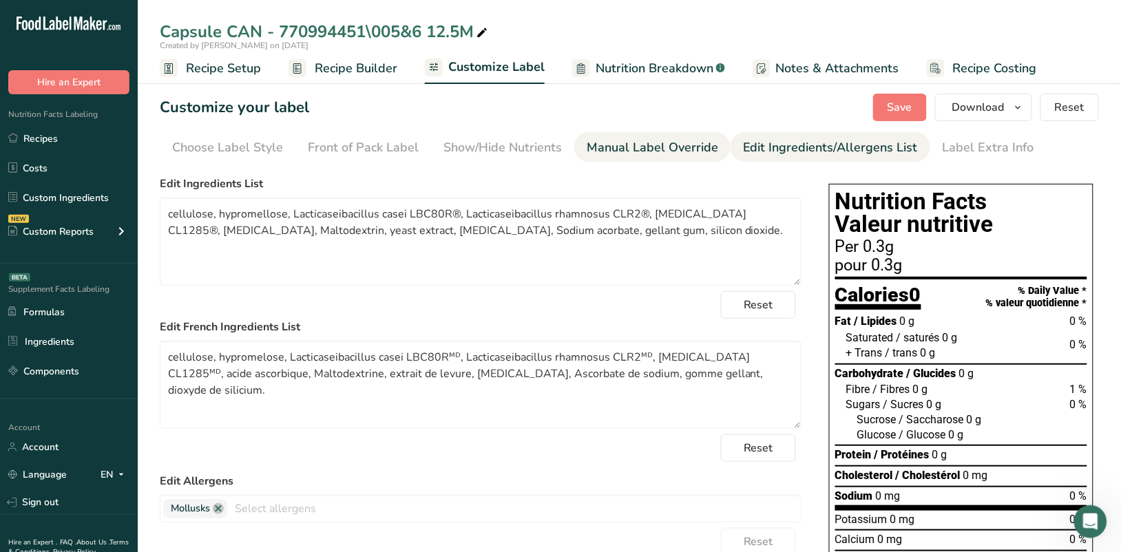
click at [680, 146] on div "Manual Label Override" at bounding box center [653, 147] width 132 height 19
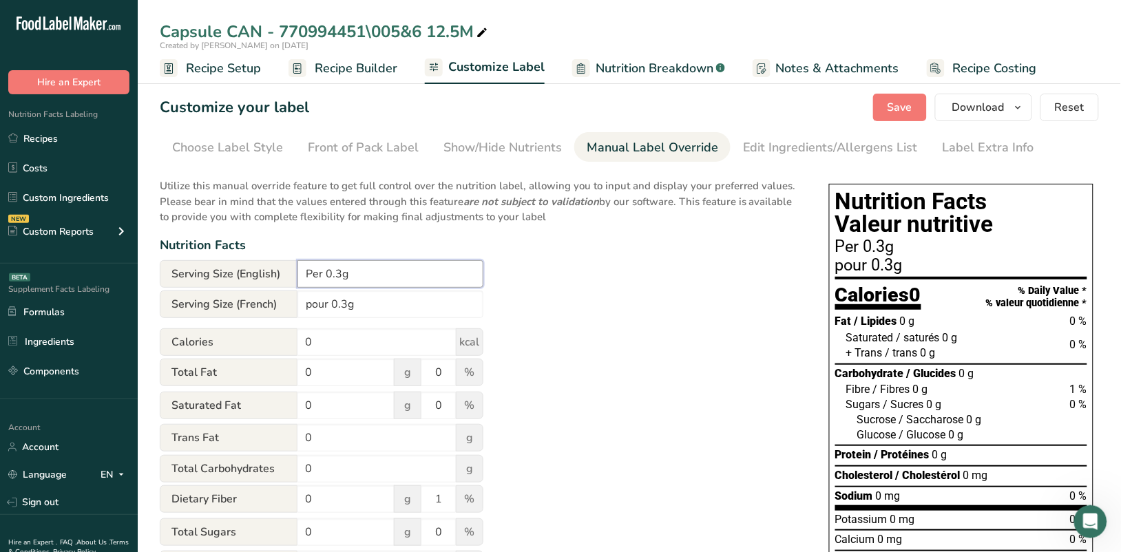
click at [341, 276] on input "Per 0.3g" at bounding box center [391, 274] width 186 height 28
type input "Per 0.280g"
click at [346, 307] on input "pour 0.3g" at bounding box center [391, 305] width 186 height 28
type input "pour 0.280g"
click at [983, 267] on div "pour 0.280g" at bounding box center [962, 266] width 252 height 17
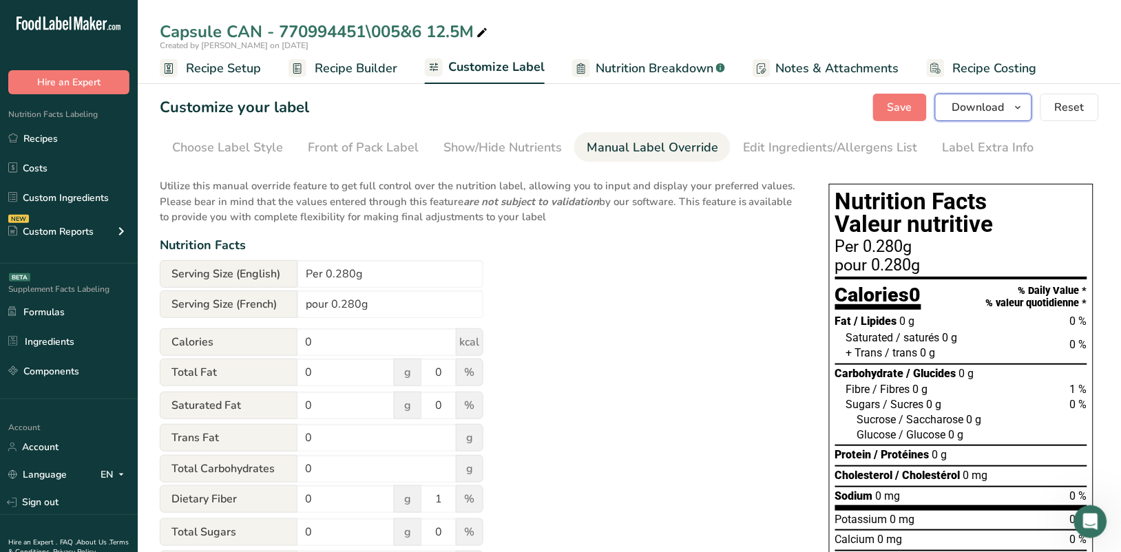
click at [1025, 110] on span "button" at bounding box center [1018, 107] width 17 height 17
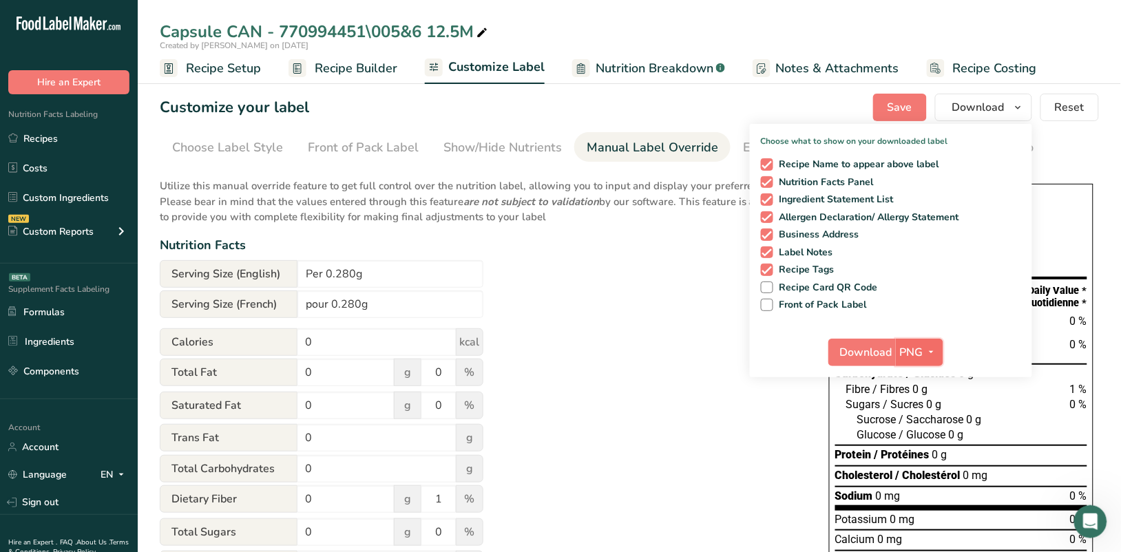
click at [935, 350] on icon "button" at bounding box center [931, 352] width 11 height 17
click at [923, 438] on link "PDF" at bounding box center [922, 448] width 44 height 23
click at [770, 269] on span at bounding box center [767, 270] width 12 height 12
click at [770, 269] on input "Recipe Tags" at bounding box center [765, 269] width 9 height 9
checkbox input "false"
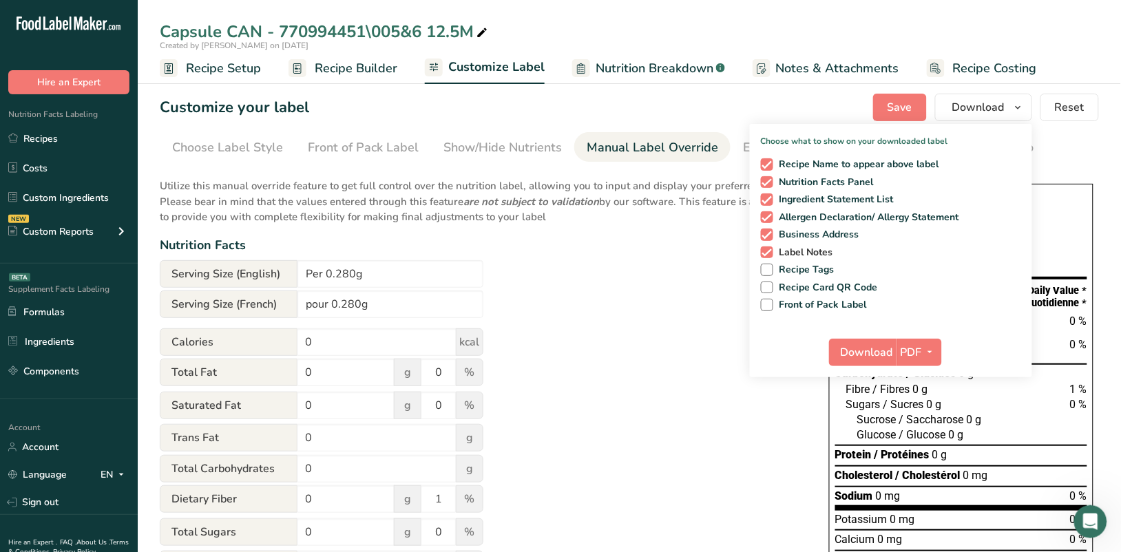
click at [768, 250] on span at bounding box center [767, 253] width 12 height 12
click at [768, 250] on input "Label Notes" at bounding box center [765, 252] width 9 height 9
checkbox input "false"
click at [765, 234] on span at bounding box center [767, 235] width 12 height 12
click at [765, 234] on input "Business Address" at bounding box center [765, 234] width 9 height 9
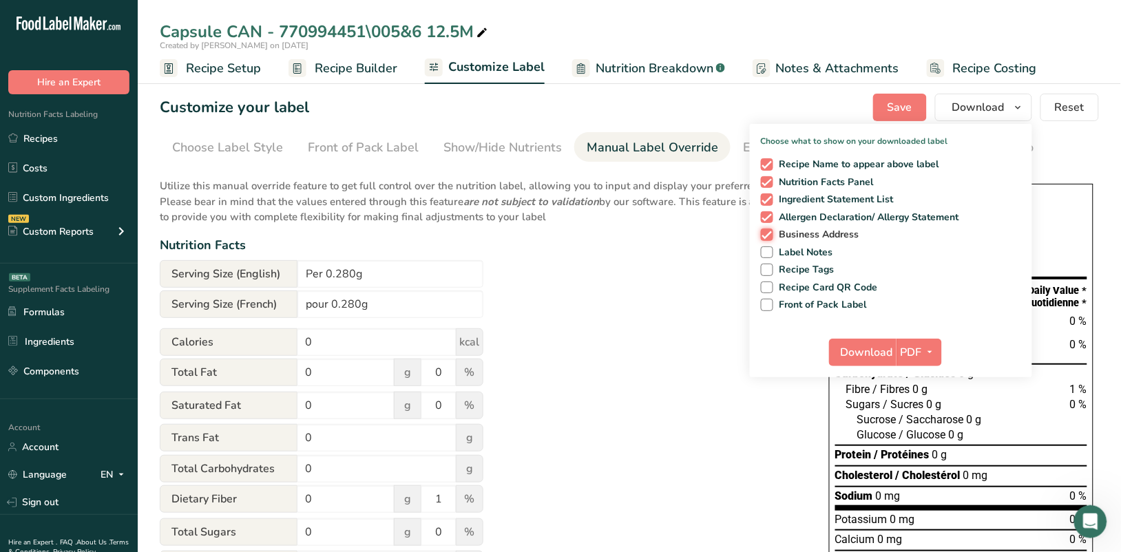
checkbox input "false"
click at [766, 218] on span at bounding box center [767, 217] width 12 height 12
click at [766, 218] on input "Allergen Declaration/ Allergy Statement" at bounding box center [765, 217] width 9 height 9
checkbox input "false"
click at [769, 194] on span at bounding box center [767, 200] width 12 height 12
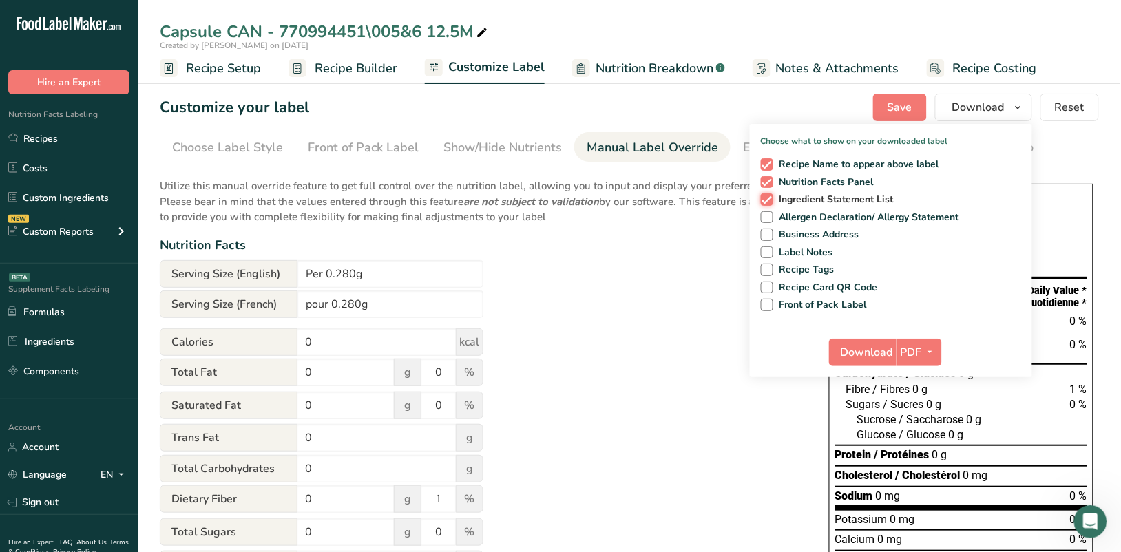
click at [769, 195] on input "Ingredient Statement List" at bounding box center [765, 199] width 9 height 9
checkbox input "false"
click at [896, 346] on button "Download" at bounding box center [863, 353] width 68 height 28
click at [70, 135] on link "Recipes" at bounding box center [69, 138] width 138 height 26
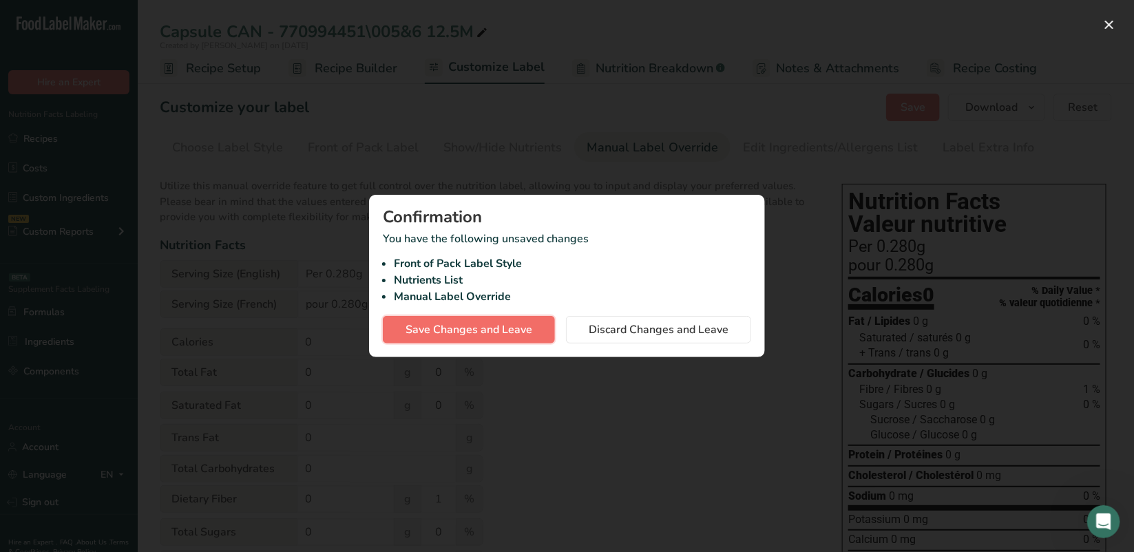
click at [449, 331] on span "Save Changes and Leave" at bounding box center [469, 330] width 127 height 17
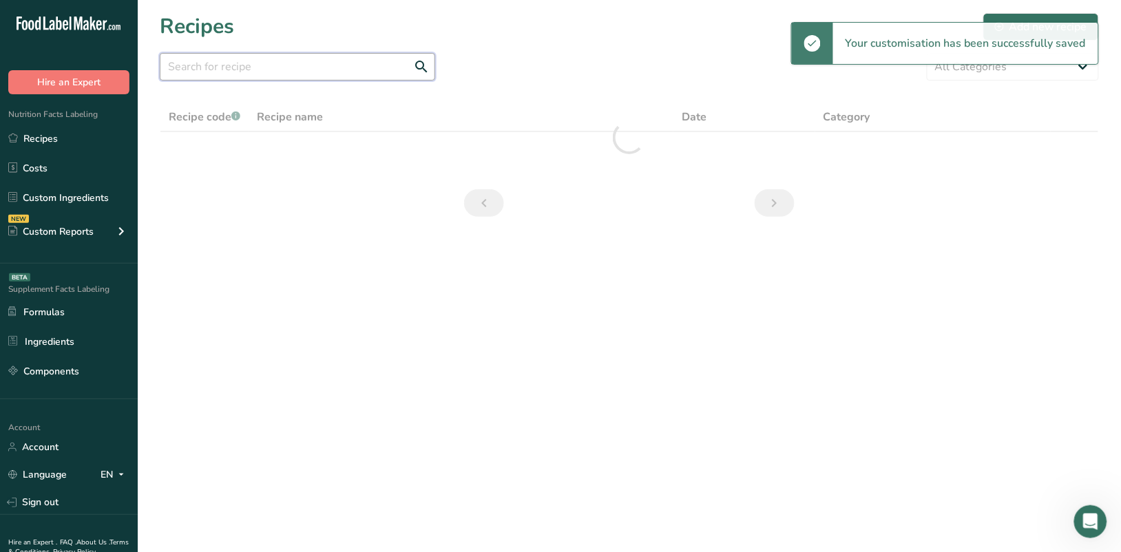
click at [342, 68] on input "text" at bounding box center [298, 67] width 276 height 28
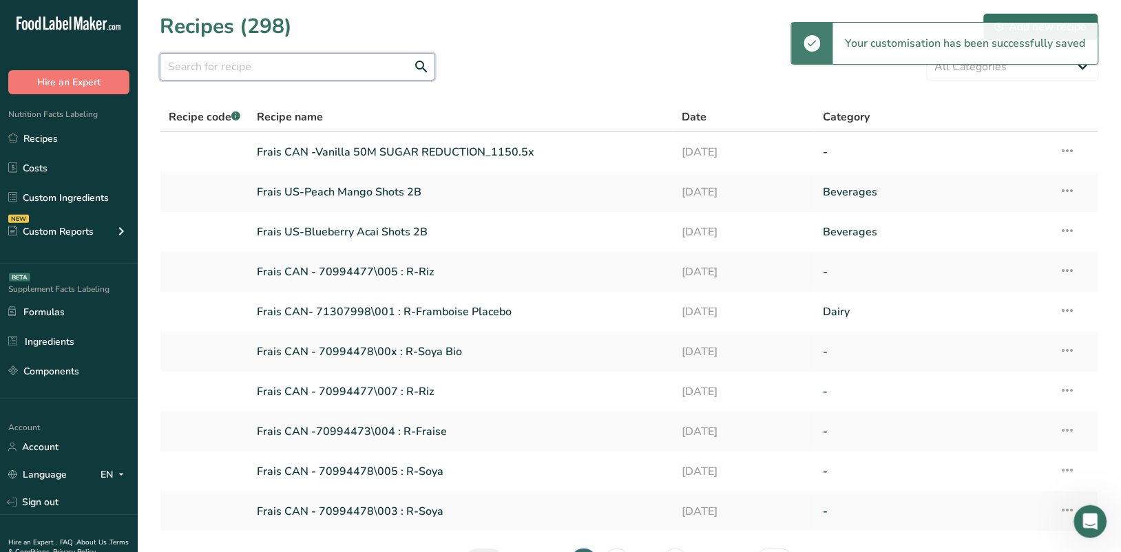
paste input "70994453"
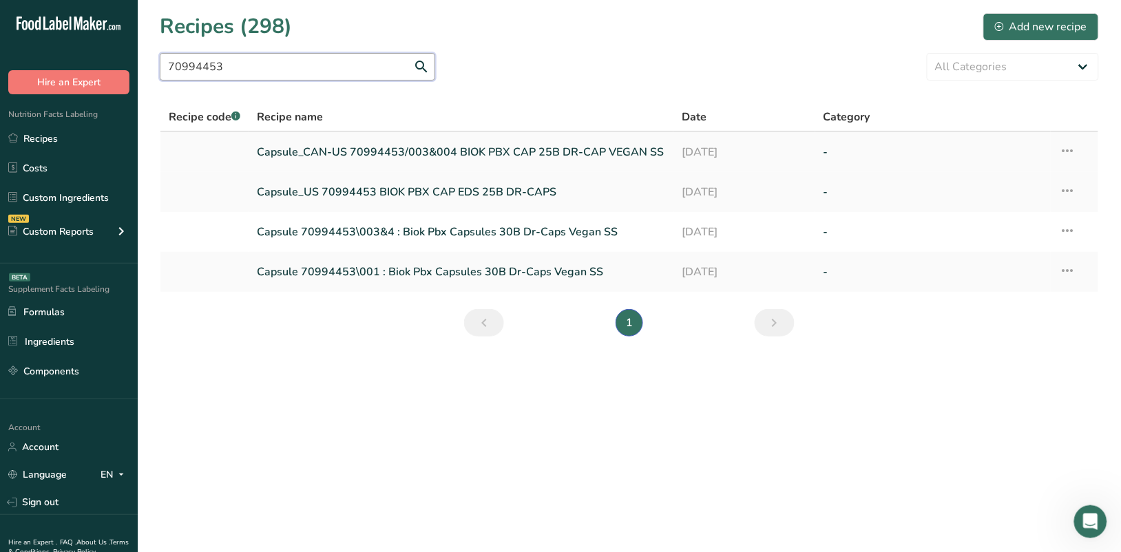
type input "70994453"
click at [441, 152] on link "Capsule_CAN-US 70994453/003&004 BIOK PBX CAP 25B DR-CAP VEGAN SS" at bounding box center [461, 152] width 408 height 29
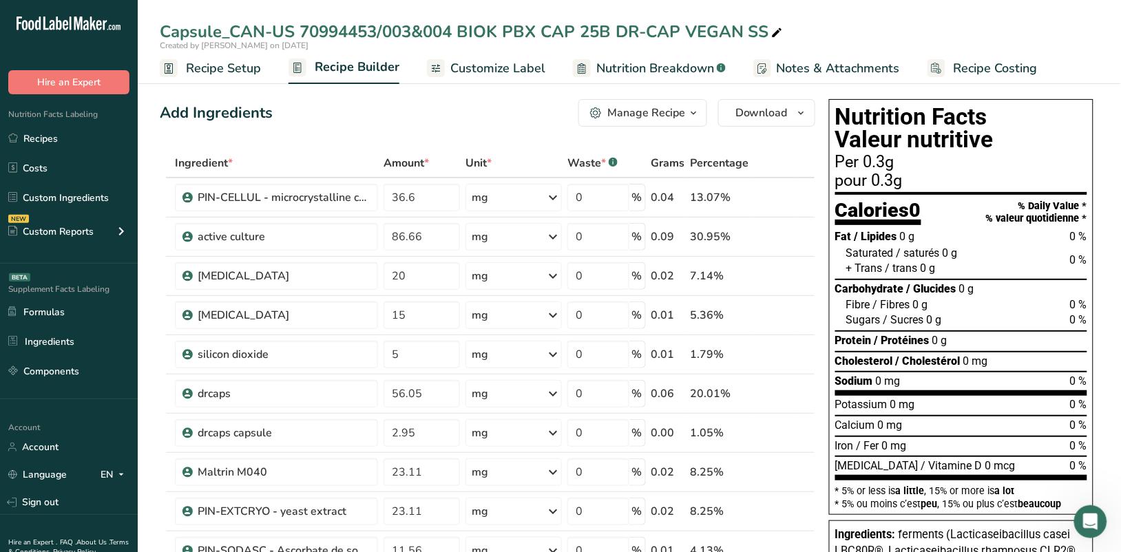
click at [498, 69] on span "Customize Label" at bounding box center [497, 68] width 95 height 19
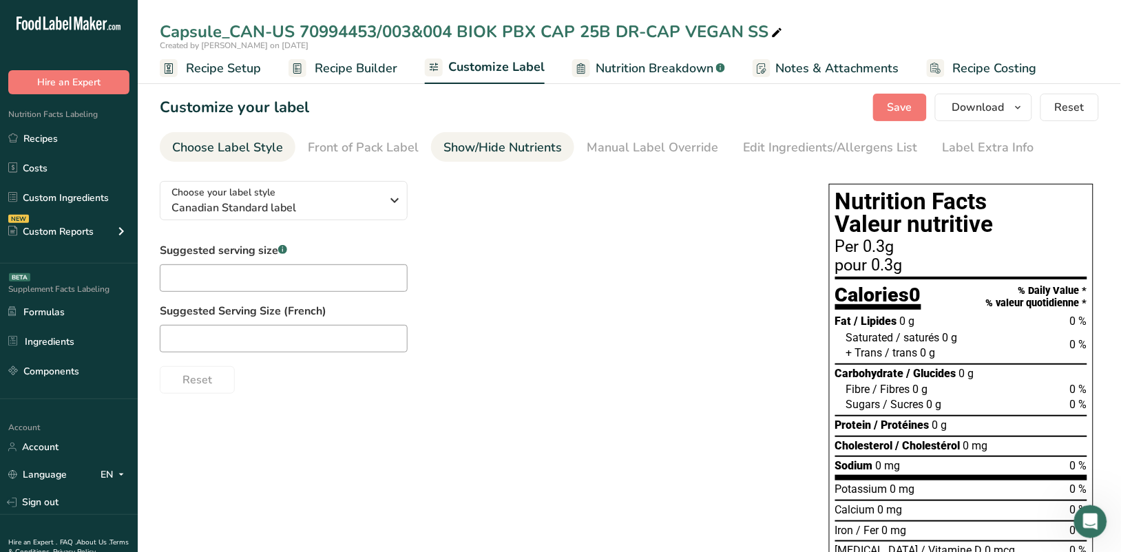
click at [508, 142] on div "Show/Hide Nutrients" at bounding box center [503, 147] width 118 height 19
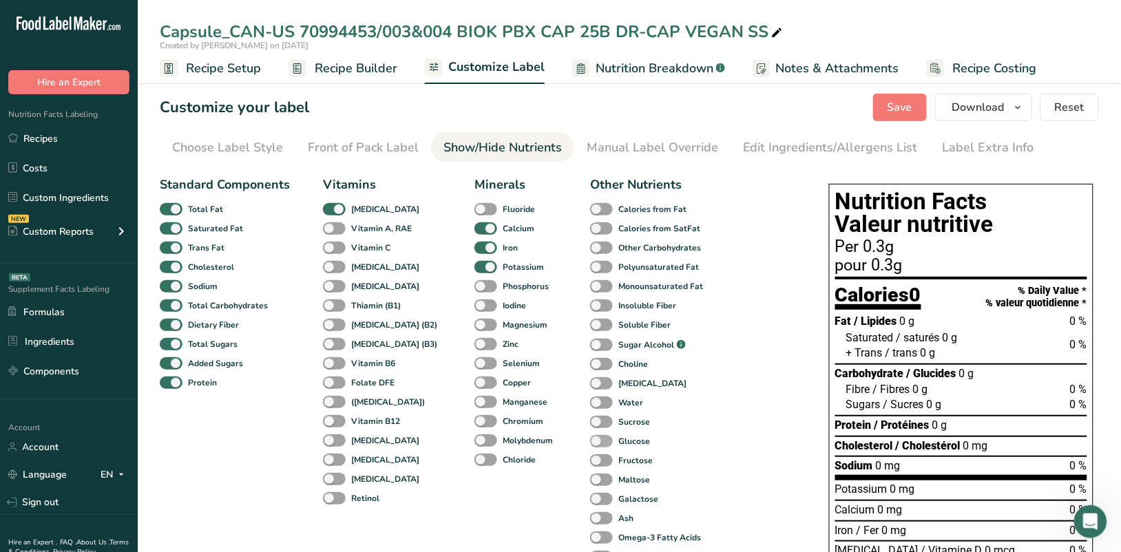
click at [590, 442] on span at bounding box center [601, 441] width 23 height 13
click at [590, 442] on input "Glucose" at bounding box center [594, 441] width 9 height 9
checkbox input "true"
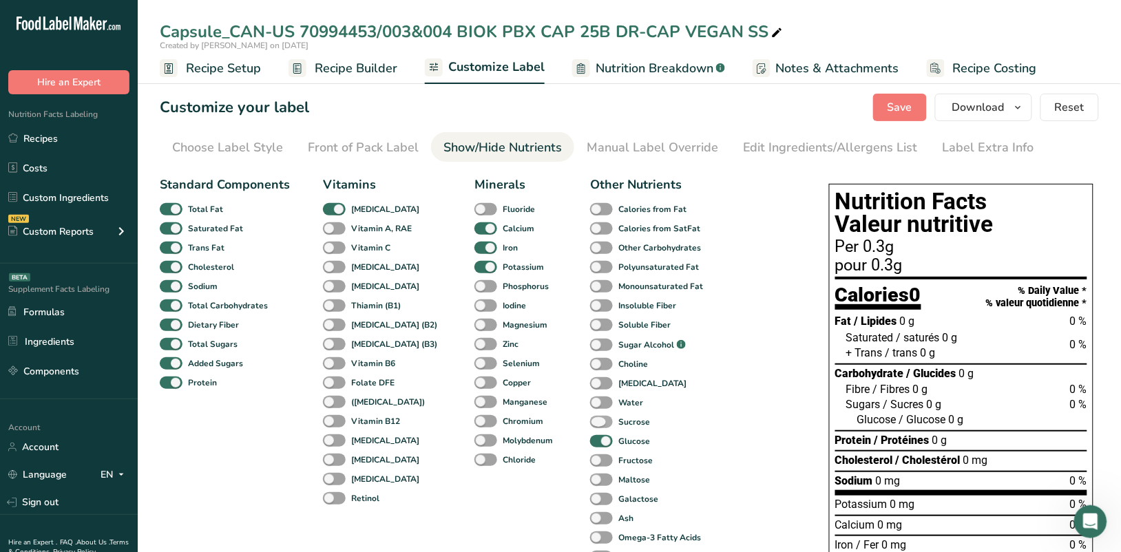
click at [590, 420] on span at bounding box center [601, 422] width 23 height 13
click at [590, 420] on input "Sucrose" at bounding box center [594, 421] width 9 height 9
checkbox input "true"
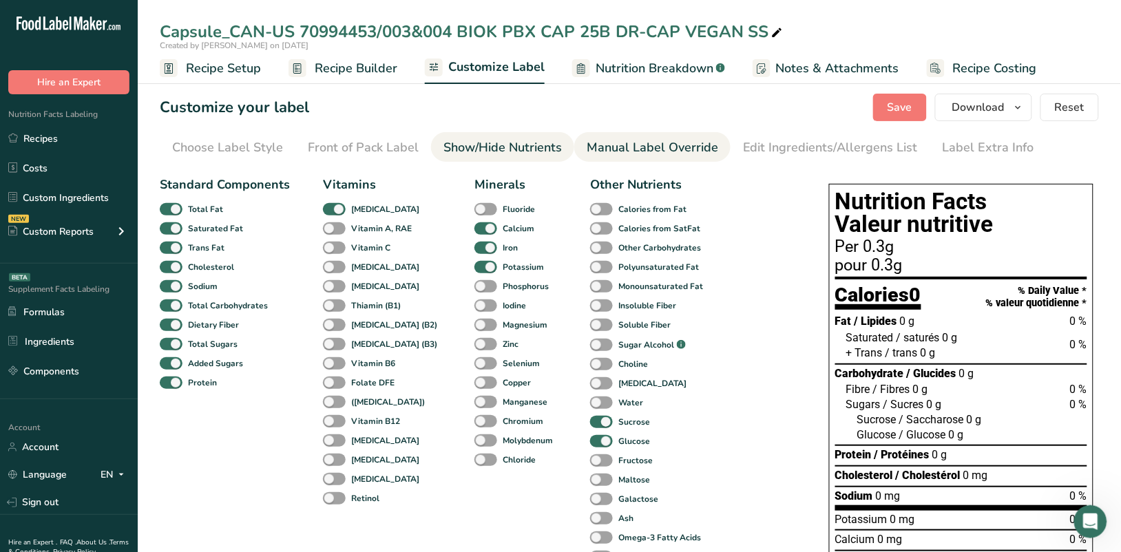
click at [681, 146] on div "Manual Label Override" at bounding box center [653, 147] width 132 height 19
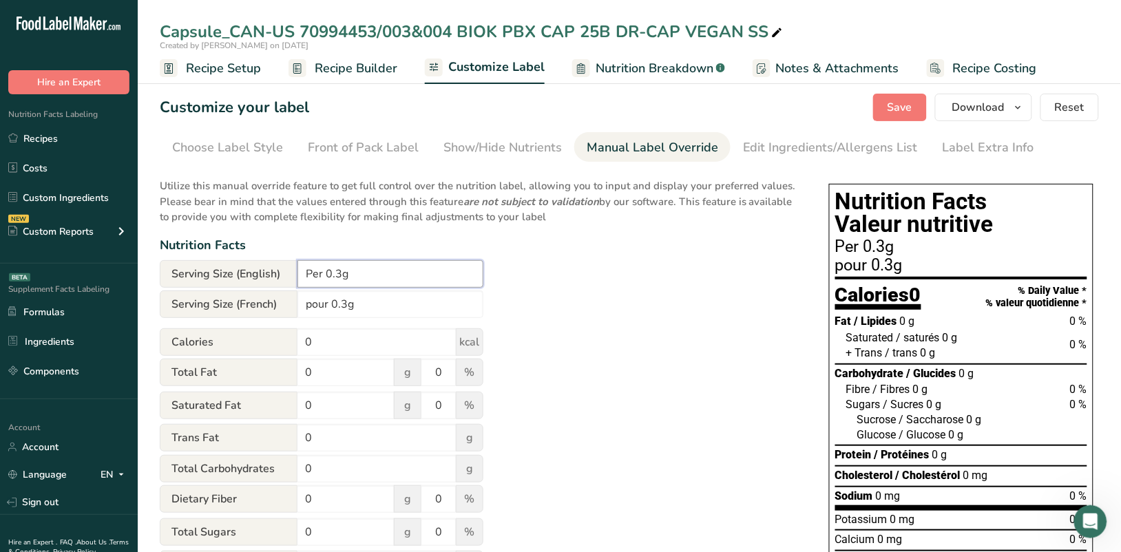
click at [338, 274] on input "Per 0.3g" at bounding box center [391, 274] width 186 height 28
type input "Per 0.280g"
click at [346, 300] on input "pour 0.3g" at bounding box center [391, 305] width 186 height 28
type input "pour 0.280g"
click at [1021, 110] on icon "button" at bounding box center [1018, 107] width 11 height 17
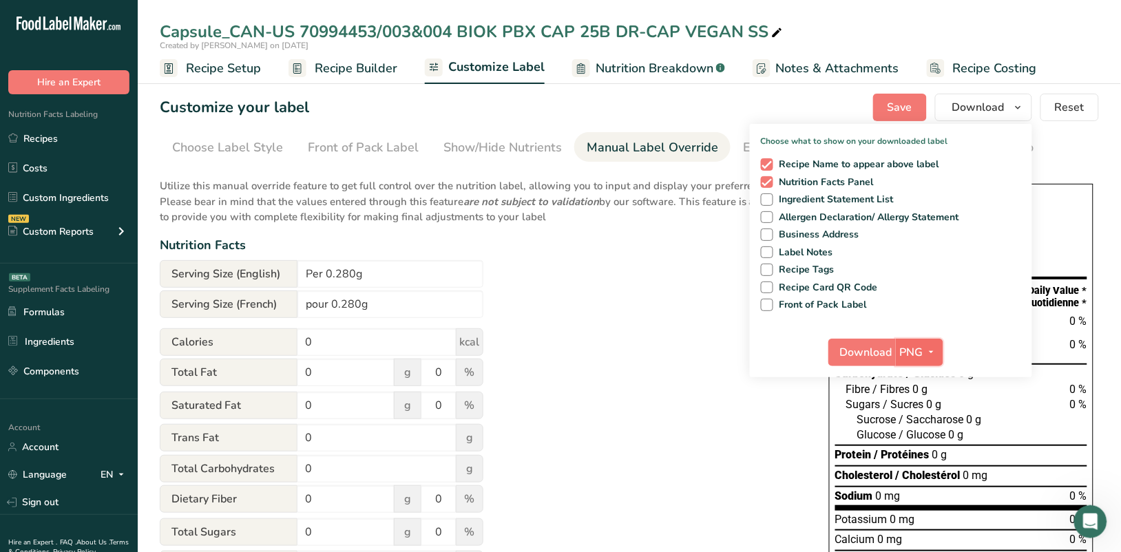
click at [934, 349] on icon "button" at bounding box center [931, 352] width 11 height 17
click at [921, 445] on link "PDF" at bounding box center [922, 448] width 44 height 23
click at [907, 345] on span "PDF" at bounding box center [911, 352] width 21 height 17
click at [920, 448] on link "PDF" at bounding box center [920, 448] width 44 height 23
click at [870, 344] on span "Download" at bounding box center [867, 352] width 52 height 17
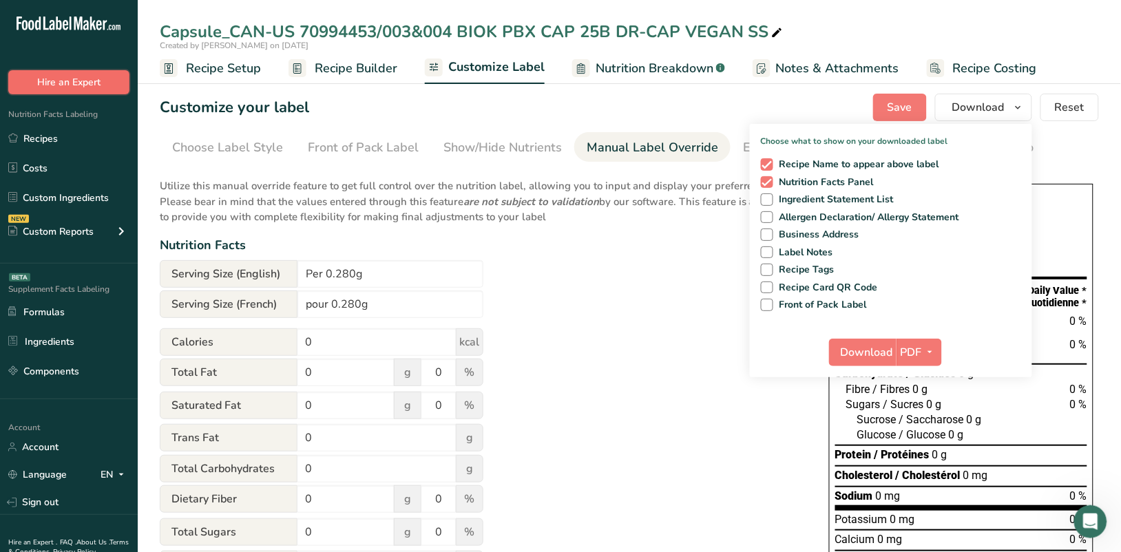
click at [90, 79] on button "Hire an Expert" at bounding box center [68, 82] width 121 height 24
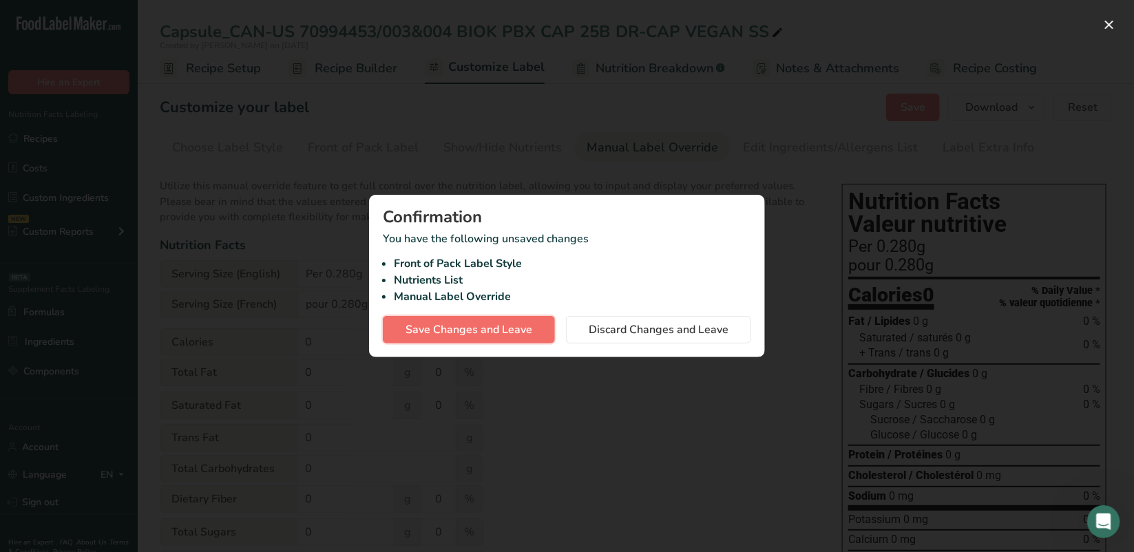
click at [467, 326] on span "Save Changes and Leave" at bounding box center [469, 330] width 127 height 17
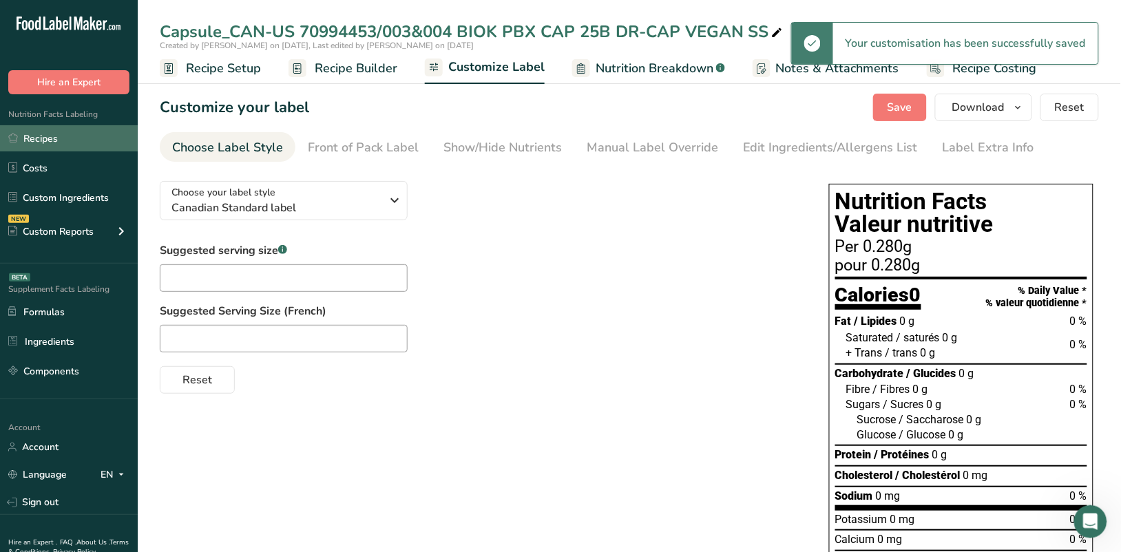
click at [56, 138] on link "Recipes" at bounding box center [69, 138] width 138 height 26
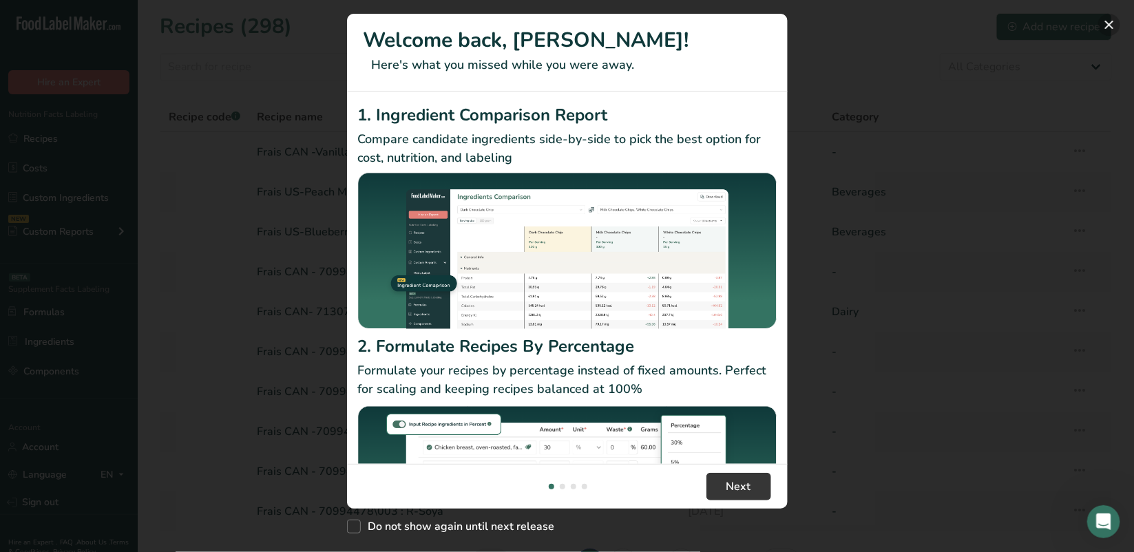
click at [785, 22] on button "New Features" at bounding box center [1110, 25] width 22 height 22
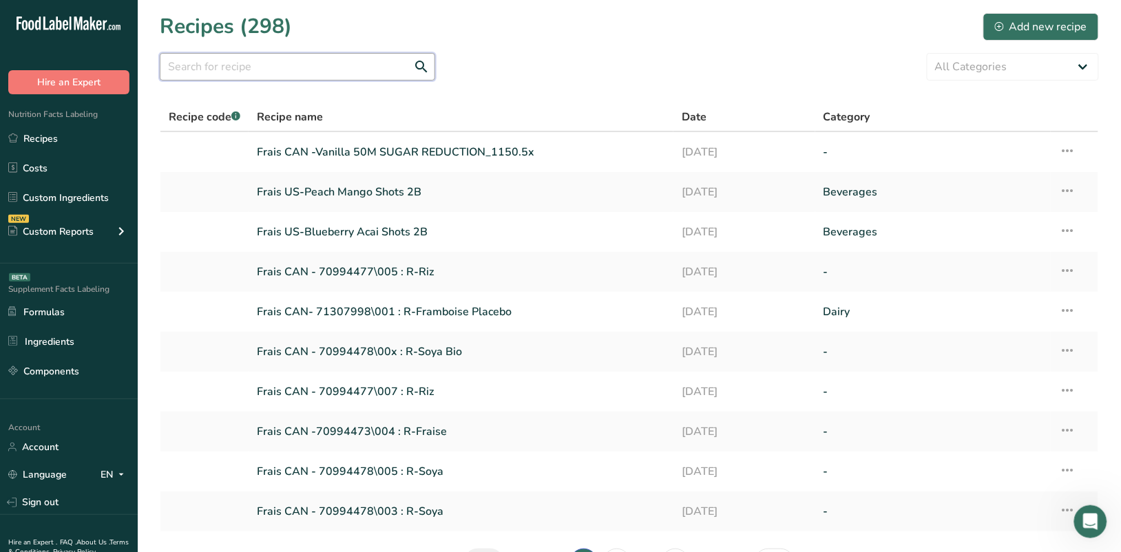
click at [307, 60] on input "text" at bounding box center [298, 67] width 276 height 28
paste input "70994455"
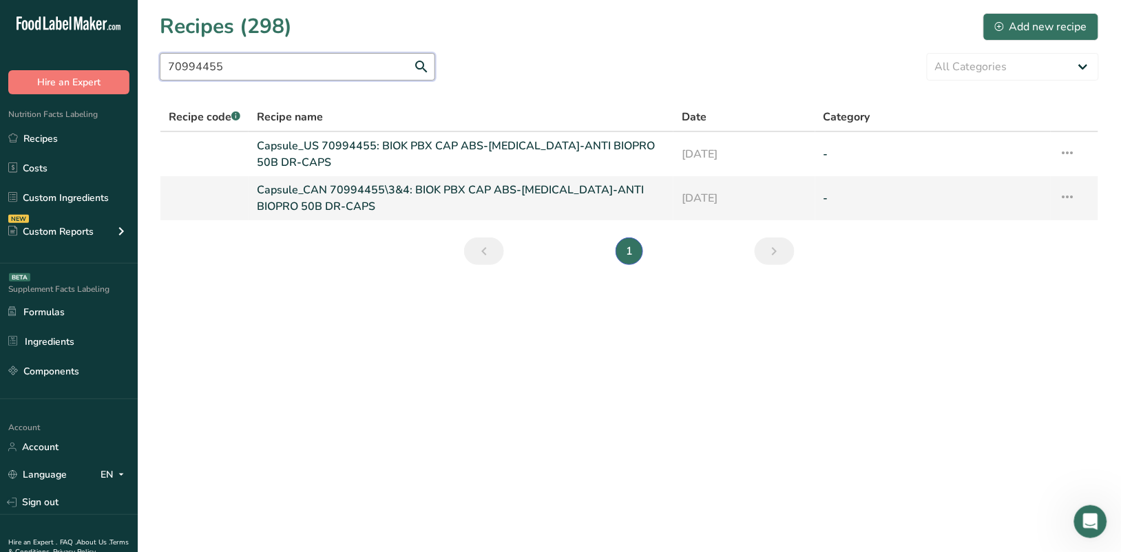
type input "70994455"
click at [384, 183] on link "Capsule_CAN 70994455\3&4: BIOK PBX CAP ABS-[MEDICAL_DATA]-ANTI BIOPRO 50B DR-CA…" at bounding box center [461, 198] width 408 height 33
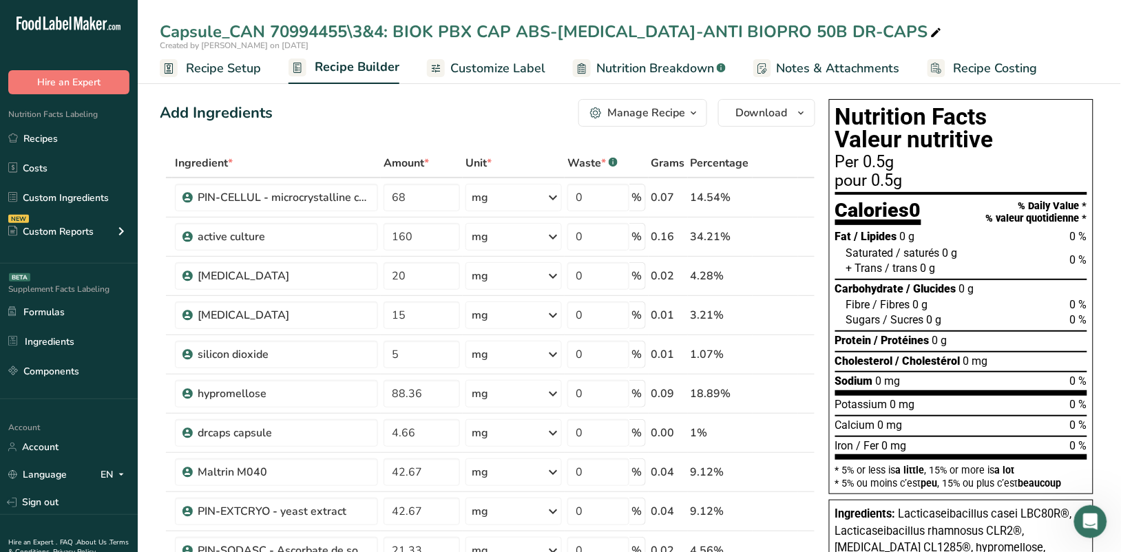
click at [528, 68] on span "Customize Label" at bounding box center [497, 68] width 95 height 19
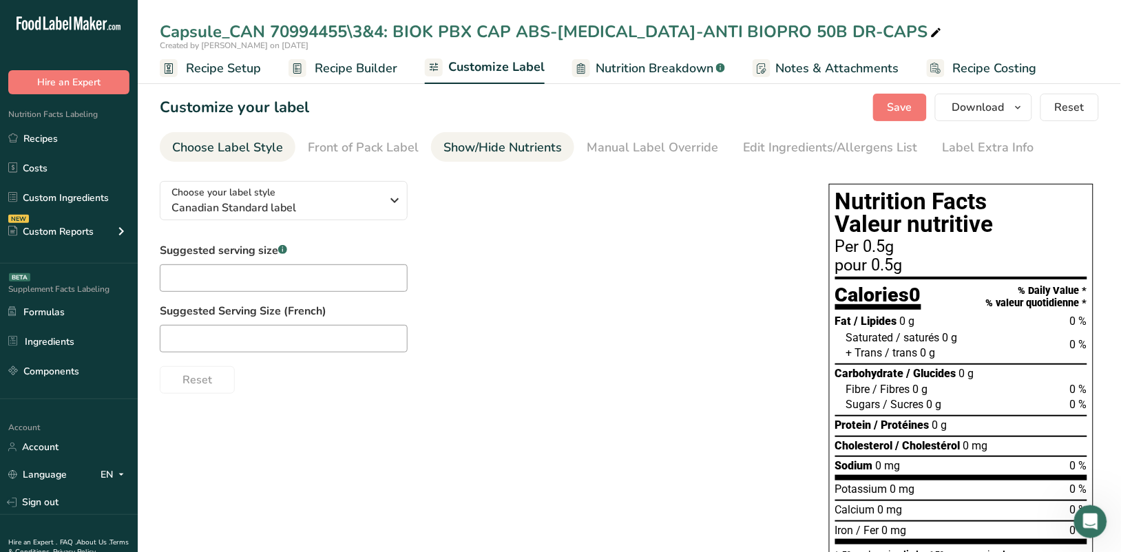
click at [515, 150] on div "Show/Hide Nutrients" at bounding box center [503, 147] width 118 height 19
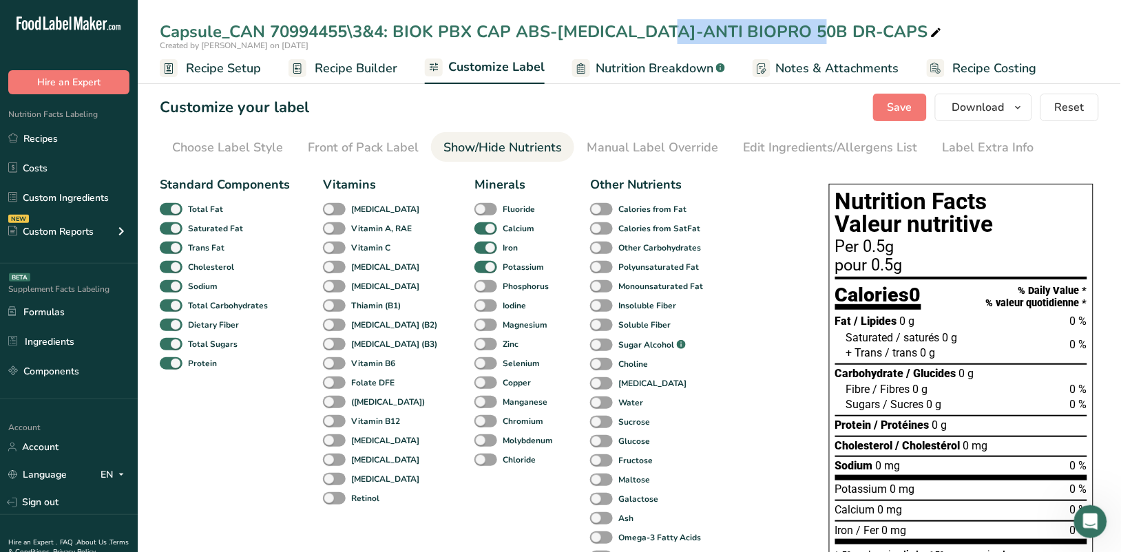
drag, startPoint x: 549, startPoint y: 32, endPoint x: 693, endPoint y: 30, distance: 144.0
click at [693, 30] on div "Capsule_CAN 70994455\3&4: BIOK PBX CAP ABS-[MEDICAL_DATA]-ANTI BIOPRO 50B DR-CA…" at bounding box center [552, 31] width 785 height 25
click at [785, 30] on input "Capsule_CAN 70994455\3&4: BIOK PBX CAP ABS-[MEDICAL_DATA]-ANTI BIOPRO 50B DR-CA…" at bounding box center [630, 31] width 940 height 25
click at [592, 43] on input "Capsule_CAN 70994455\3&4: BIOK PBX CAP ABS-[MEDICAL_DATA]-ANTI BIOPRO 50B DR-CA…" at bounding box center [630, 31] width 940 height 25
click at [318, 34] on input "Capsule_CAN 70994455\3&4: BIOK PBX CAP ABS-[MEDICAL_DATA]-ANTI BIOPRO 50B DR-CA…" at bounding box center [630, 31] width 940 height 25
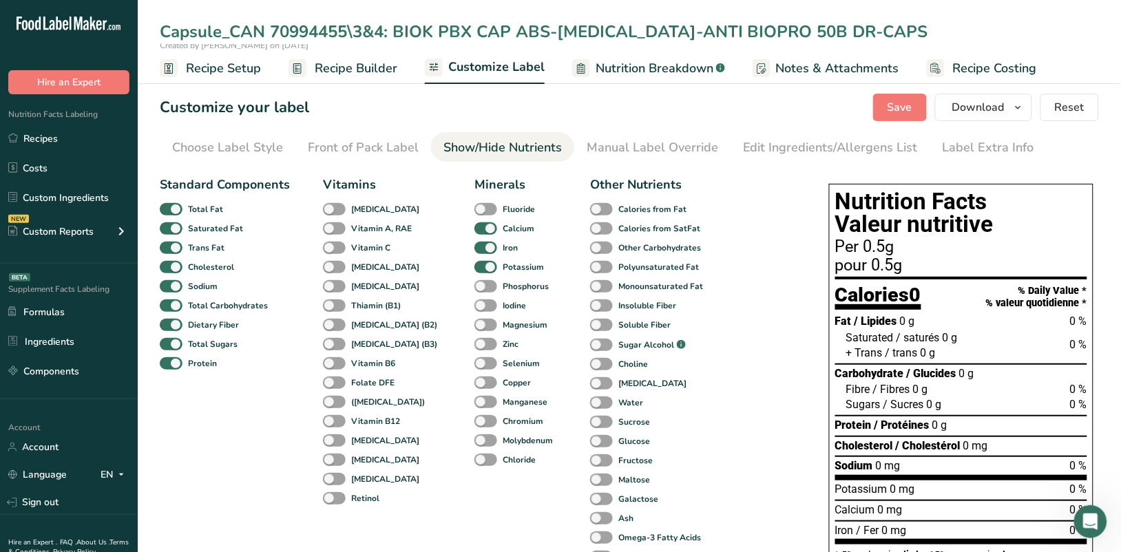
drag, startPoint x: 549, startPoint y: 32, endPoint x: 729, endPoint y: 32, distance: 179.8
click at [729, 32] on input "Capsule_CAN 70994455\3&4: BIOK PBX CAP ABS-[MEDICAL_DATA]-ANTI BIOPRO 50B DR-CA…" at bounding box center [630, 31] width 940 height 25
type input "Capsule_CAN 70994455\3&4: BIOK PBX CAP ABS DR-CAPS"
click at [590, 439] on span at bounding box center [601, 441] width 23 height 13
click at [590, 439] on input "Glucose" at bounding box center [594, 441] width 9 height 9
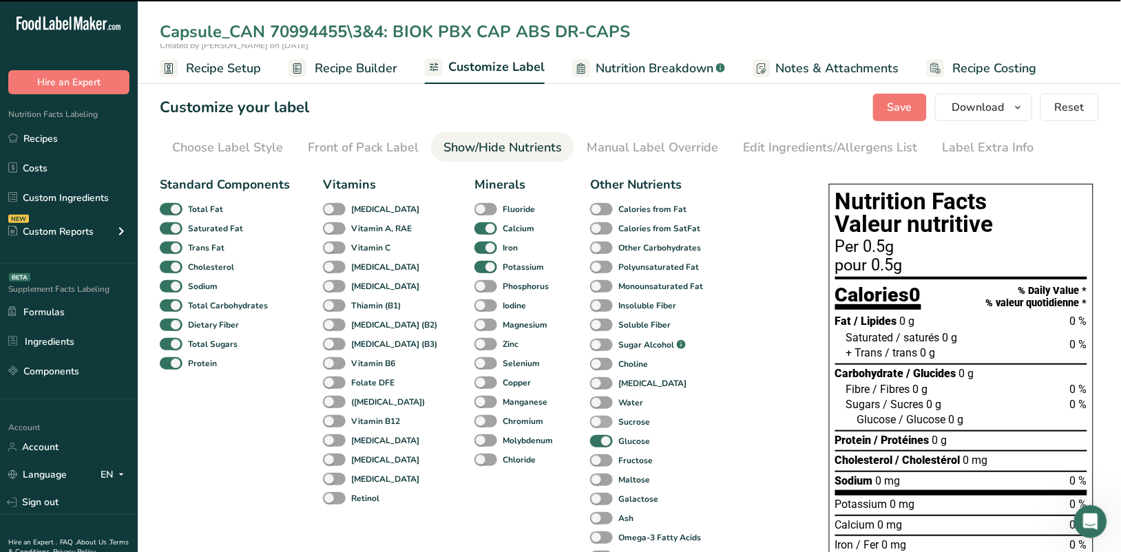
checkbox input "false"
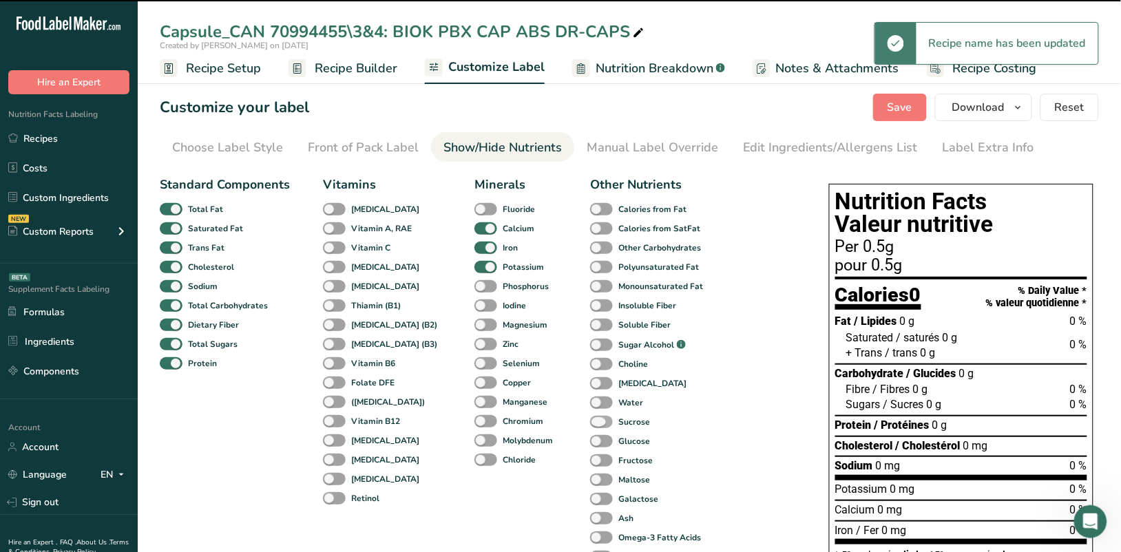
click at [590, 422] on span at bounding box center [601, 422] width 23 height 13
click at [590, 422] on input "Sucrose" at bounding box center [594, 421] width 9 height 9
checkbox input "true"
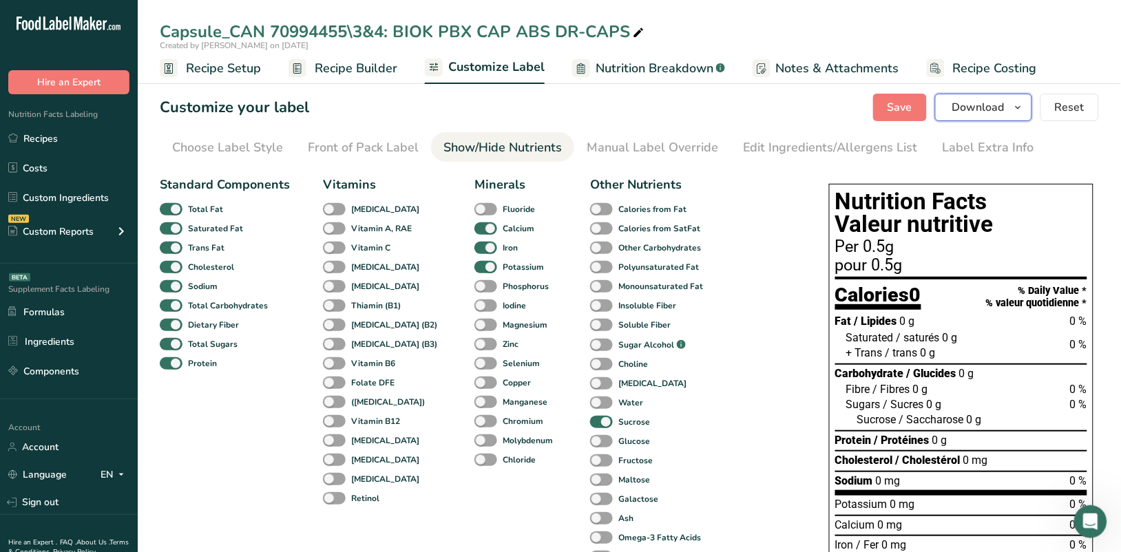
click at [785, 105] on icon "button" at bounding box center [1018, 107] width 11 height 17
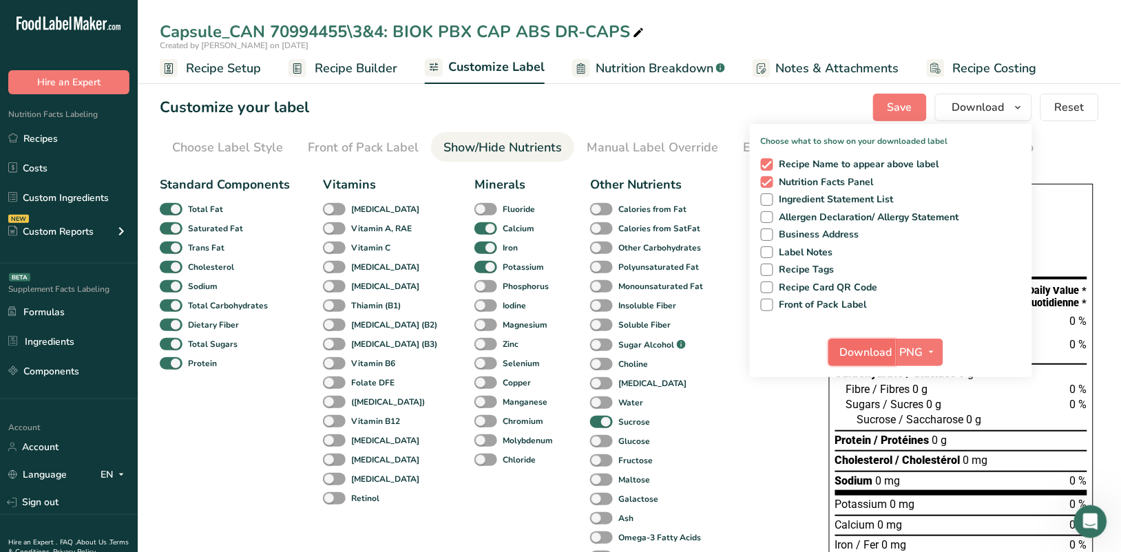
click at [785, 348] on span "Download" at bounding box center [866, 352] width 52 height 17
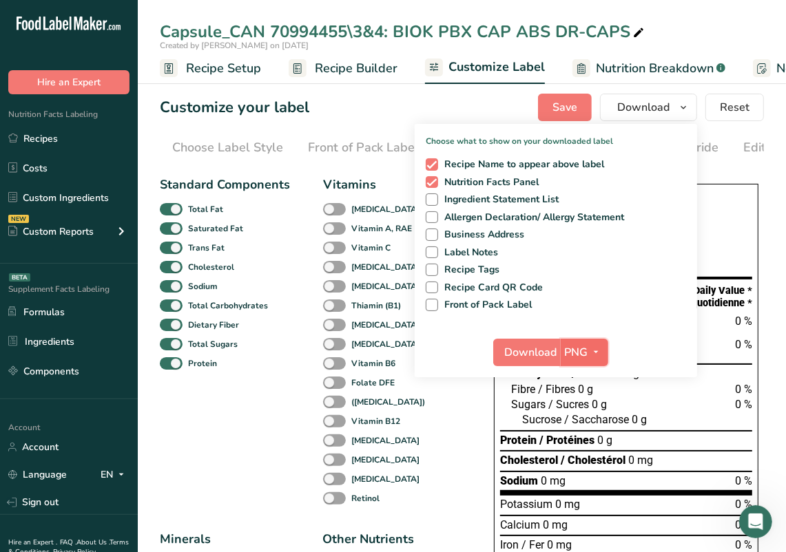
click at [594, 353] on icon "button" at bounding box center [596, 352] width 11 height 17
click at [590, 438] on link "PDF" at bounding box center [586, 448] width 44 height 23
click at [521, 352] on span "Download" at bounding box center [532, 352] width 52 height 17
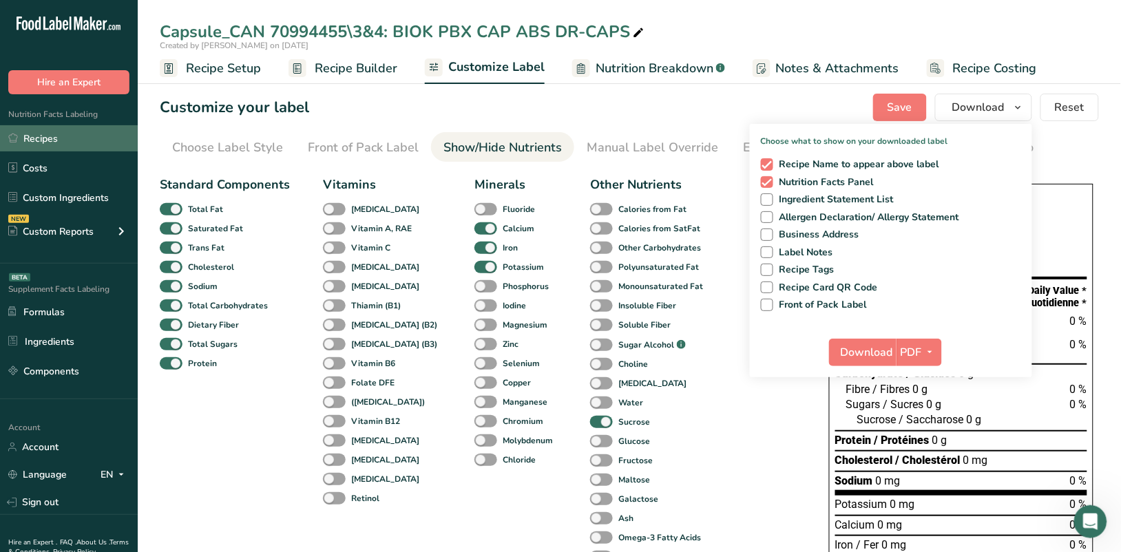
click at [38, 135] on link "Recipes" at bounding box center [69, 138] width 138 height 26
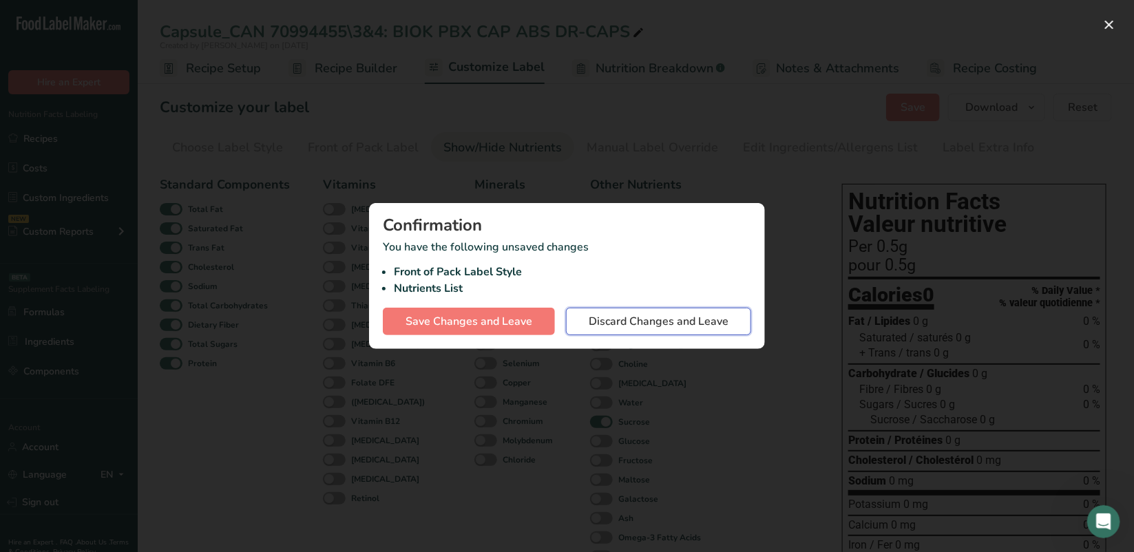
click at [627, 321] on span "Discard Changes and Leave" at bounding box center [659, 321] width 140 height 17
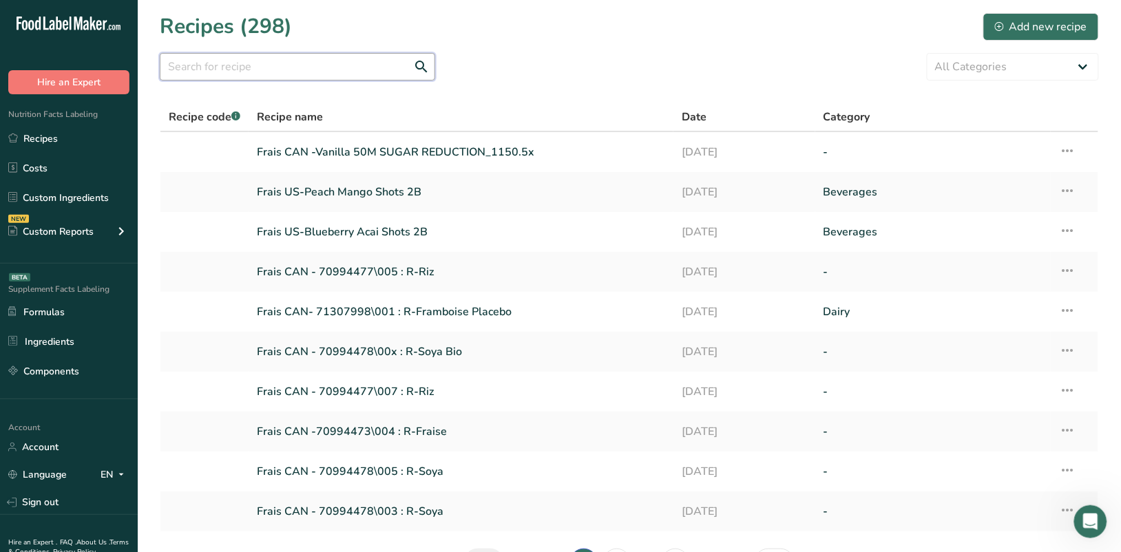
click at [276, 66] on input "text" at bounding box center [298, 67] width 276 height 28
paste input "70996151"
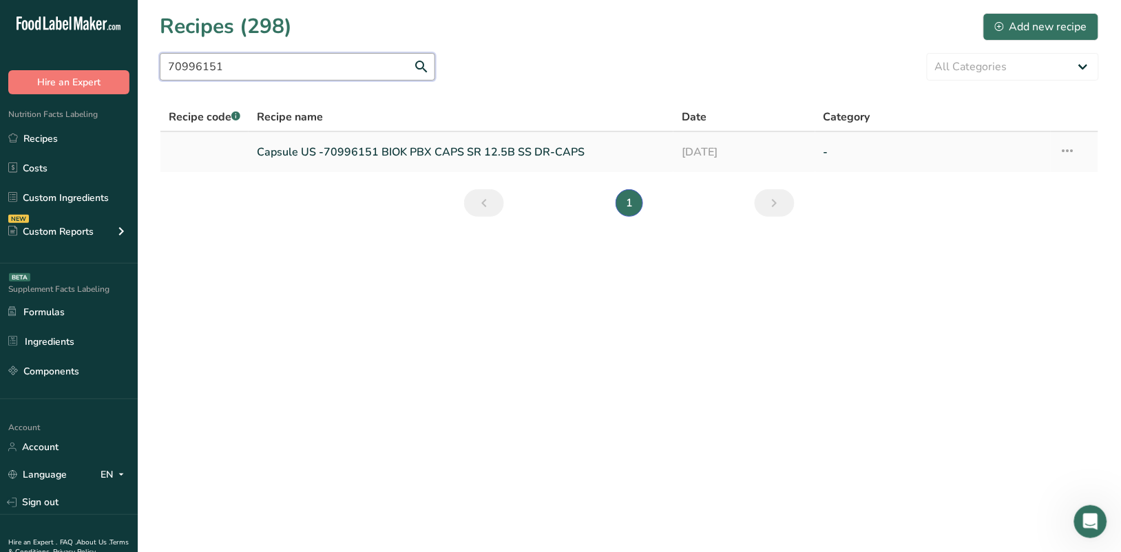
type input "70996151"
click at [420, 148] on link "Capsule US -70996151 BIOK PBX CAPS SR 12.5B SS DR-CAPS" at bounding box center [461, 152] width 408 height 29
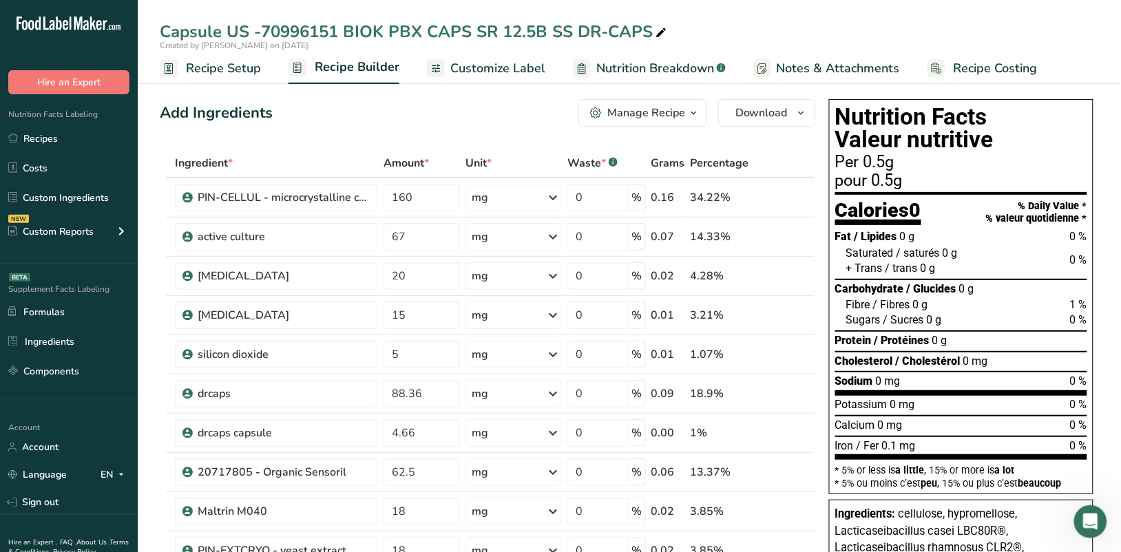
click at [656, 30] on icon at bounding box center [661, 32] width 12 height 19
drag, startPoint x: 491, startPoint y: 32, endPoint x: 501, endPoint y: 32, distance: 9.7
click at [501, 32] on input "Capsule US -70996151 BIOK PBX CAPS SR 12.5B SS DR-CAPS" at bounding box center [630, 31] width 940 height 25
type input "Capsule US -70996151 BIOK PBX CAPS SSUPP 12.5B SS DR-CAPS"
click at [528, 69] on span "Customize Label" at bounding box center [497, 68] width 95 height 19
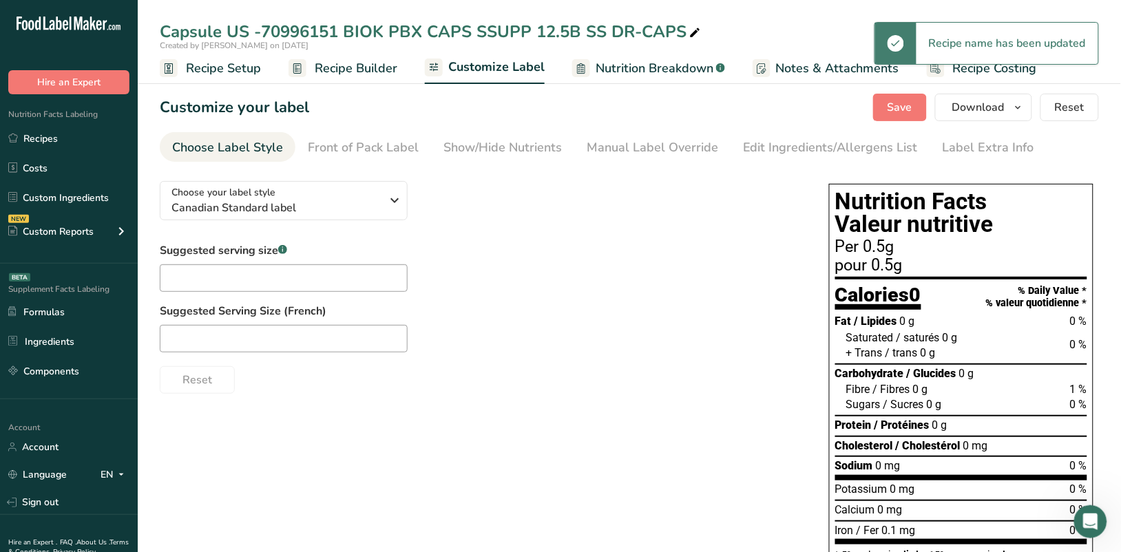
click at [648, 70] on span "Nutrition Breakdown" at bounding box center [655, 68] width 118 height 19
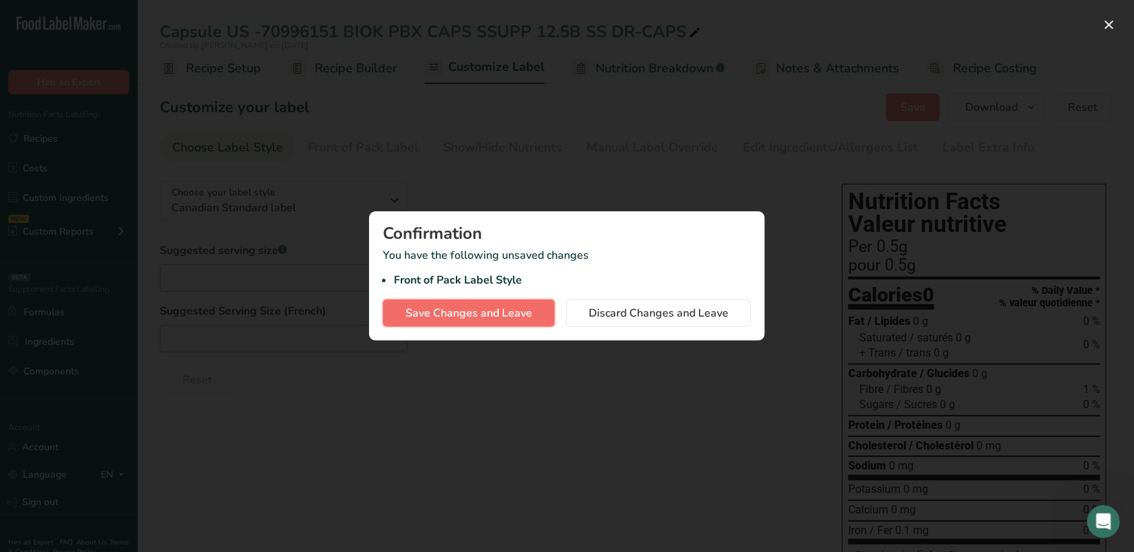
click at [521, 315] on span "Save Changes and Leave" at bounding box center [469, 313] width 127 height 17
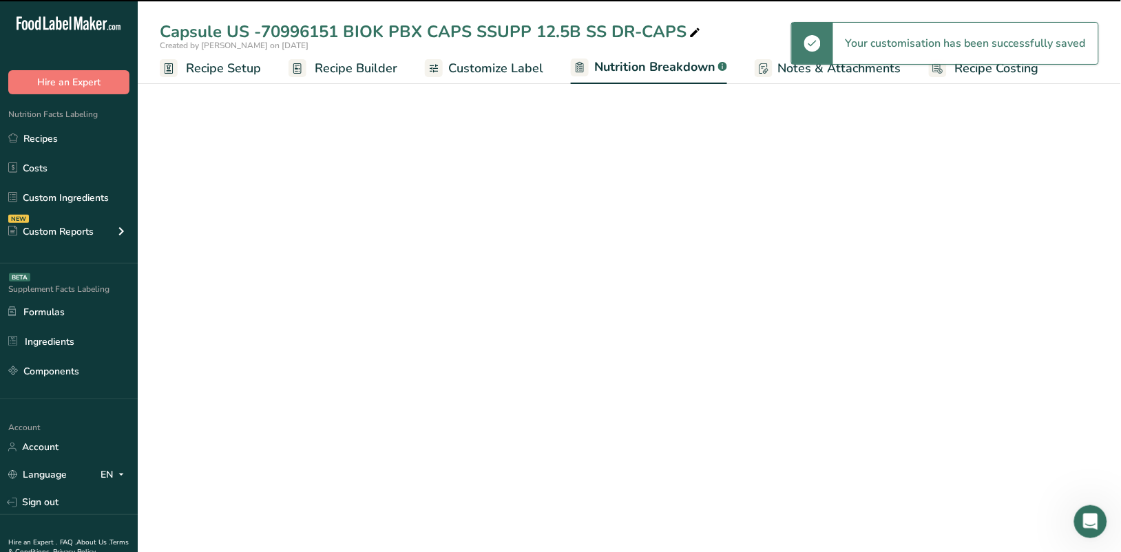
select select "Calories"
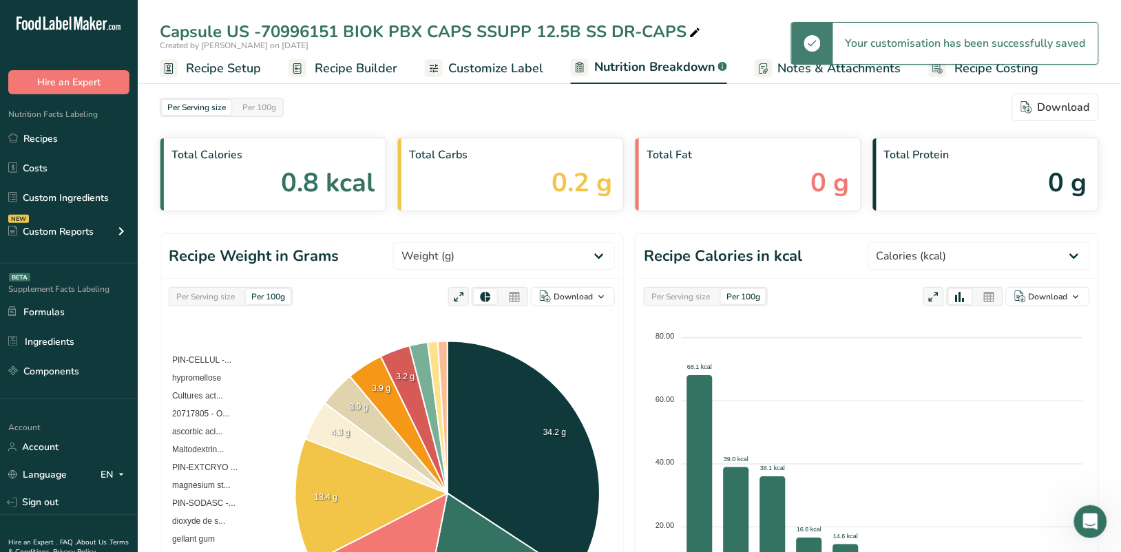
click at [519, 69] on span "Customize Label" at bounding box center [495, 68] width 95 height 19
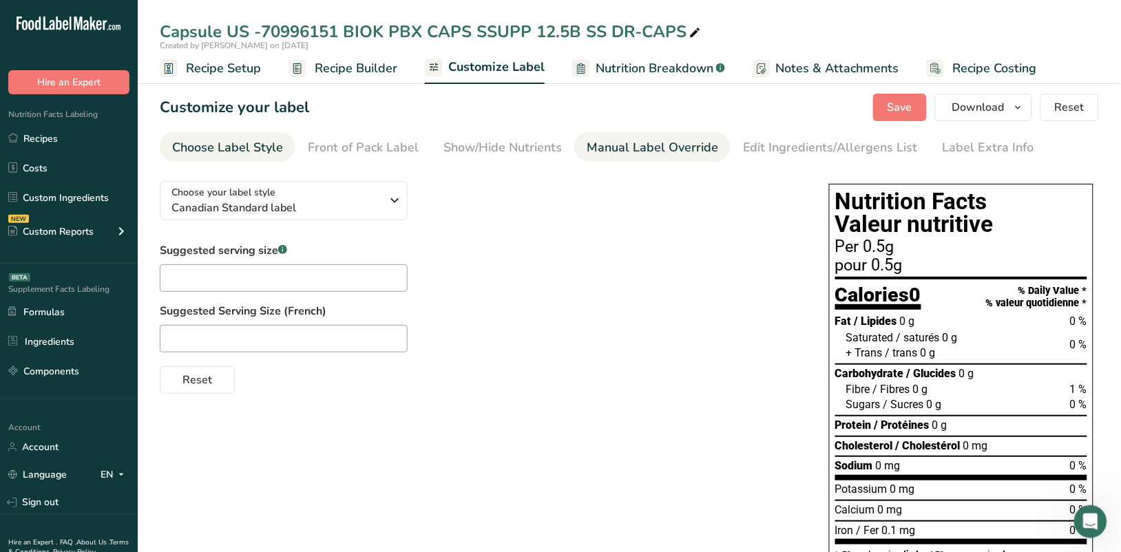
click at [660, 149] on div "Manual Label Override" at bounding box center [653, 147] width 132 height 19
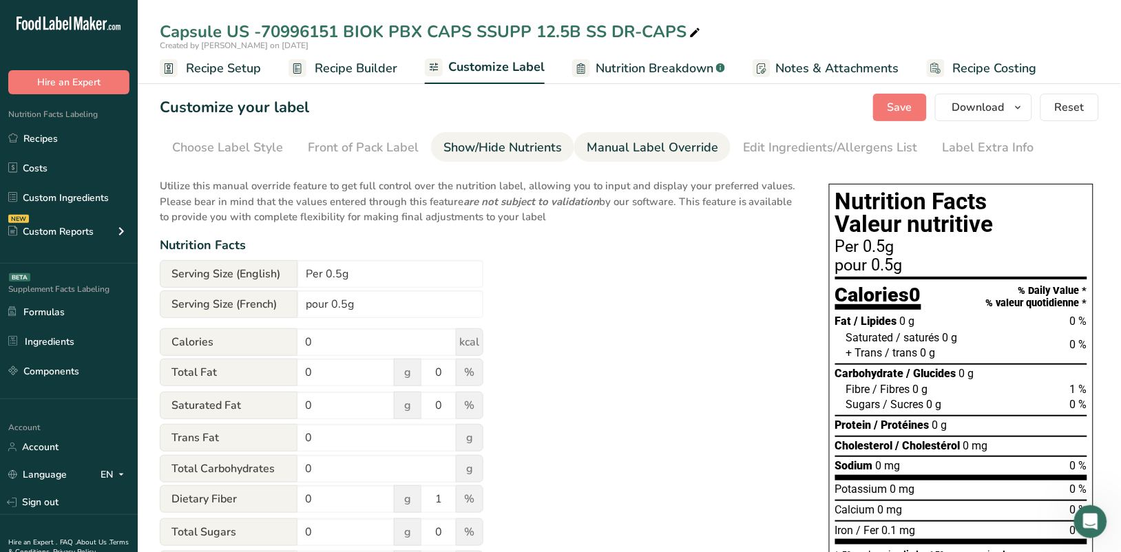
click at [495, 148] on div "Show/Hide Nutrients" at bounding box center [503, 147] width 118 height 19
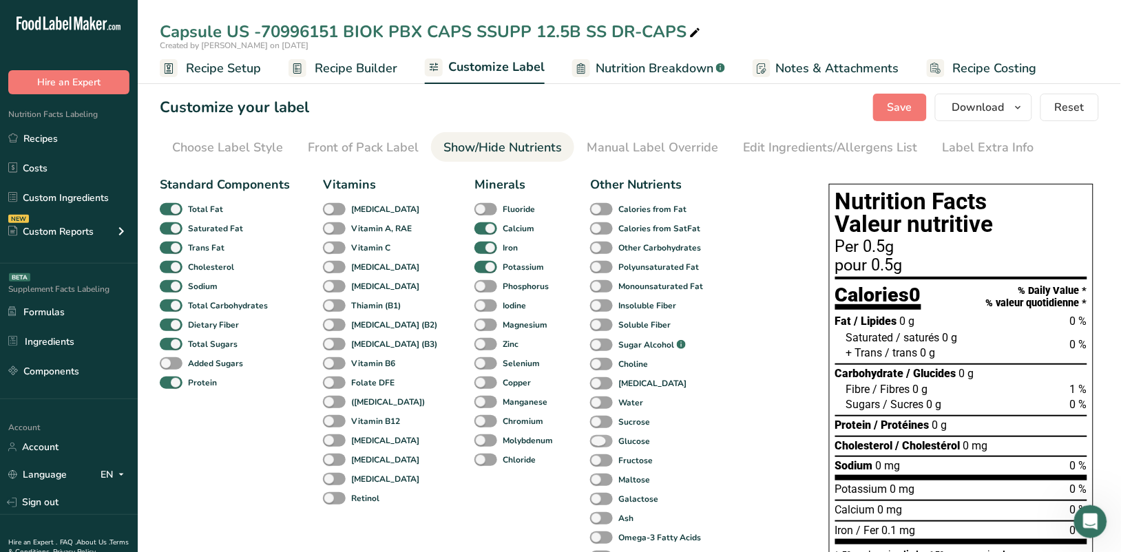
click at [590, 444] on span at bounding box center [601, 441] width 23 height 13
click at [590, 444] on input "Glucose" at bounding box center [594, 441] width 9 height 9
checkbox input "true"
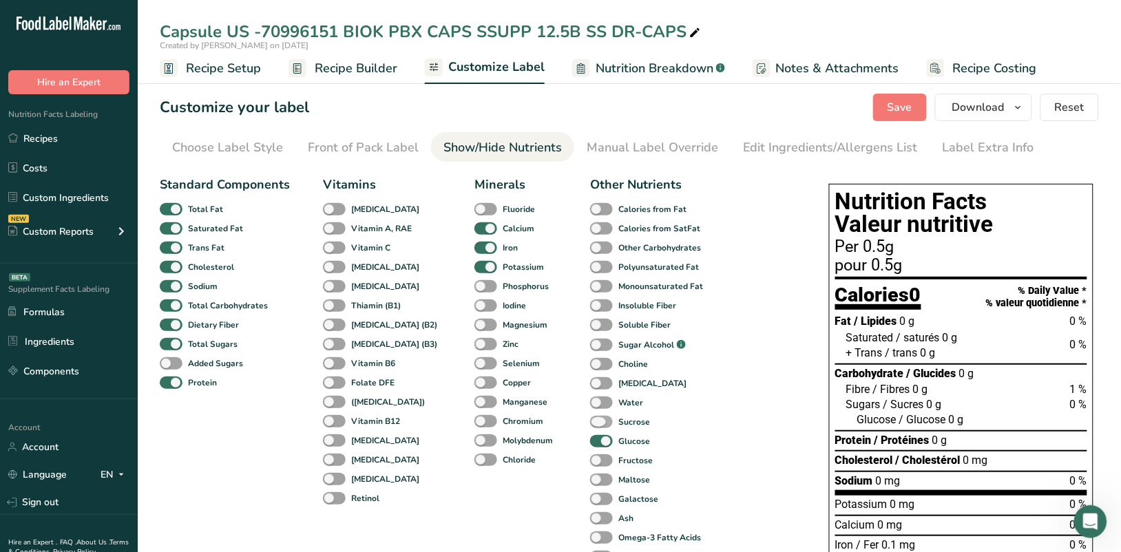
click at [590, 419] on span at bounding box center [601, 422] width 23 height 13
click at [590, 419] on input "Sucrose" at bounding box center [594, 421] width 9 height 9
checkbox input "true"
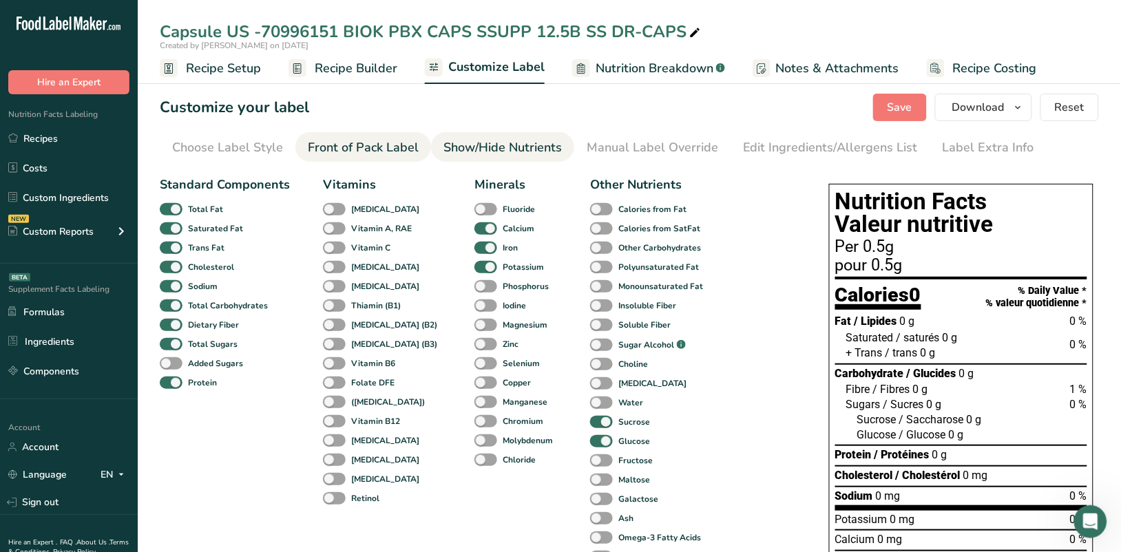
click at [366, 149] on div "Front of Pack Label" at bounding box center [363, 147] width 111 height 19
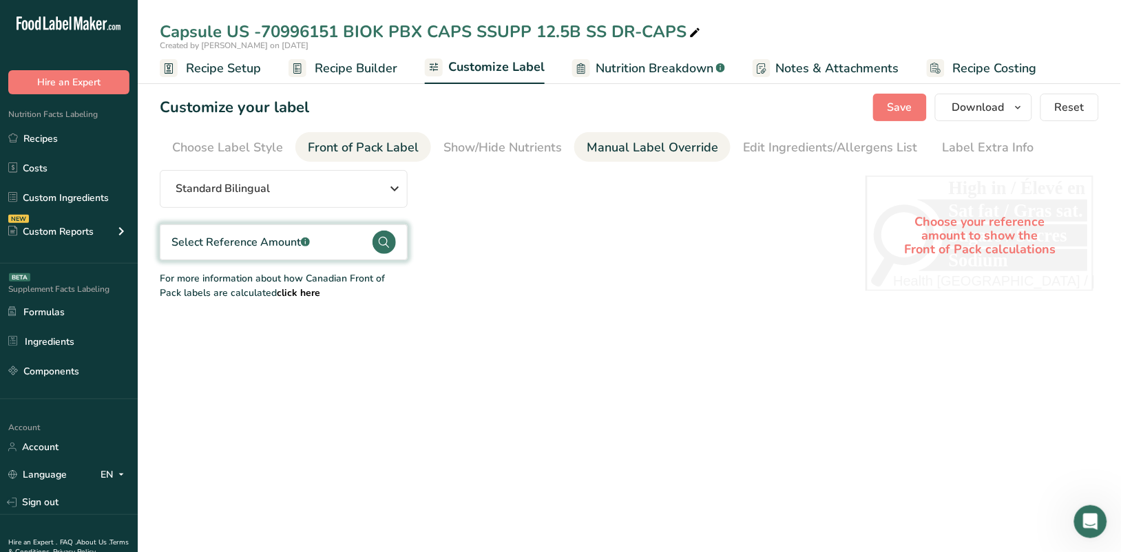
click at [610, 149] on div "Manual Label Override" at bounding box center [653, 147] width 132 height 19
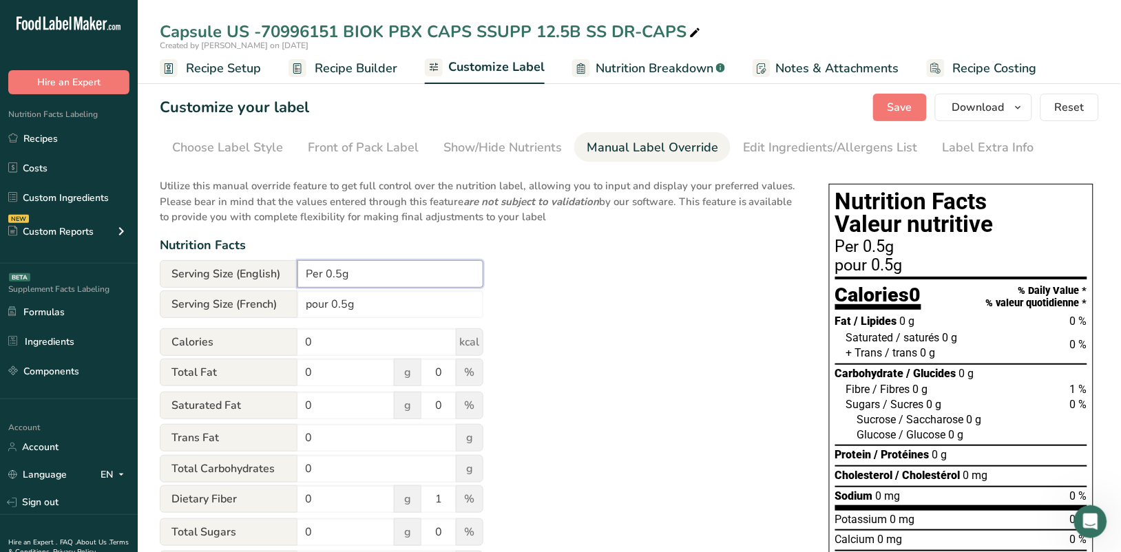
click at [342, 274] on input "Per 0.5g" at bounding box center [391, 274] width 186 height 28
type input "Per 0.468g"
click at [348, 304] on input "pour 0.5g" at bounding box center [391, 305] width 186 height 28
type input "pour 0.468g"
click at [785, 108] on span "Save" at bounding box center [900, 107] width 25 height 17
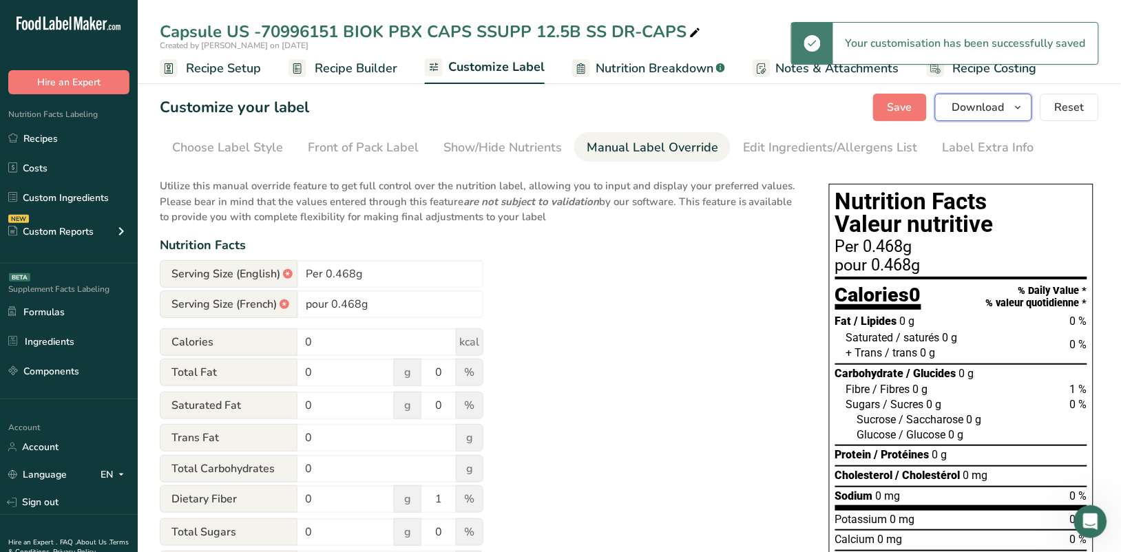
click at [785, 111] on icon "button" at bounding box center [1018, 107] width 11 height 17
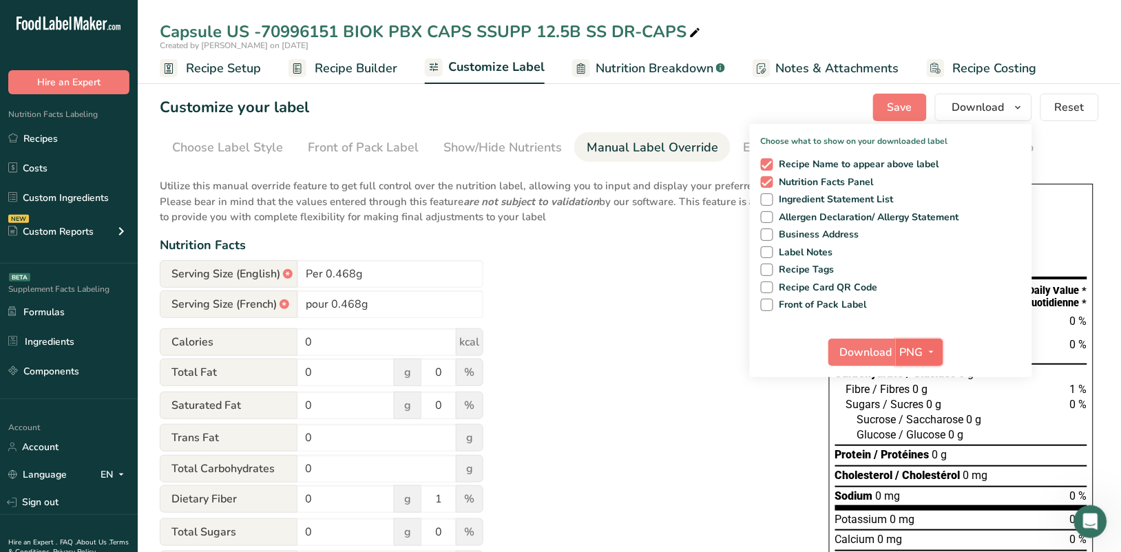
click at [785, 353] on icon "button" at bounding box center [931, 352] width 11 height 17
click at [785, 445] on link "PDF" at bounding box center [922, 448] width 44 height 23
click at [785, 349] on span "Download" at bounding box center [867, 352] width 52 height 17
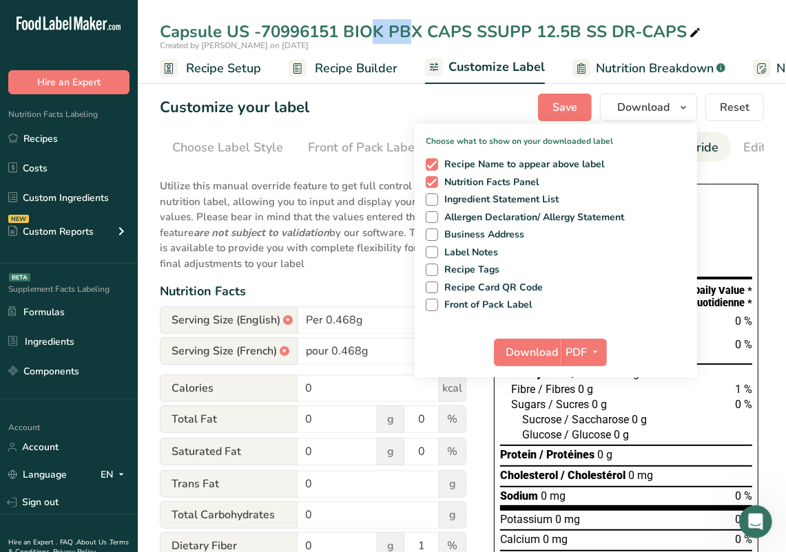
drag, startPoint x: 260, startPoint y: 31, endPoint x: 297, endPoint y: 32, distance: 37.2
click at [297, 32] on div "Capsule US -70996151 BIOK PBX CAPS SSUPP 12.5B SS DR-CAPS" at bounding box center [431, 31] width 543 height 25
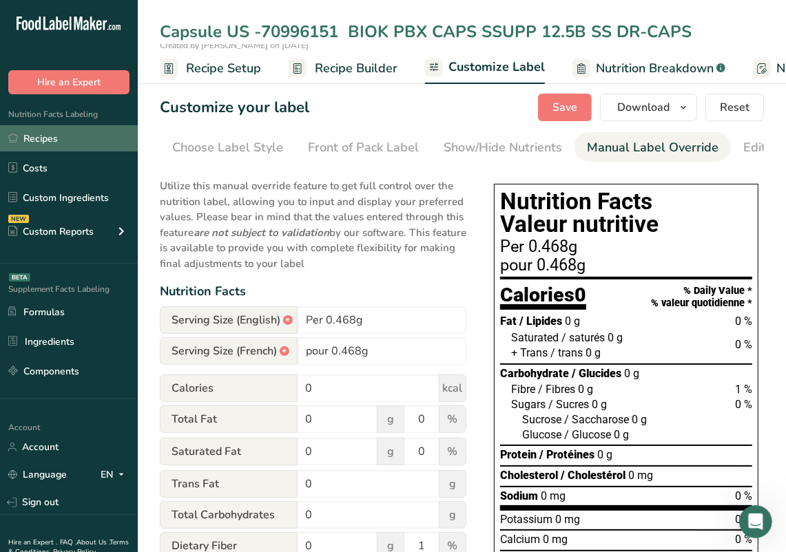
click at [43, 133] on link "Recipes" at bounding box center [69, 138] width 138 height 26
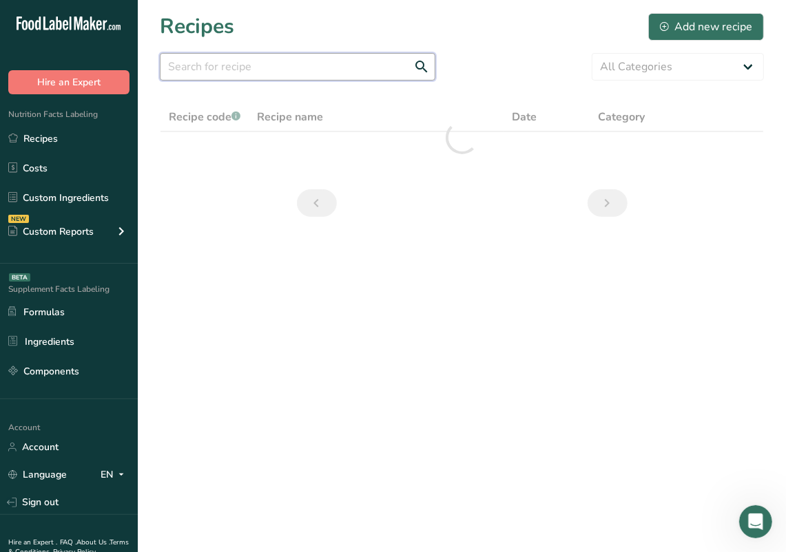
click at [295, 68] on input "text" at bounding box center [298, 67] width 276 height 28
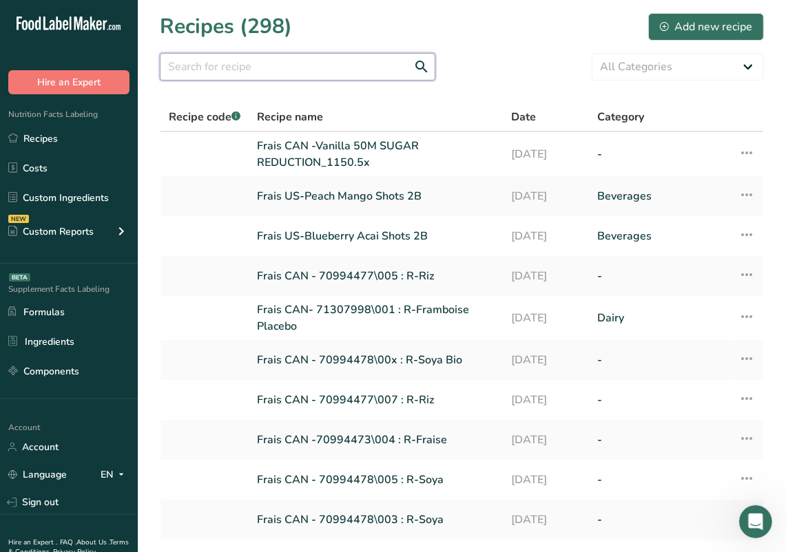
paste input "70996151"
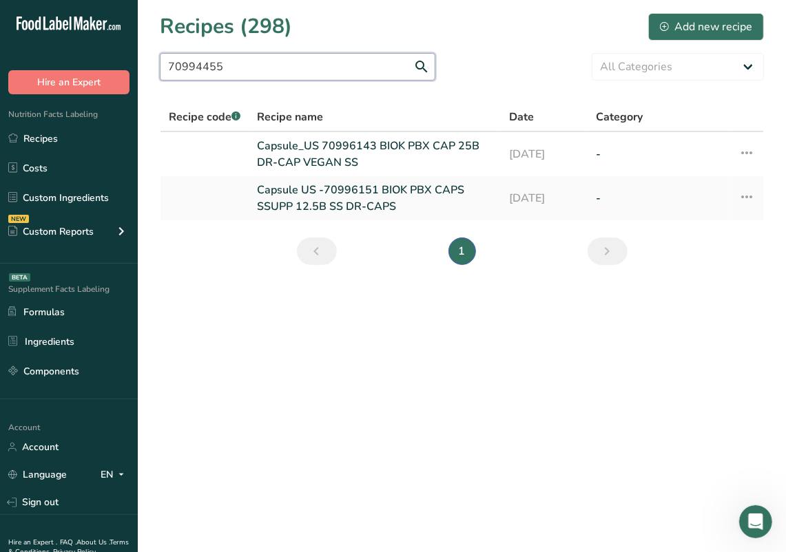
type input "70994455"
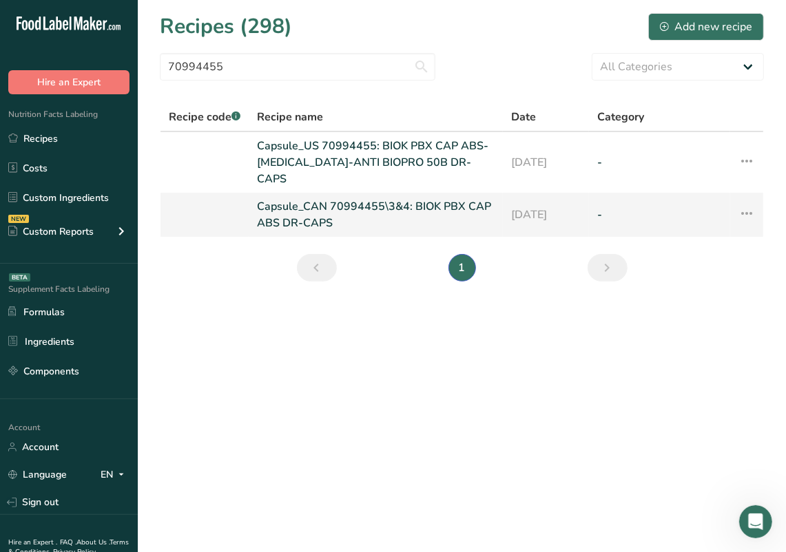
click at [400, 198] on link "Capsule_CAN 70994455\3&4: BIOK PBX CAP ABS DR-CAPS" at bounding box center [376, 214] width 238 height 33
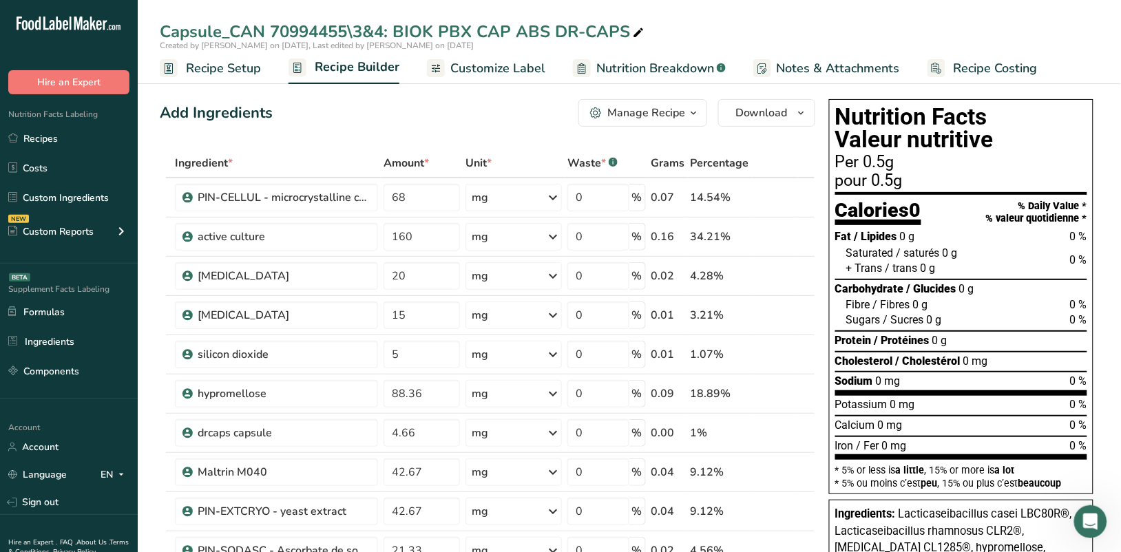
click at [660, 63] on span "Nutrition Breakdown" at bounding box center [655, 68] width 118 height 19
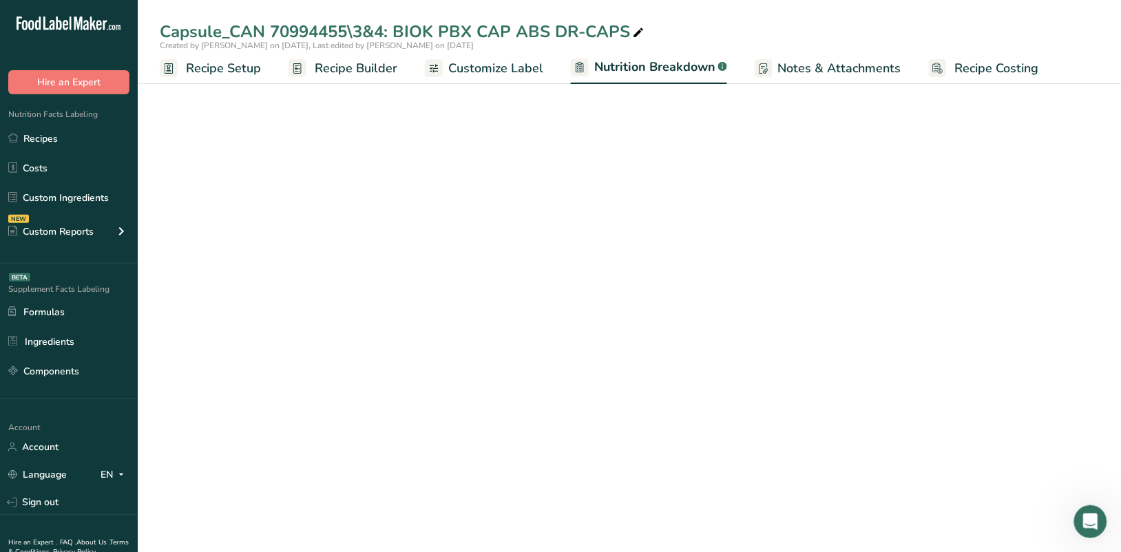
select select "Calories"
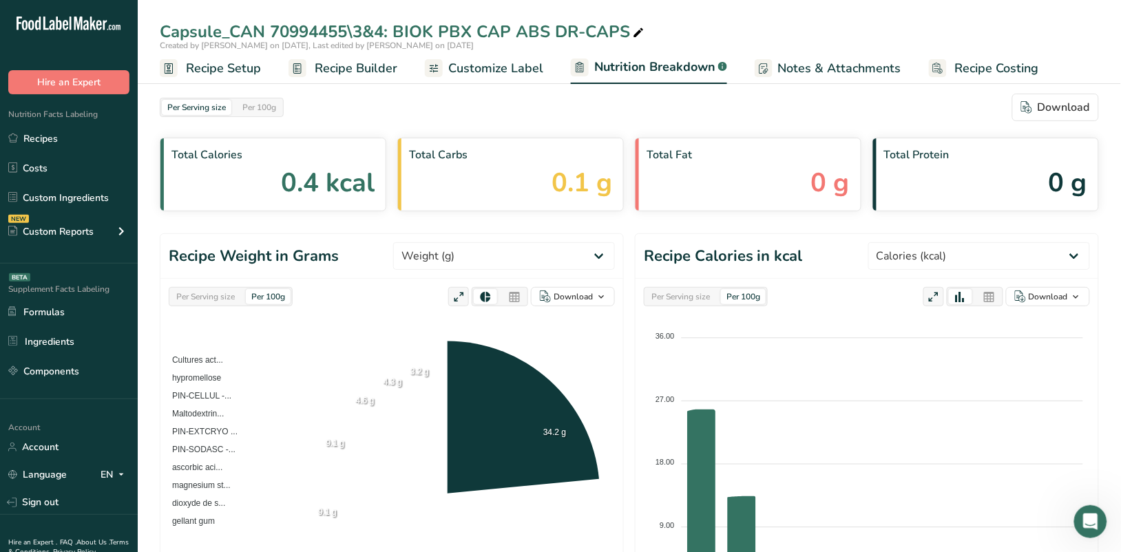
click at [518, 66] on span "Customize Label" at bounding box center [495, 68] width 95 height 19
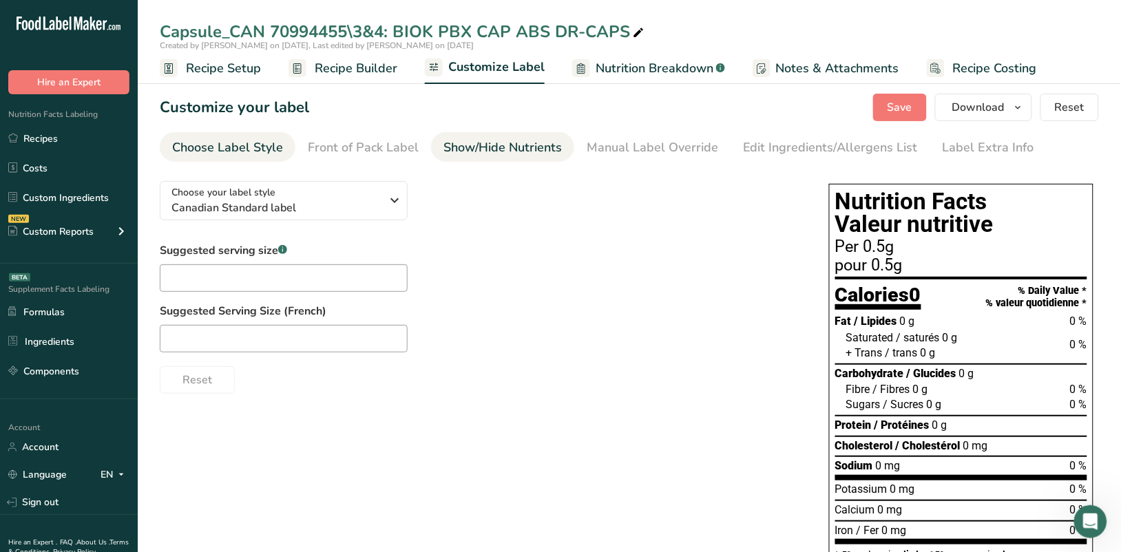
click at [479, 146] on div "Show/Hide Nutrients" at bounding box center [503, 147] width 118 height 19
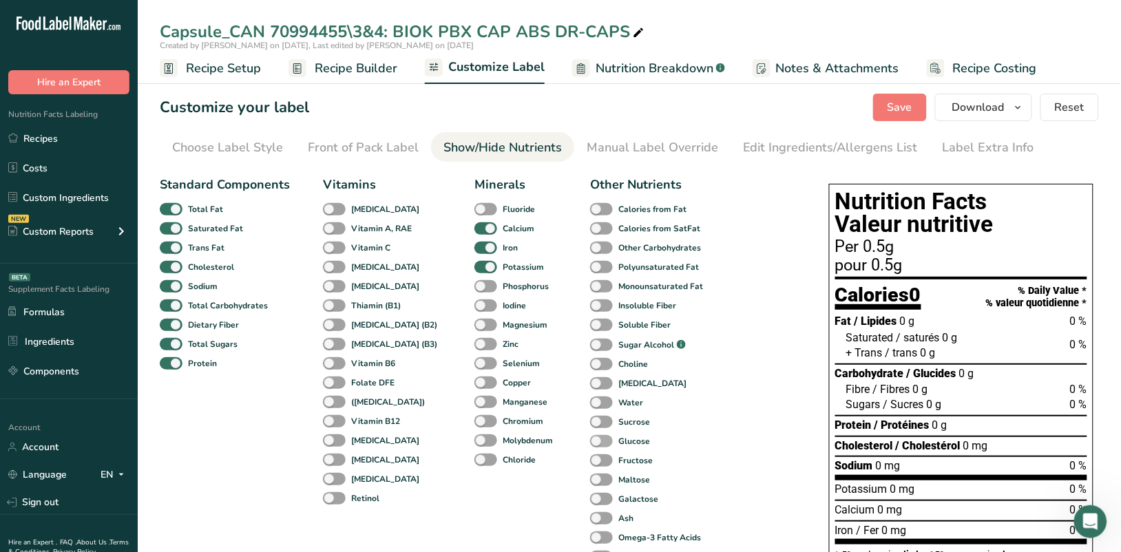
click at [613, 438] on span "Glucose" at bounding box center [631, 441] width 37 height 12
click at [593, 438] on input "Glucose" at bounding box center [594, 441] width 9 height 9
checkbox input "true"
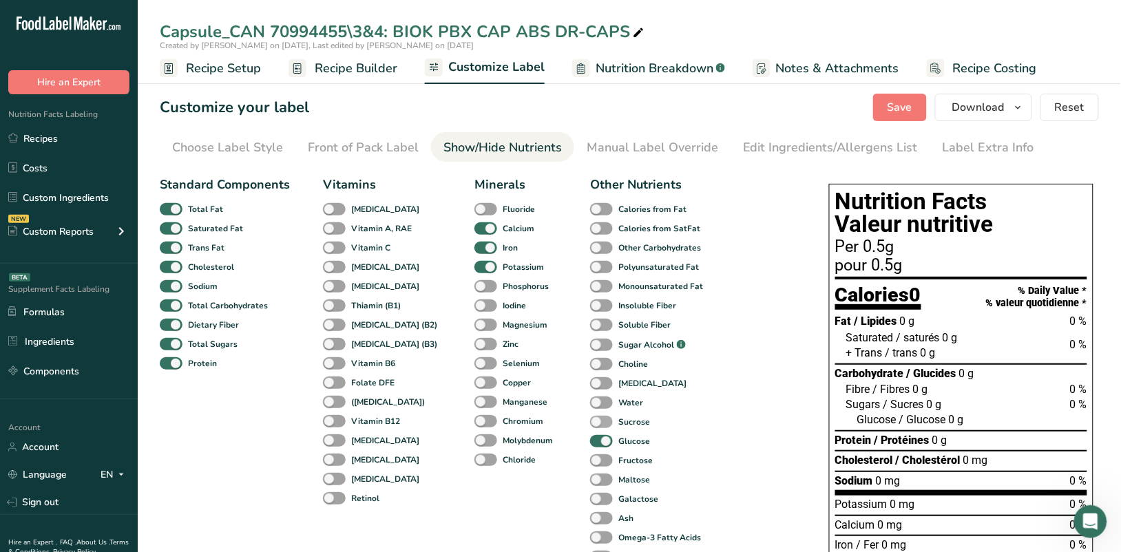
click at [590, 418] on span at bounding box center [601, 422] width 23 height 13
click at [590, 418] on input "Sucrose" at bounding box center [594, 421] width 9 height 9
checkbox input "true"
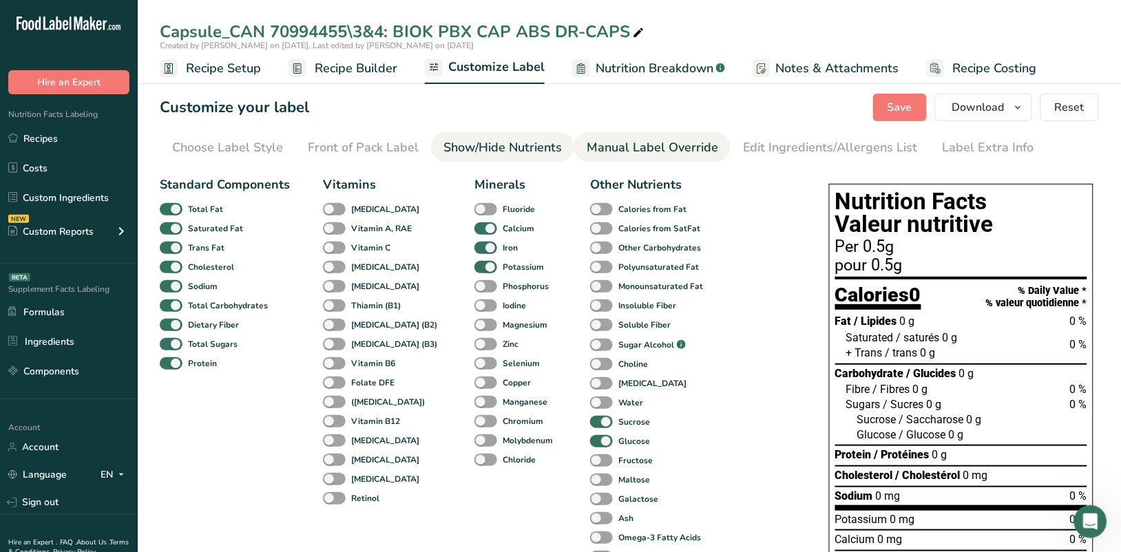
click at [655, 145] on div "Manual Label Override" at bounding box center [653, 147] width 132 height 19
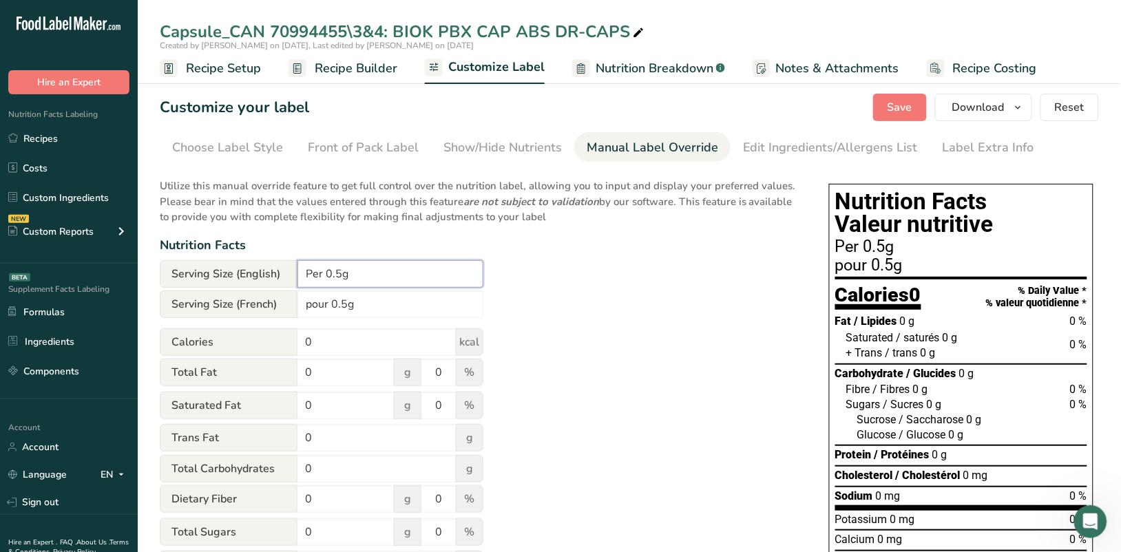
click at [342, 274] on input "Per 0.5g" at bounding box center [391, 274] width 186 height 28
type input "Per 0.468g"
click at [346, 302] on input "pour 0.5g" at bounding box center [391, 305] width 186 height 28
type input "pour 0.468g"
click at [785, 105] on span "button" at bounding box center [1018, 107] width 17 height 17
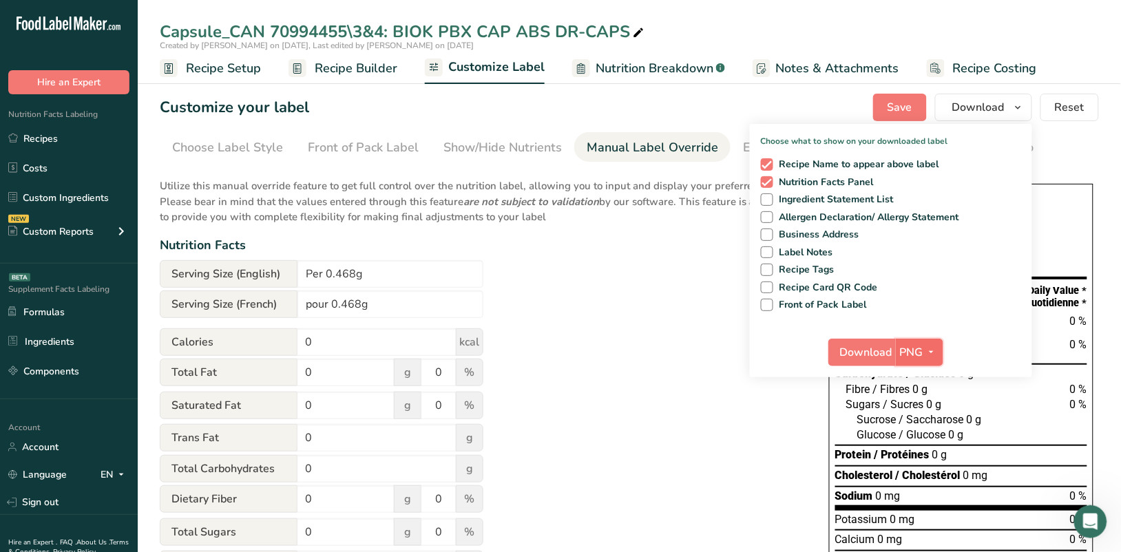
click at [785, 346] on icon "button" at bounding box center [931, 352] width 11 height 17
click at [785, 444] on link "PDF" at bounding box center [922, 448] width 44 height 23
click at [785, 349] on span "Download" at bounding box center [867, 352] width 52 height 17
